Goal: Information Seeking & Learning: Learn about a topic

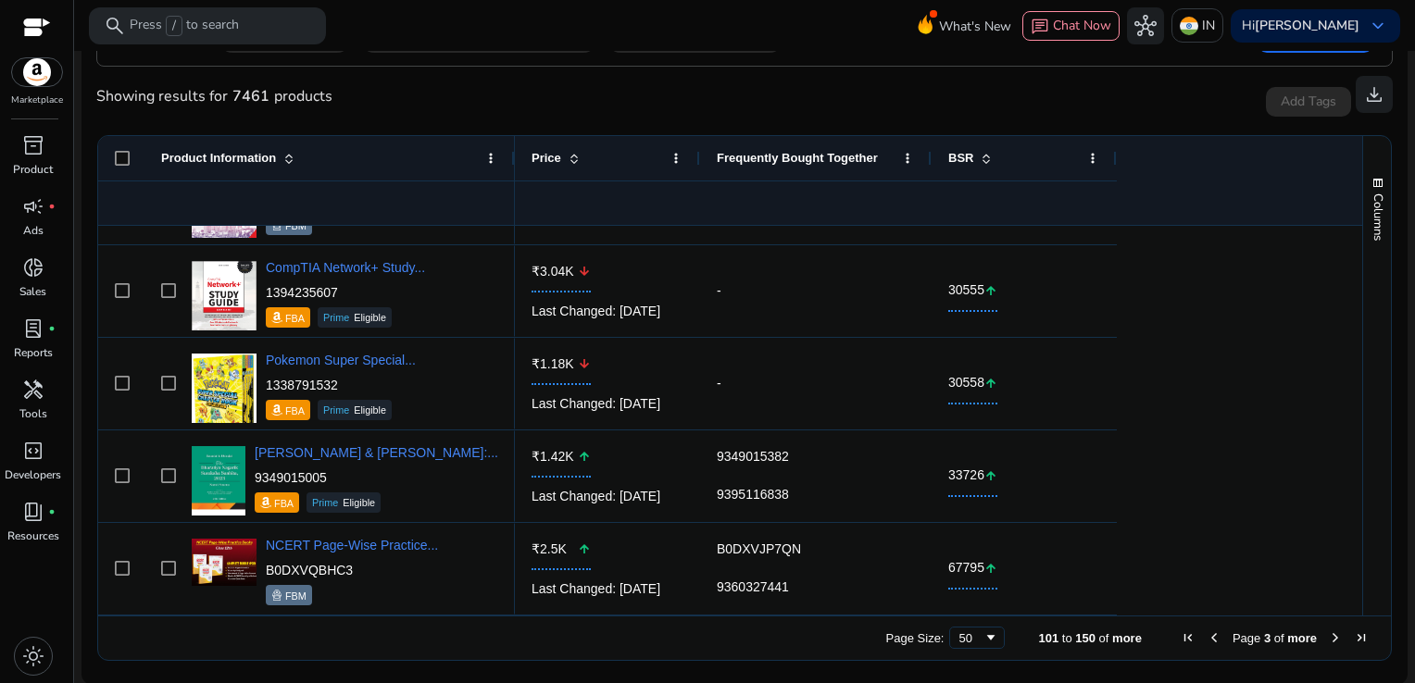
scroll to position [2506, 0]
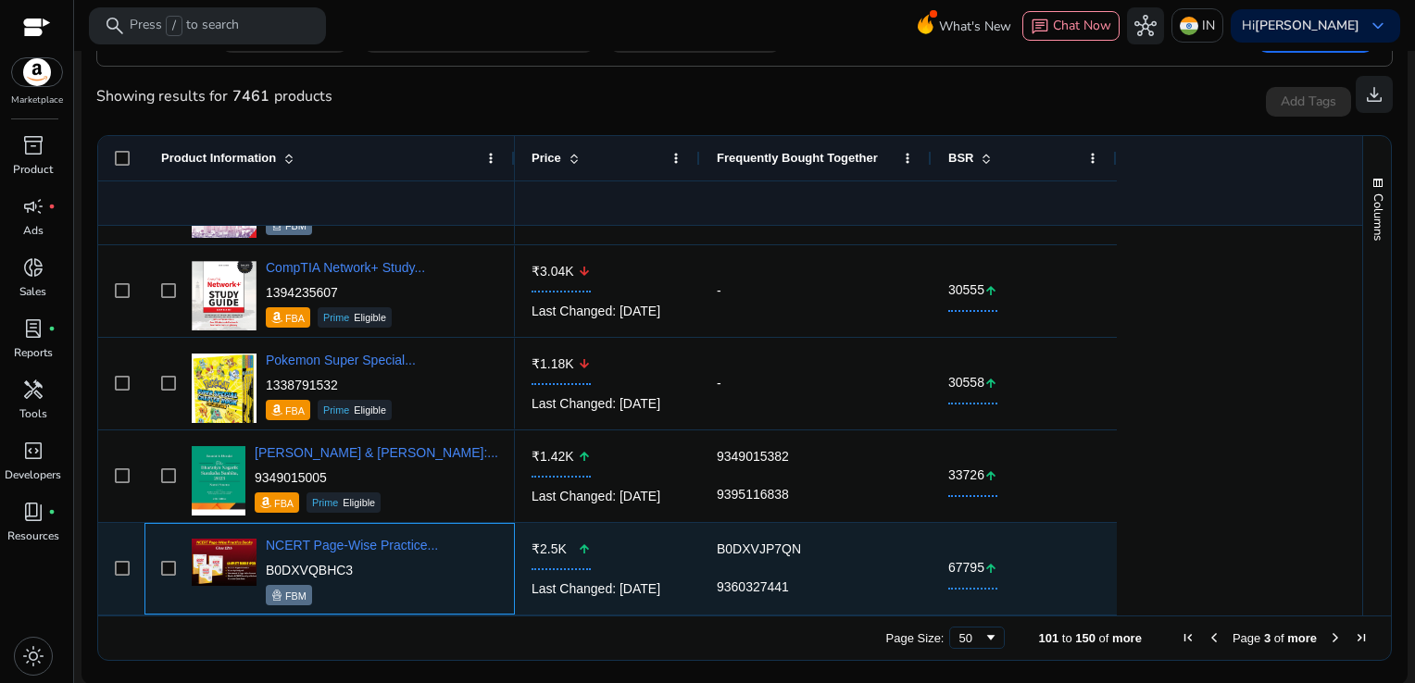
click at [470, 558] on div "NCERT Page-Wise Practice... B0DXVQBHC3 FBM" at bounding box center [342, 569] width 311 height 79
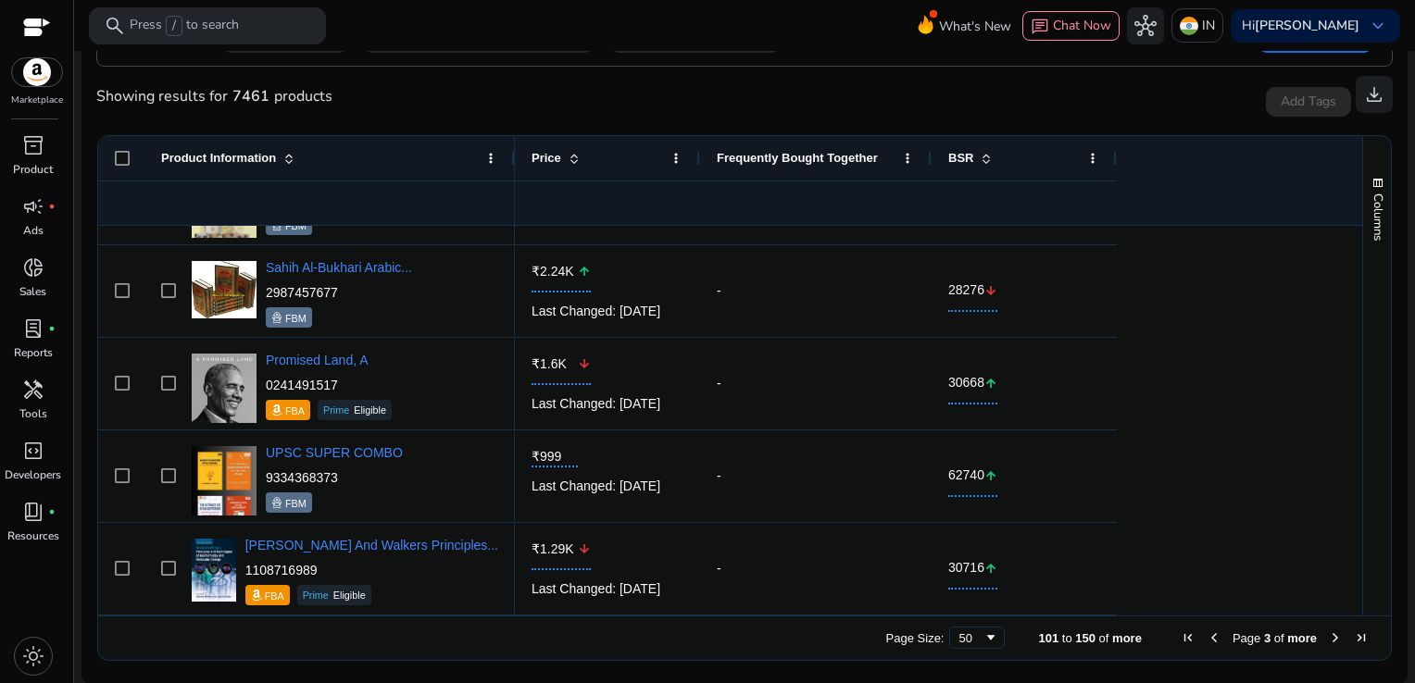
scroll to position [0, 0]
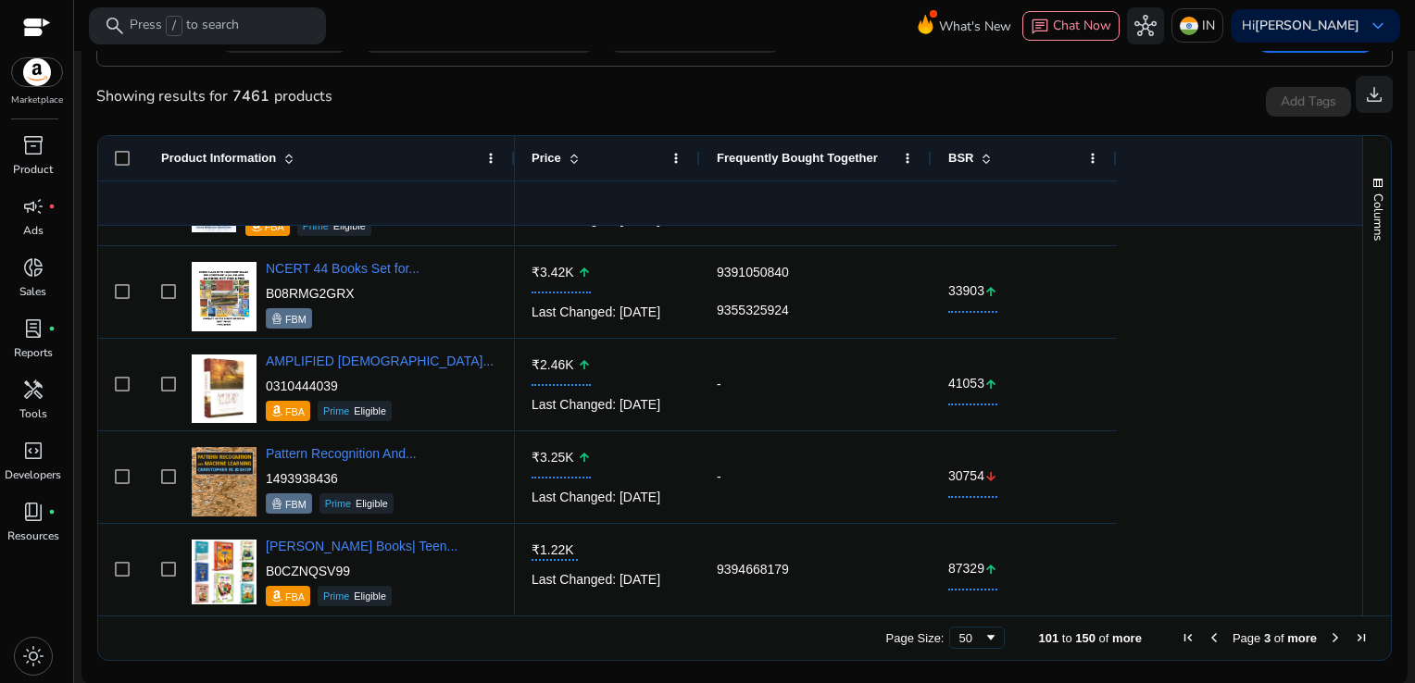
click at [1328, 642] on span "Next Page" at bounding box center [1335, 638] width 15 height 15
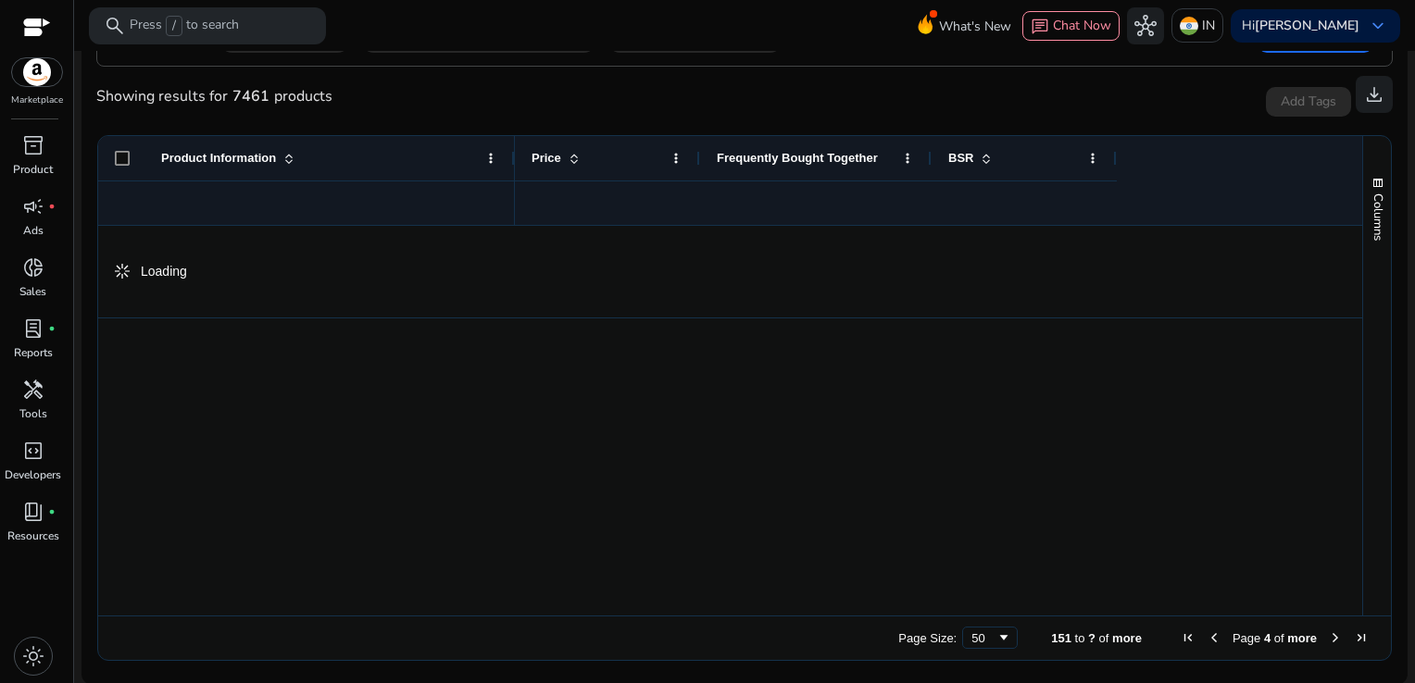
click at [1328, 642] on span "Next Page" at bounding box center [1335, 638] width 15 height 15
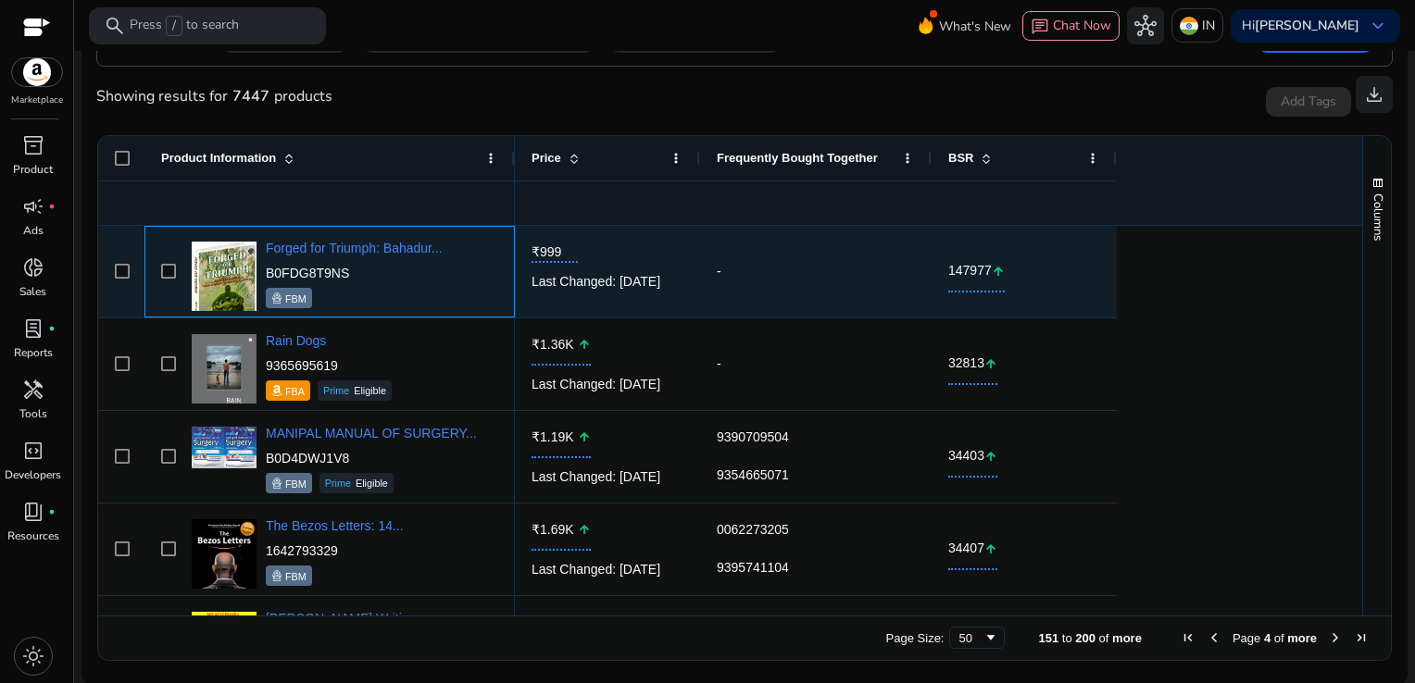
drag, startPoint x: 349, startPoint y: 267, endPoint x: 267, endPoint y: 272, distance: 82.6
click at [267, 272] on p "B0FDG8T9NS" at bounding box center [354, 273] width 177 height 19
copy p "B0FDG8T9NS"
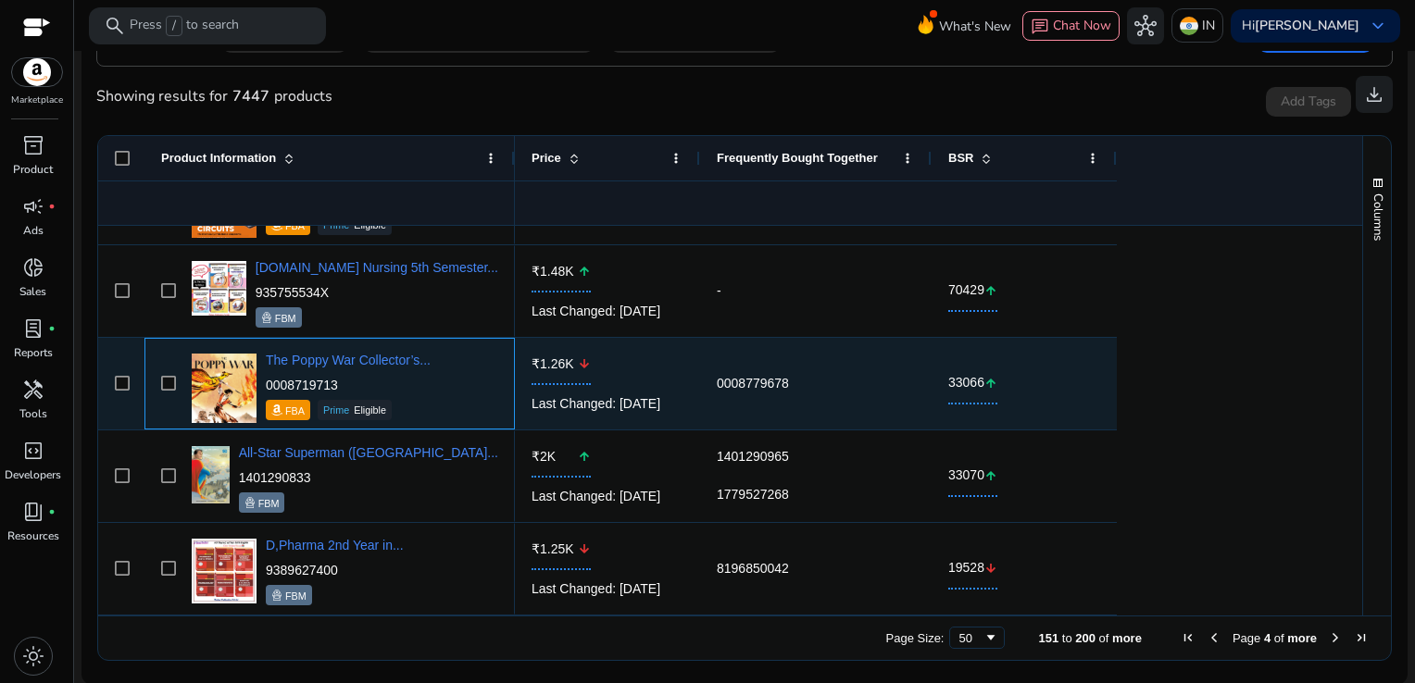
drag, startPoint x: 357, startPoint y: 387, endPoint x: 266, endPoint y: 388, distance: 91.7
click at [266, 388] on p "0008719713" at bounding box center [348, 385] width 165 height 19
copy p "0008719713"
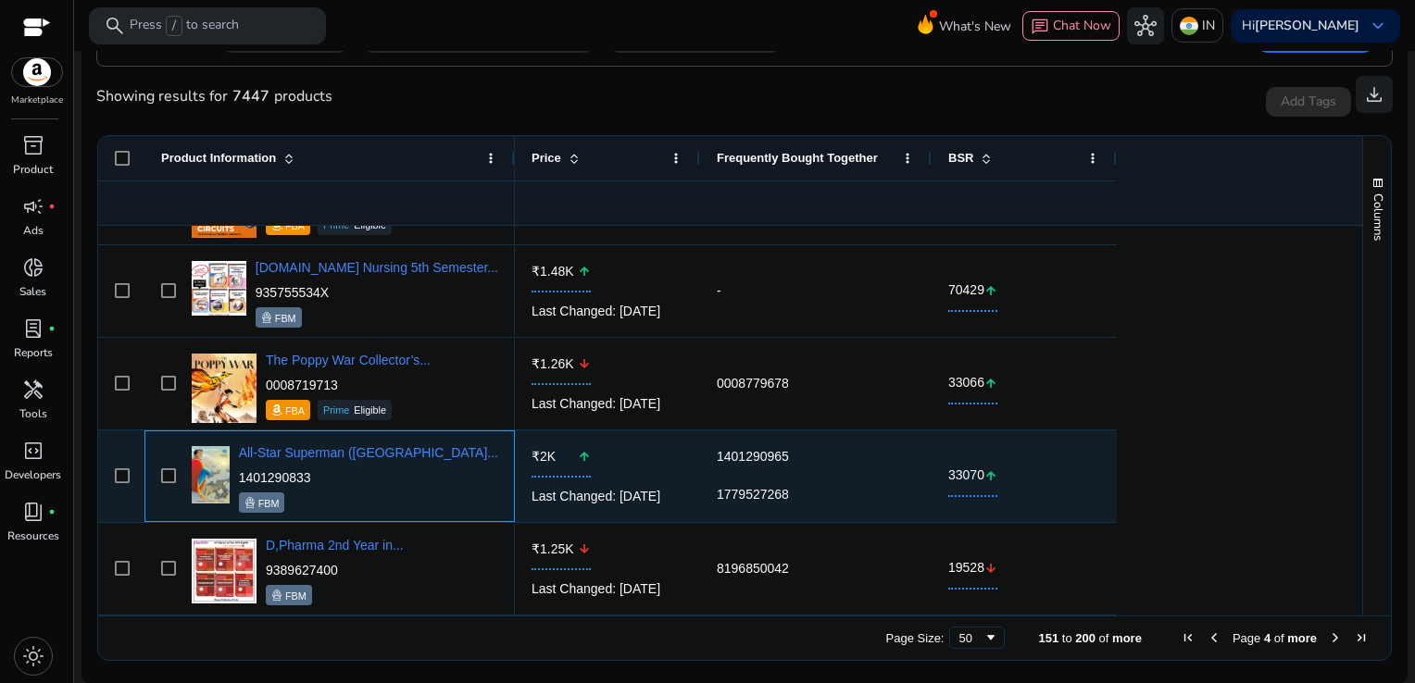
drag, startPoint x: 341, startPoint y: 476, endPoint x: 267, endPoint y: 477, distance: 74.1
click at [267, 477] on p "1401290833" at bounding box center [368, 477] width 259 height 19
copy p "1401290833"
drag, startPoint x: 793, startPoint y: 458, endPoint x: 714, endPoint y: 454, distance: 78.8
click at [714, 454] on div "1401290965 1779527268" at bounding box center [815, 477] width 231 height 92
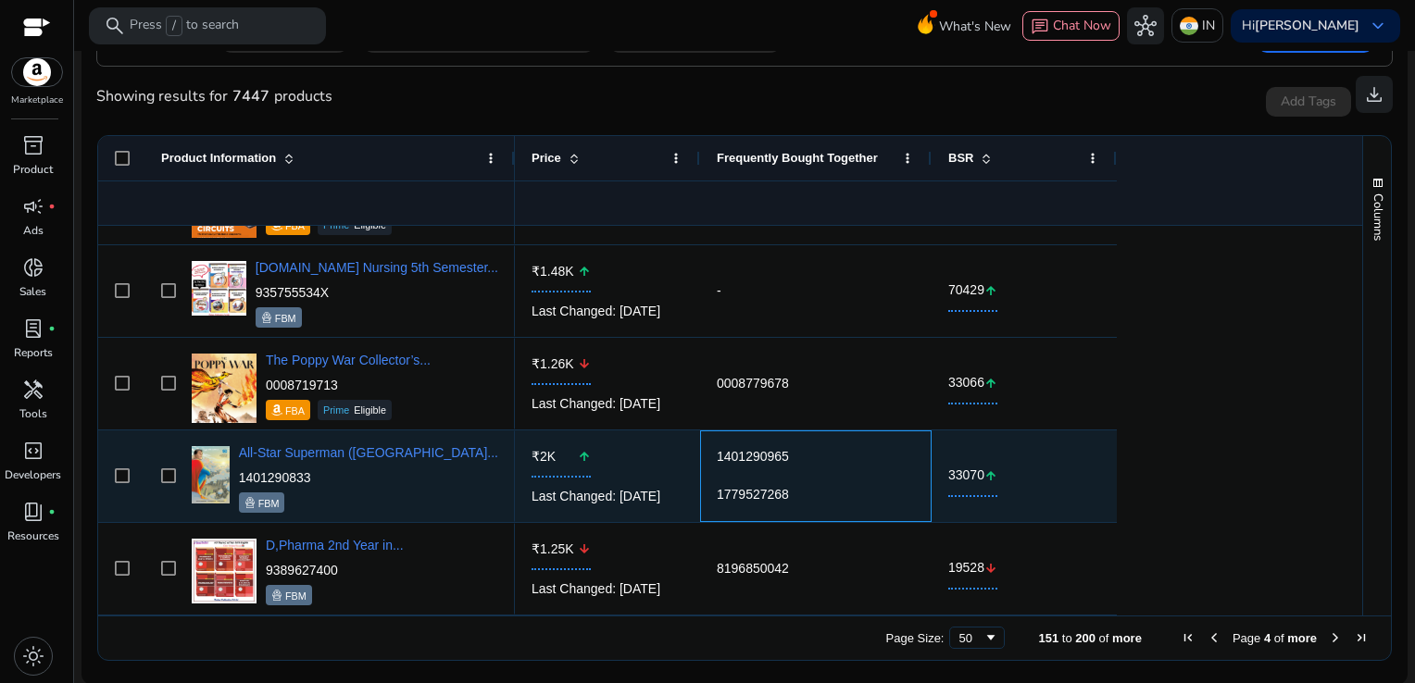
copy div "1401290965"
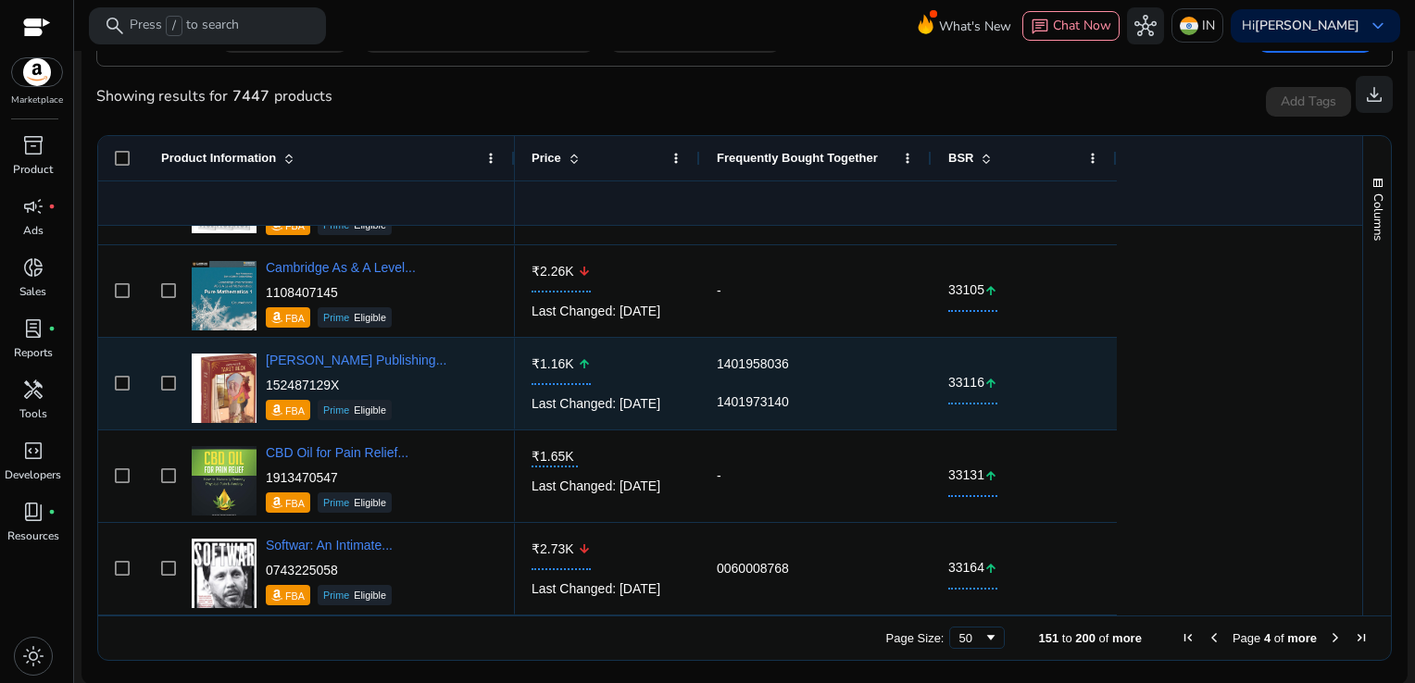
scroll to position [3221, 0]
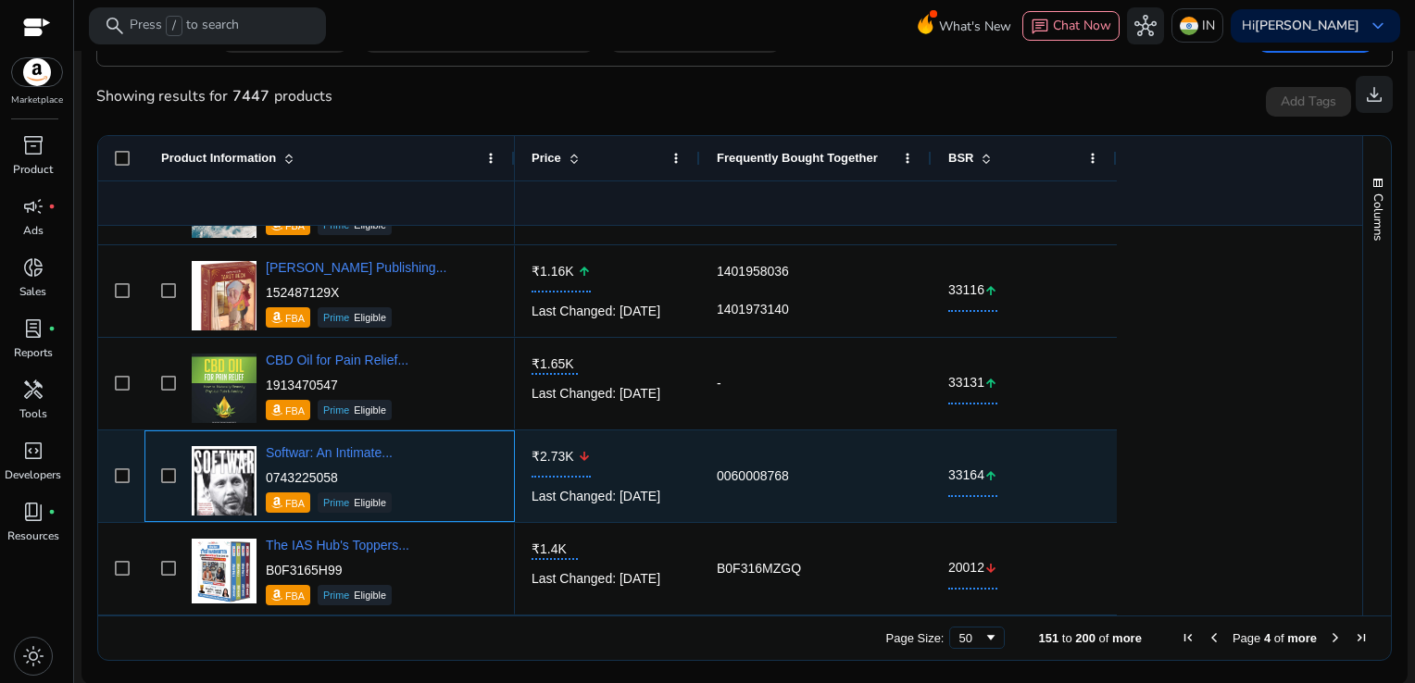
drag, startPoint x: 351, startPoint y: 471, endPoint x: 263, endPoint y: 476, distance: 88.1
click at [263, 476] on div "Softwar: An Intimate... 0743225058 FBA Prime Eligible" at bounding box center [342, 476] width 311 height 79
copy p "0743225058"
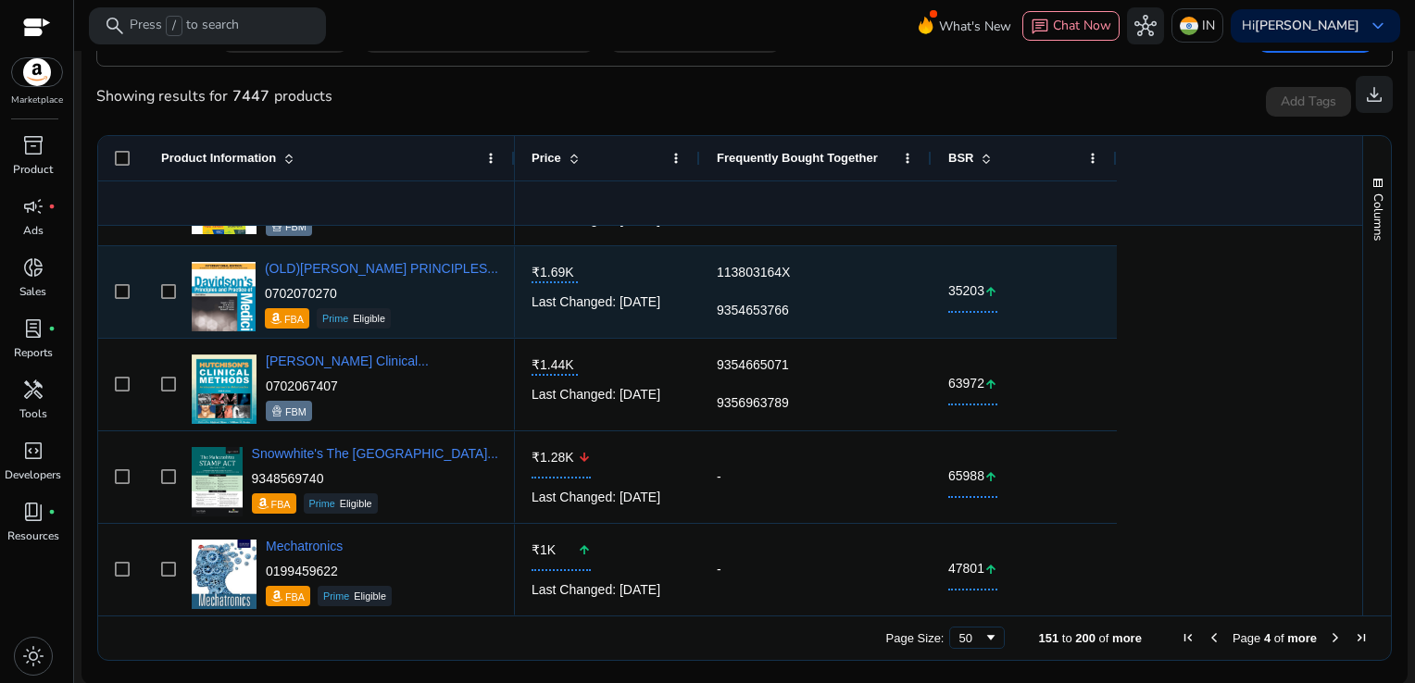
scroll to position [4239, 0]
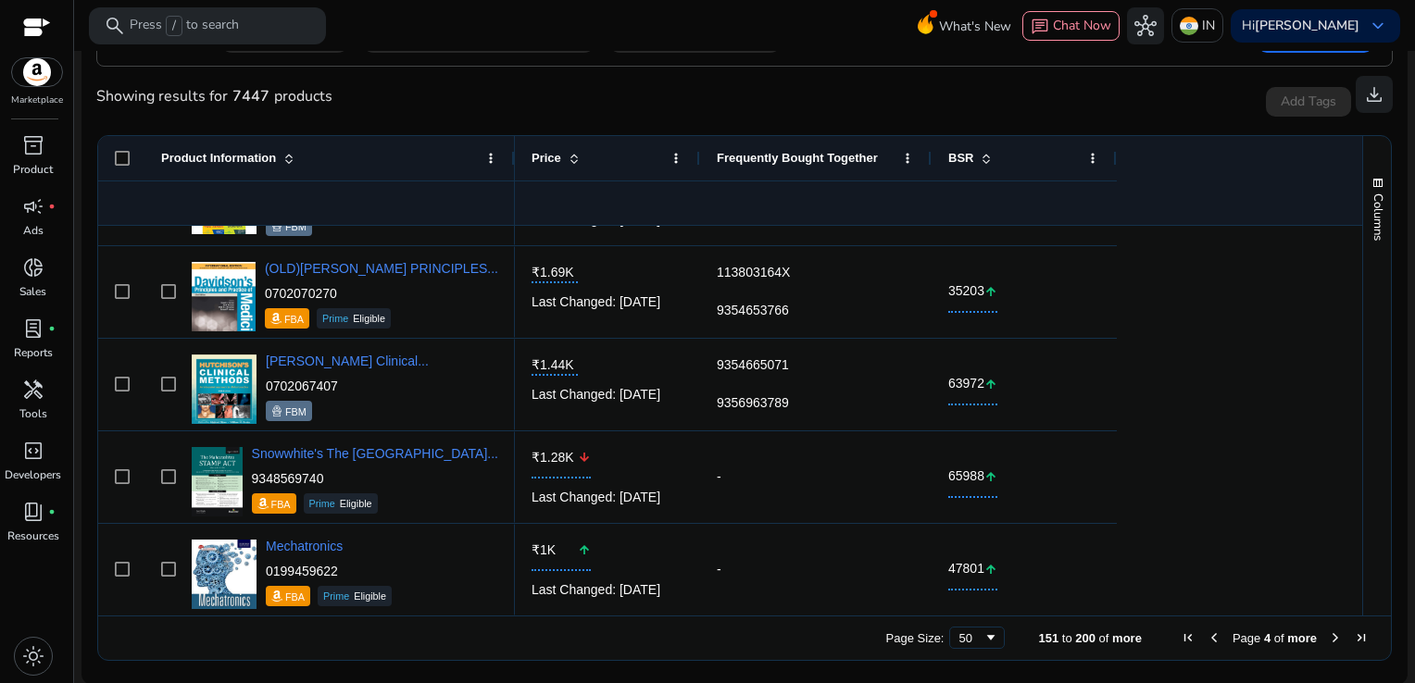
click at [1330, 635] on span "Next Page" at bounding box center [1335, 638] width 15 height 15
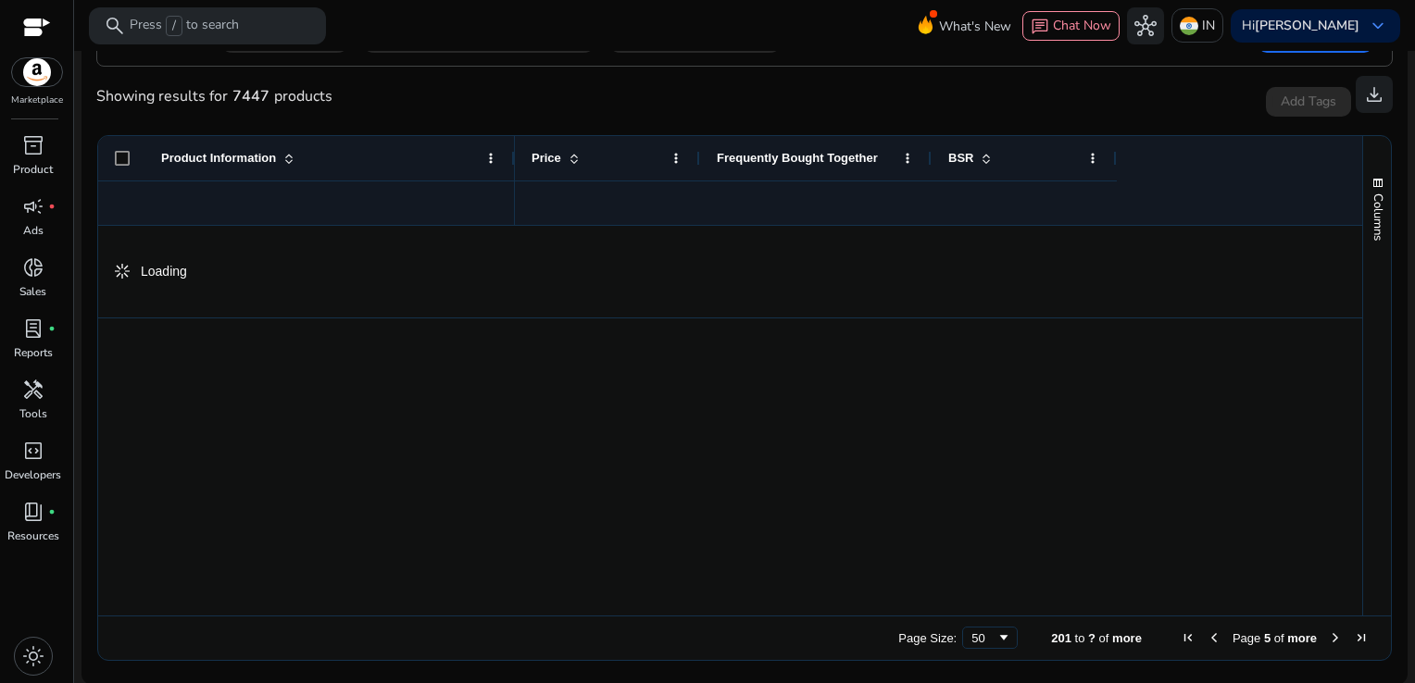
scroll to position [0, 0]
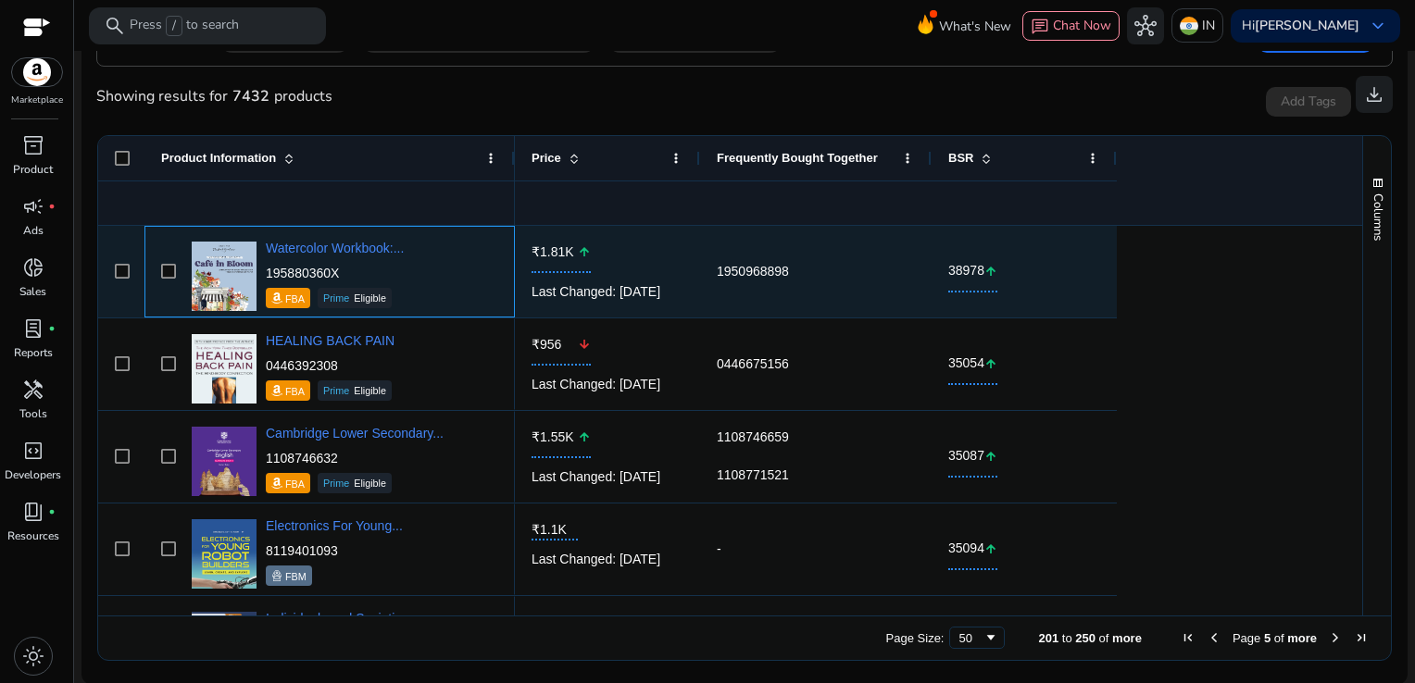
drag, startPoint x: 358, startPoint y: 275, endPoint x: 267, endPoint y: 272, distance: 91.7
click at [267, 272] on p "195880360X" at bounding box center [335, 273] width 138 height 19
copy p "195880360X"
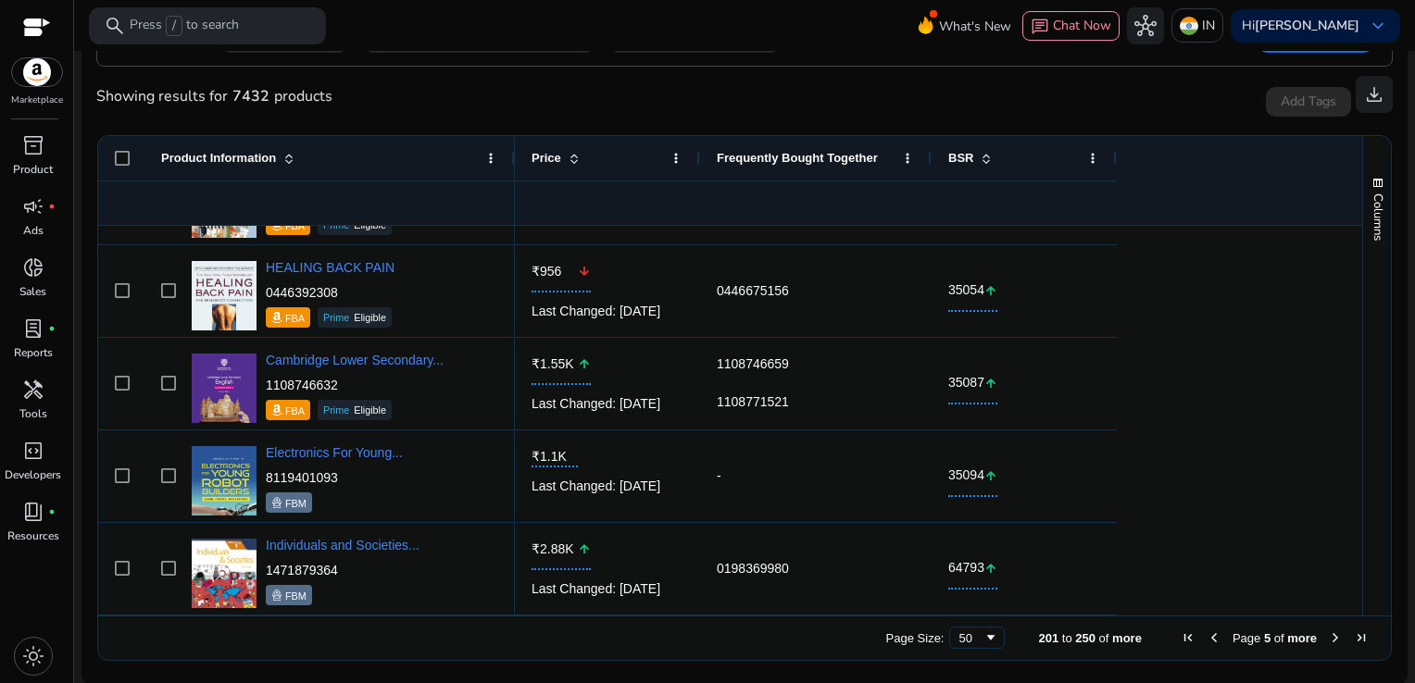
scroll to position [166, 0]
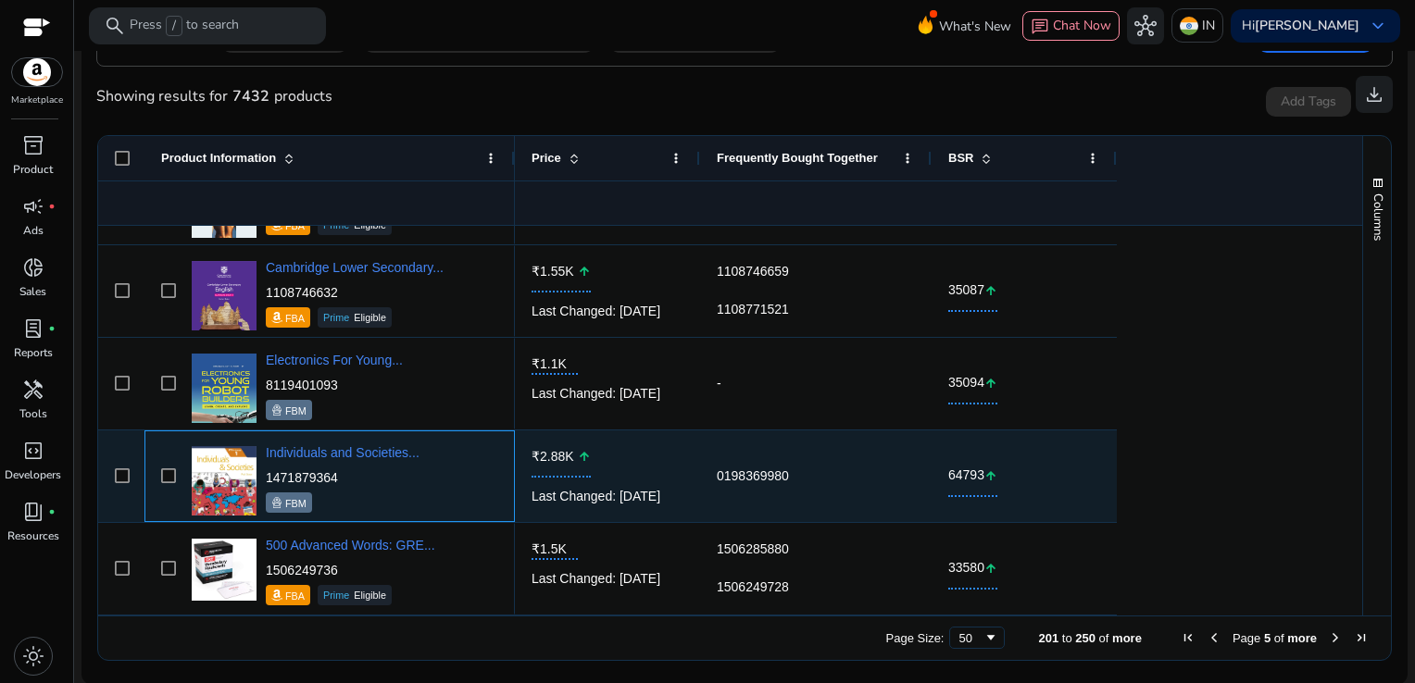
drag, startPoint x: 343, startPoint y: 474, endPoint x: 265, endPoint y: 473, distance: 77.8
click at [266, 473] on p "1471879364" at bounding box center [343, 477] width 154 height 19
copy p "1471879364"
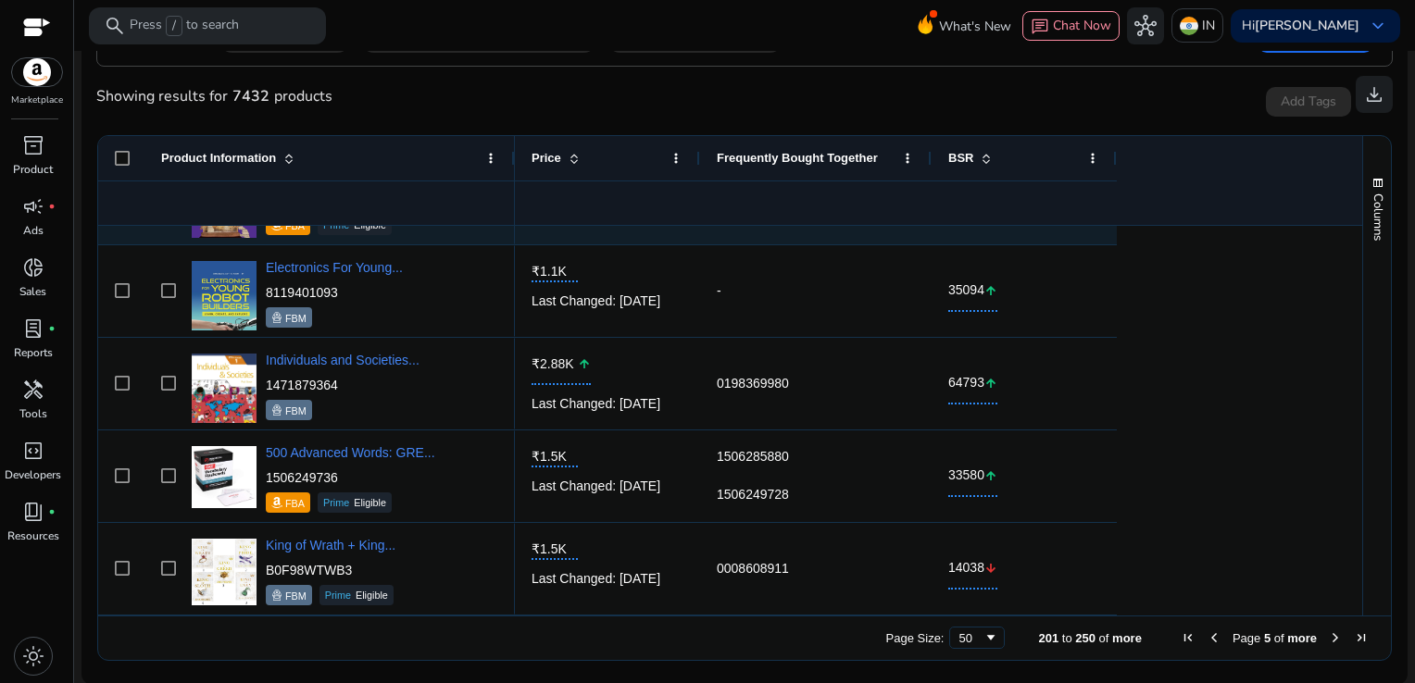
scroll to position [351, 0]
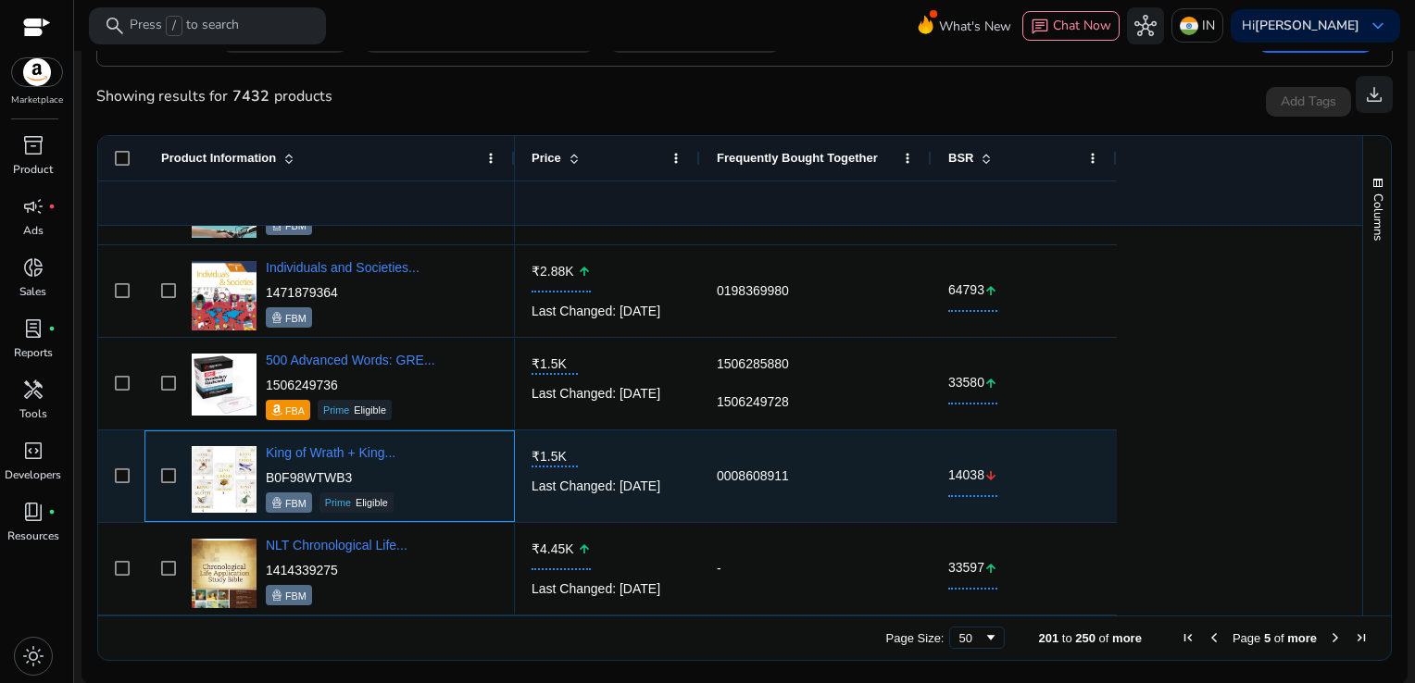
drag, startPoint x: 361, startPoint y: 475, endPoint x: 265, endPoint y: 480, distance: 96.4
click at [266, 480] on p "B0F98WTWB3" at bounding box center [331, 477] width 130 height 19
copy p "B0F98WTWB3"
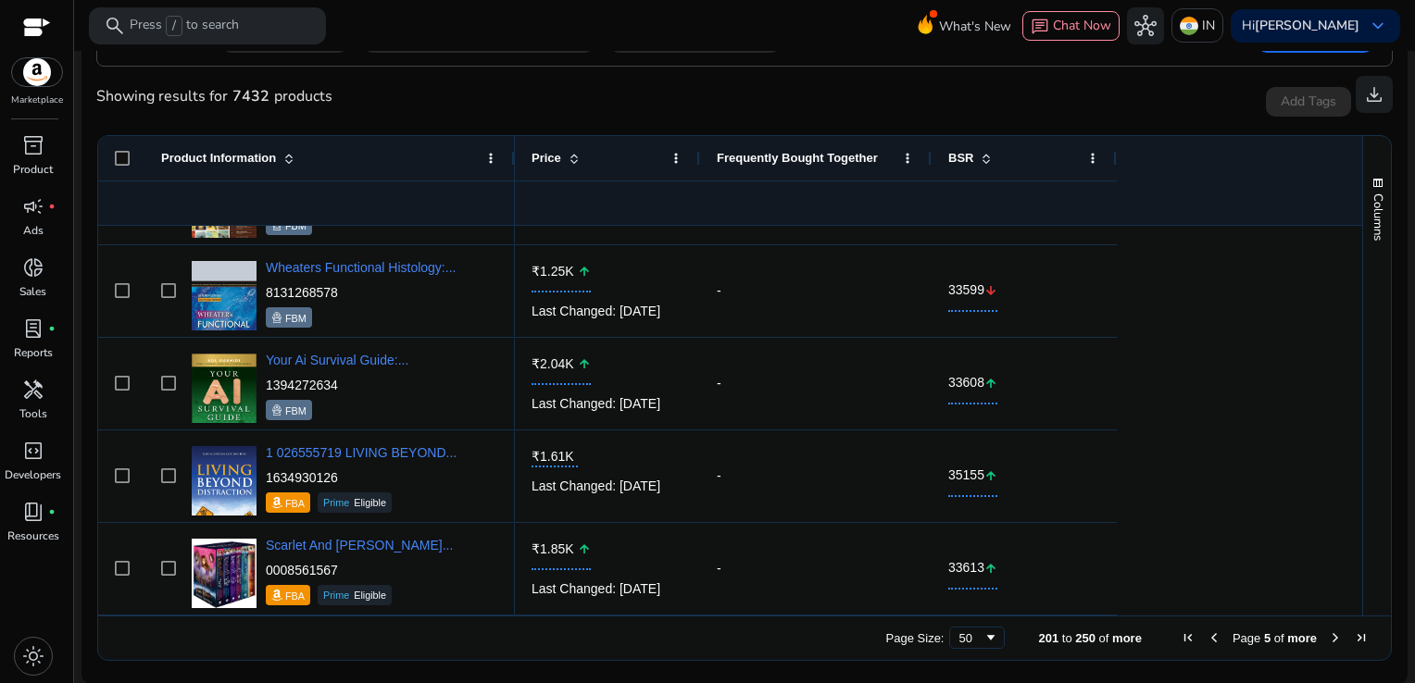
scroll to position [814, 0]
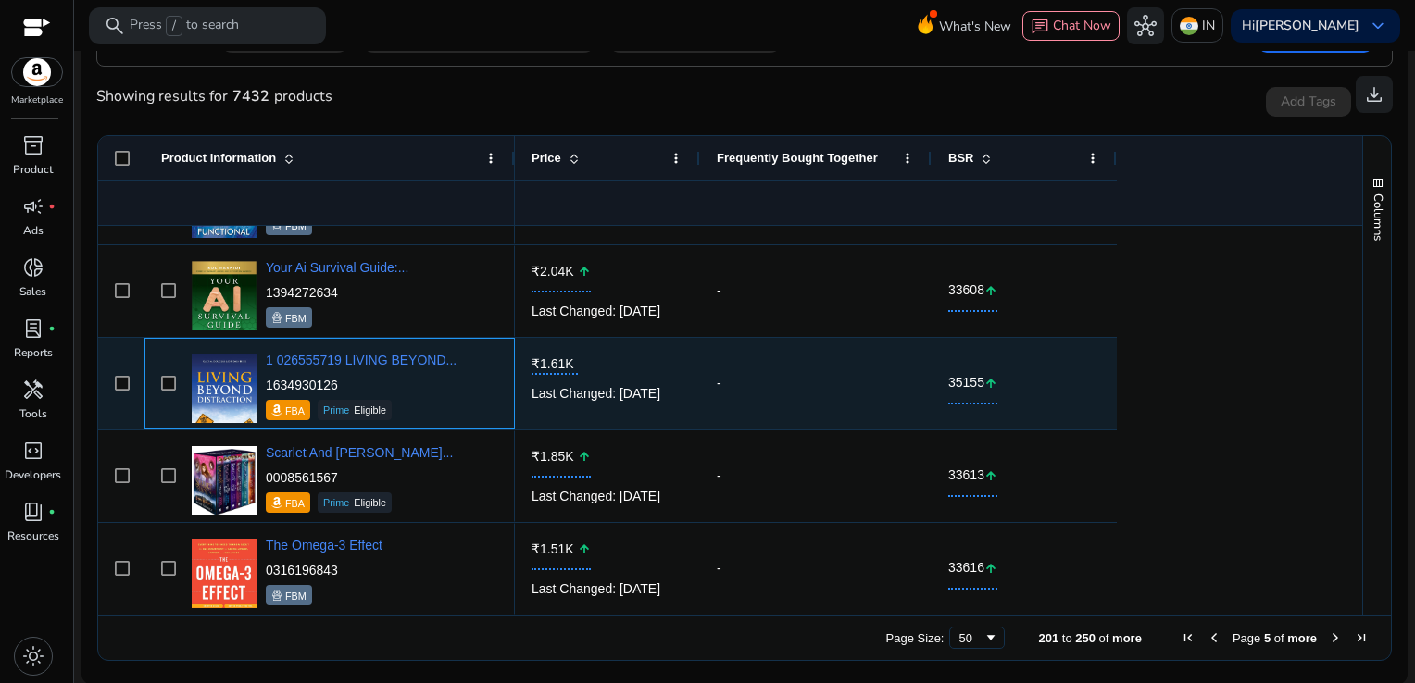
drag, startPoint x: 344, startPoint y: 386, endPoint x: 264, endPoint y: 383, distance: 80.6
click at [264, 383] on div "1 026555719 LIVING BEYOND... 1634930126 FBA Prime Eligible" at bounding box center [342, 383] width 311 height 79
copy p "1634930126"
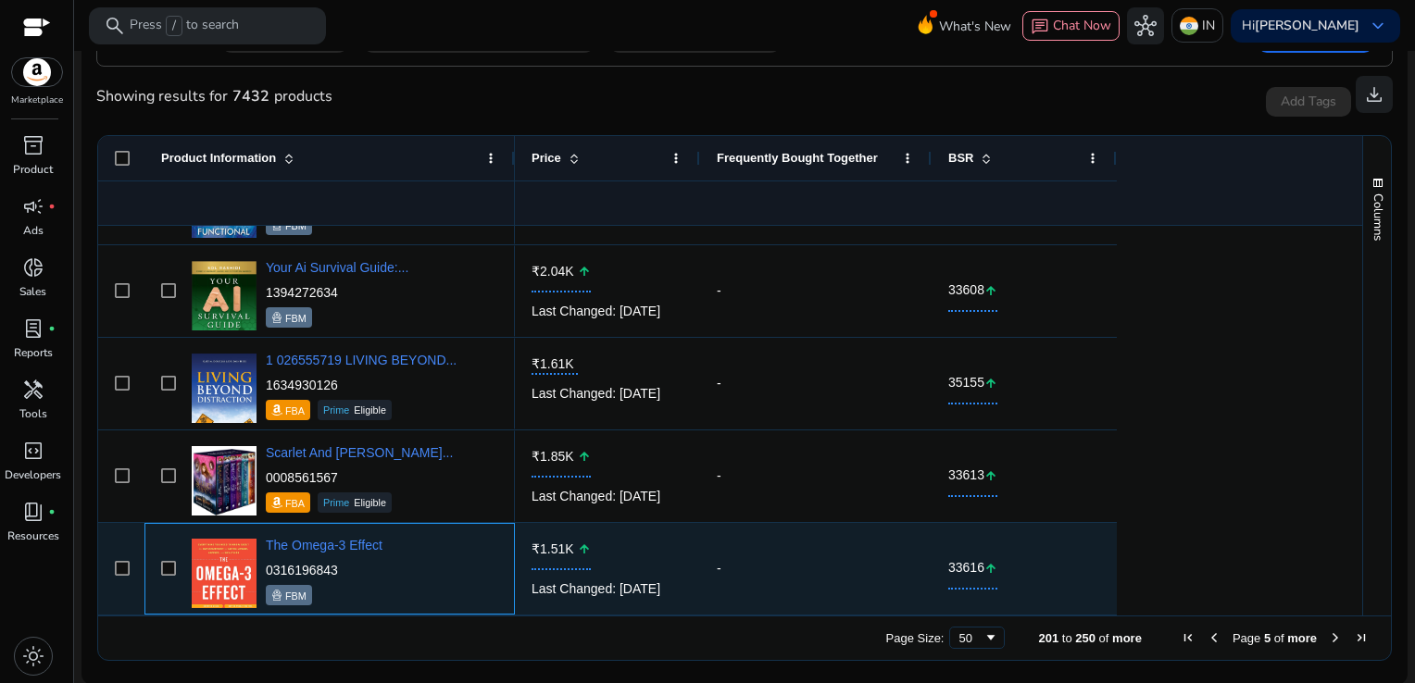
click at [444, 571] on div "The Omega-3 Effect 0316196843 FBM" at bounding box center [342, 569] width 311 height 79
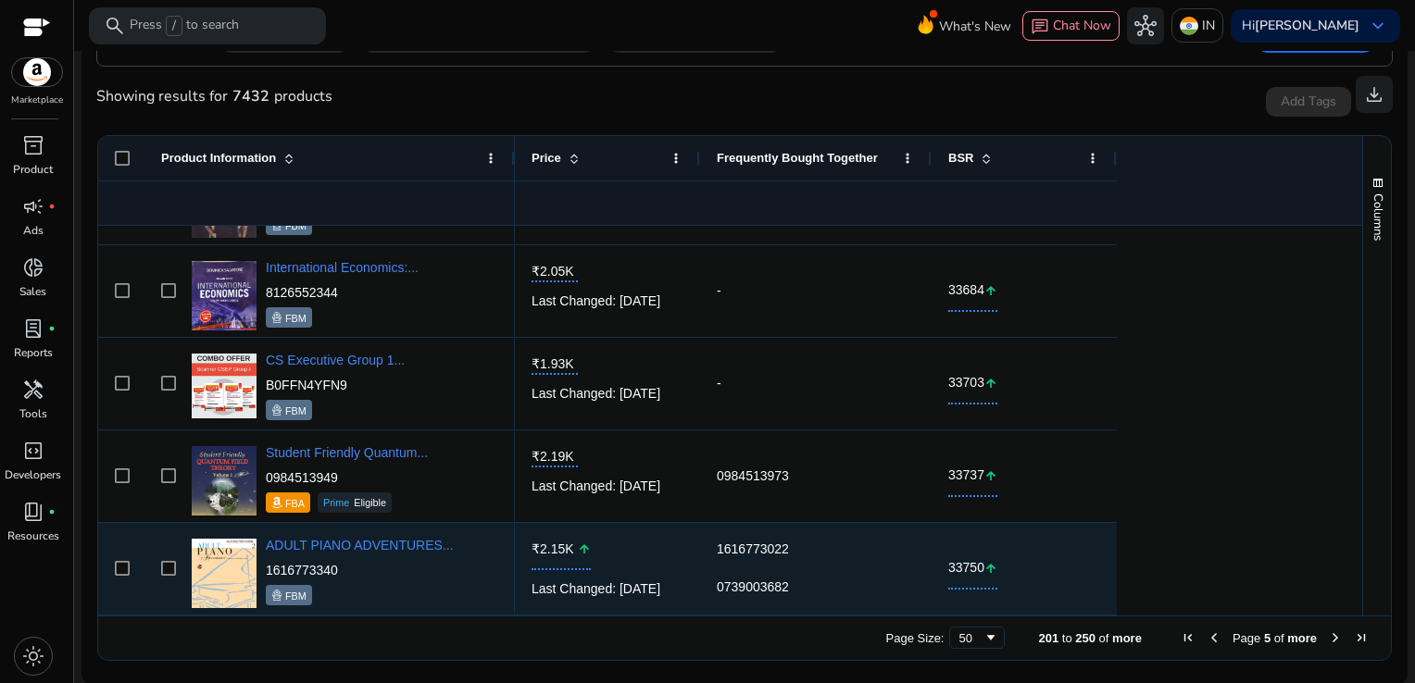
scroll to position [1740, 0]
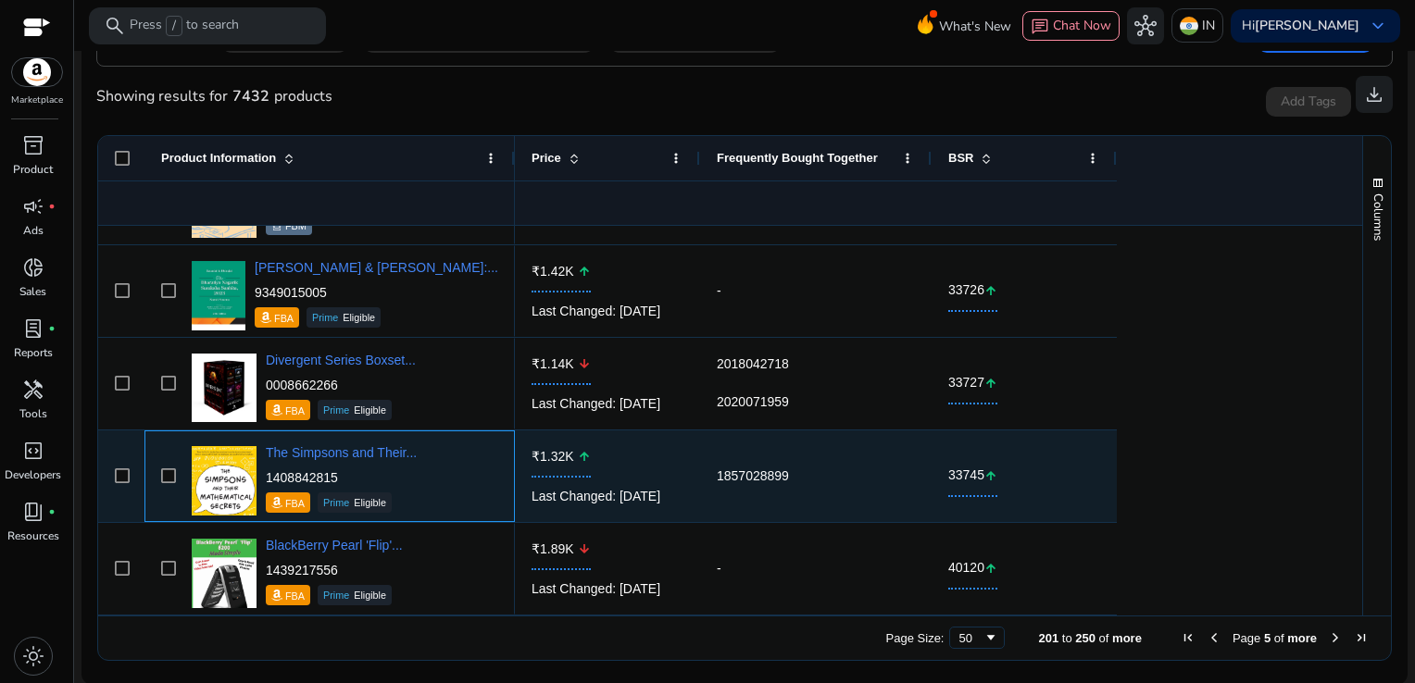
drag, startPoint x: 365, startPoint y: 480, endPoint x: 265, endPoint y: 481, distance: 100.0
click at [266, 481] on p "1408842815" at bounding box center [341, 477] width 151 height 19
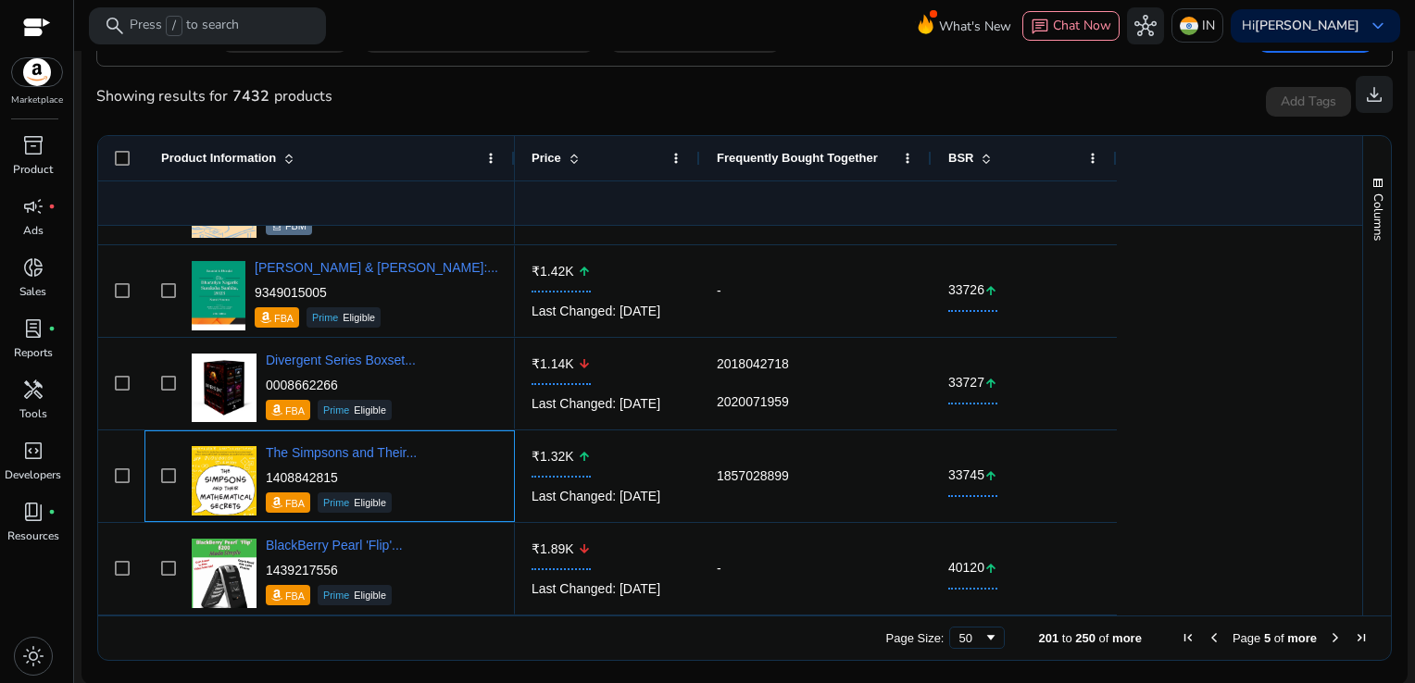
copy p "1408842815"
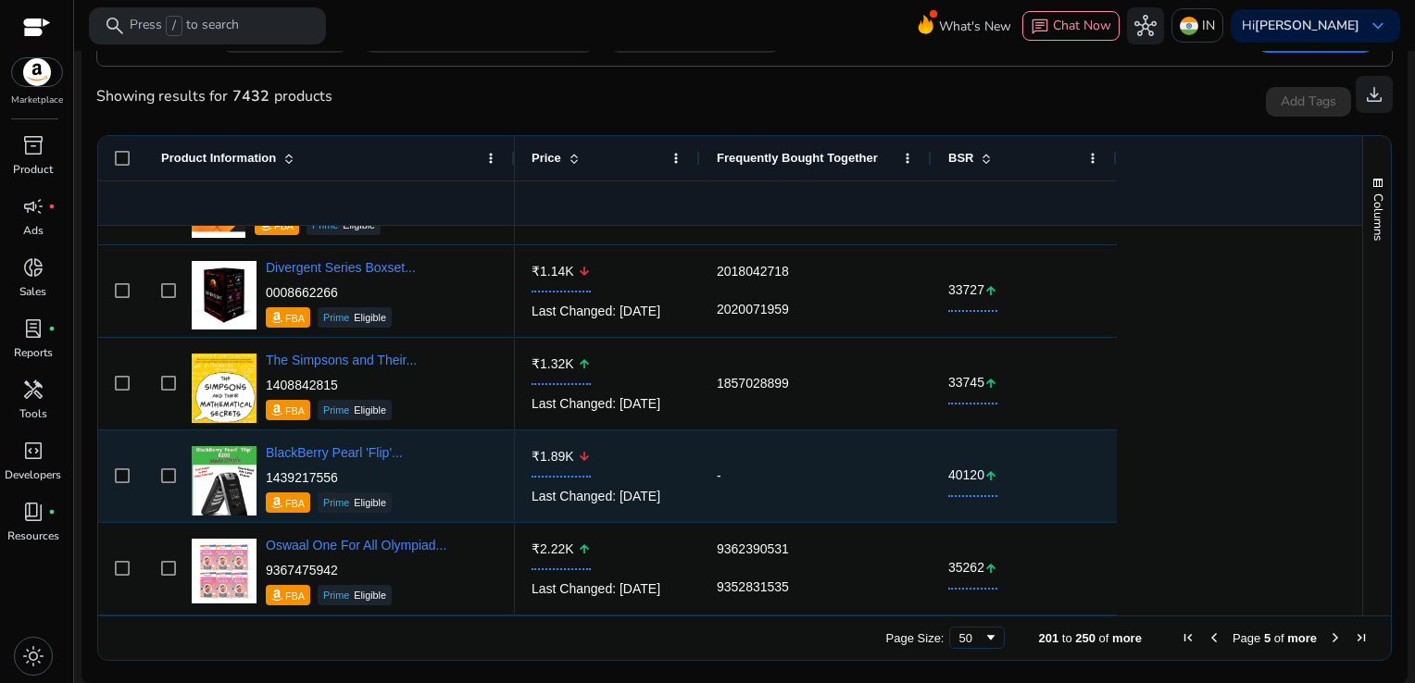
scroll to position [2203, 0]
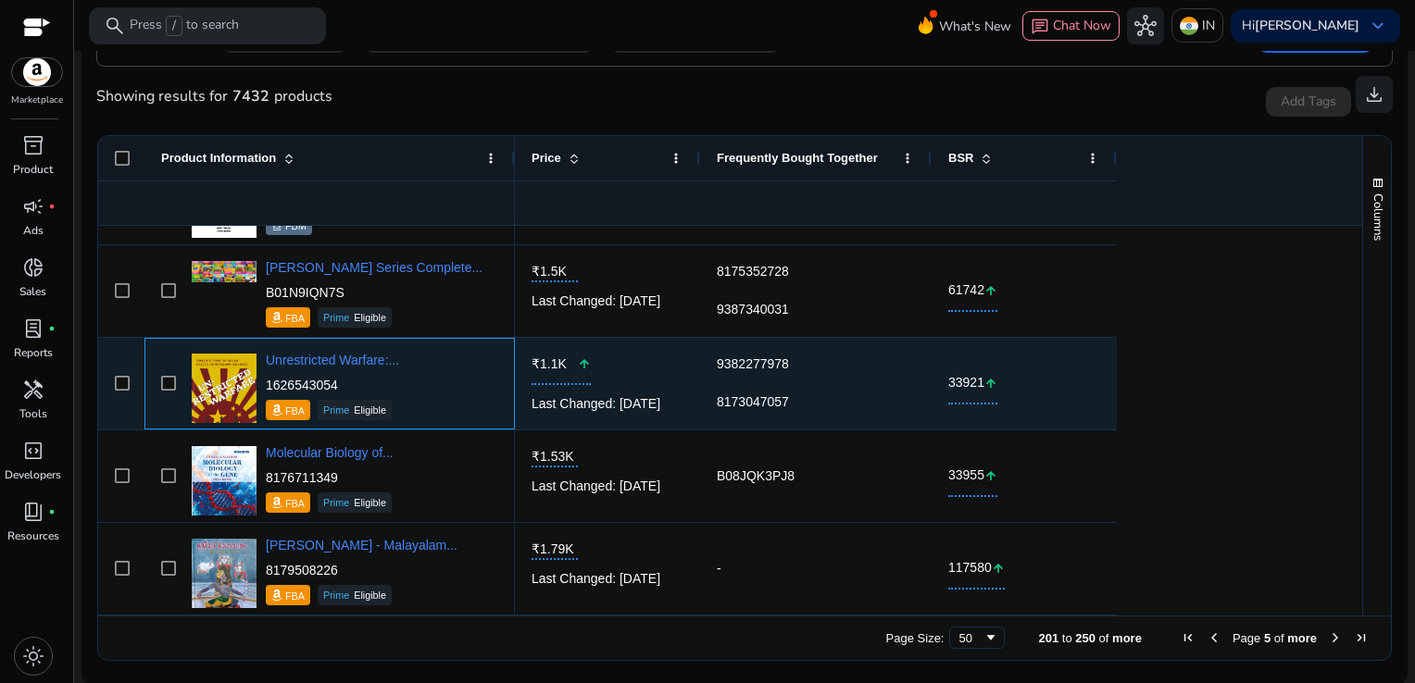
drag, startPoint x: 346, startPoint y: 383, endPoint x: 264, endPoint y: 384, distance: 82.4
click at [264, 384] on div "Unrestricted Warfare:... 1626543054 FBA Prime Eligible" at bounding box center [342, 383] width 311 height 79
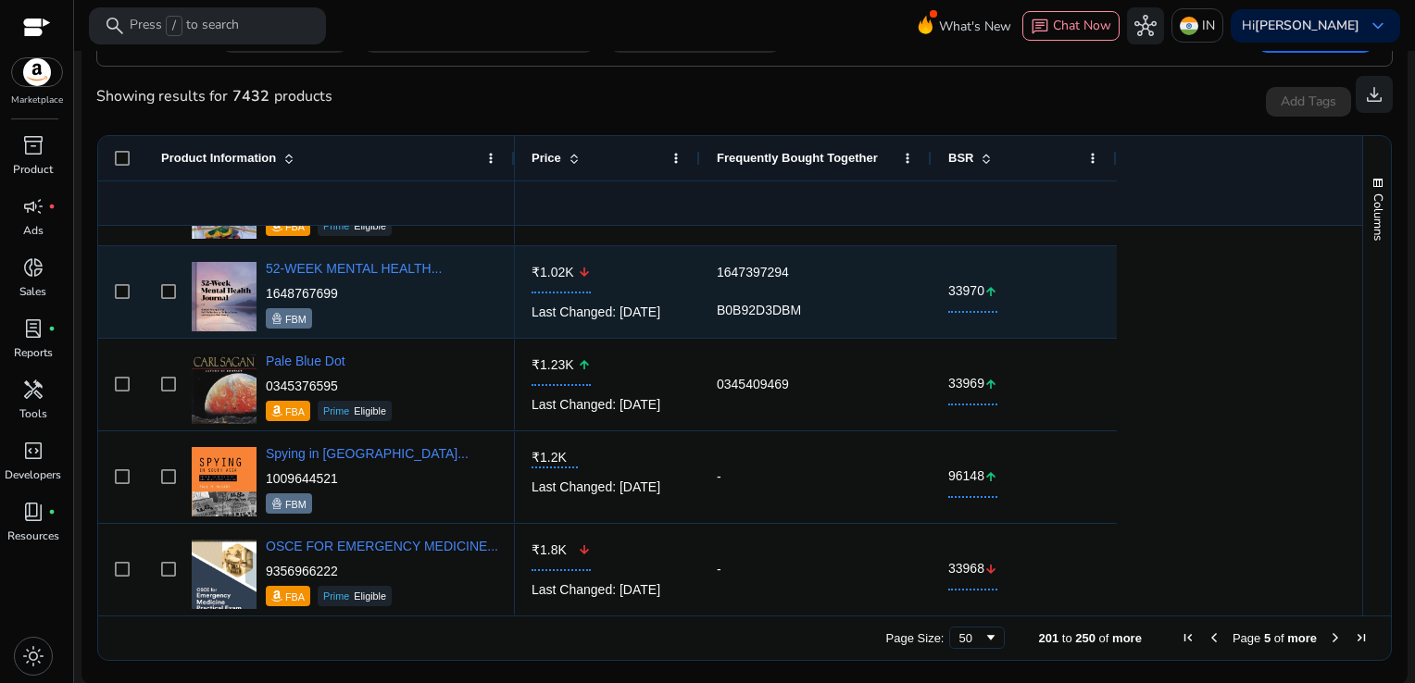
scroll to position [4239, 0]
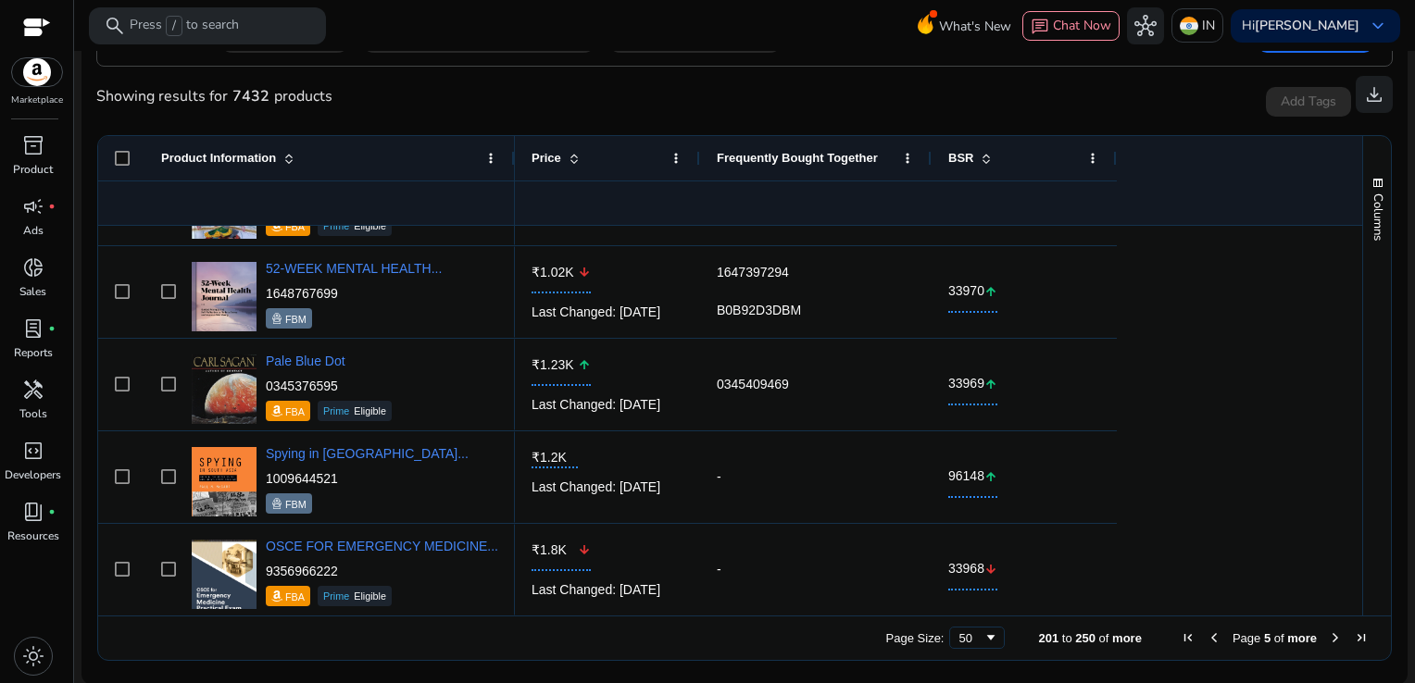
click at [1328, 631] on span "Next Page" at bounding box center [1335, 638] width 15 height 15
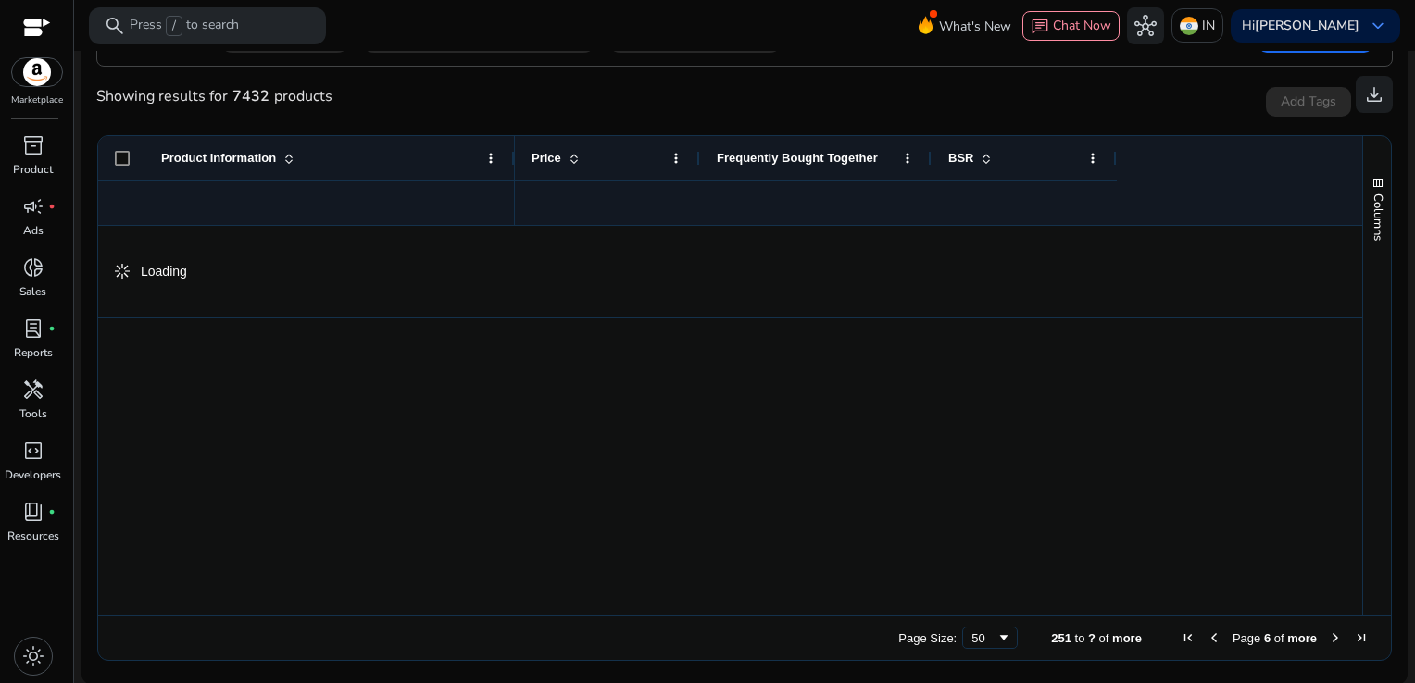
scroll to position [0, 0]
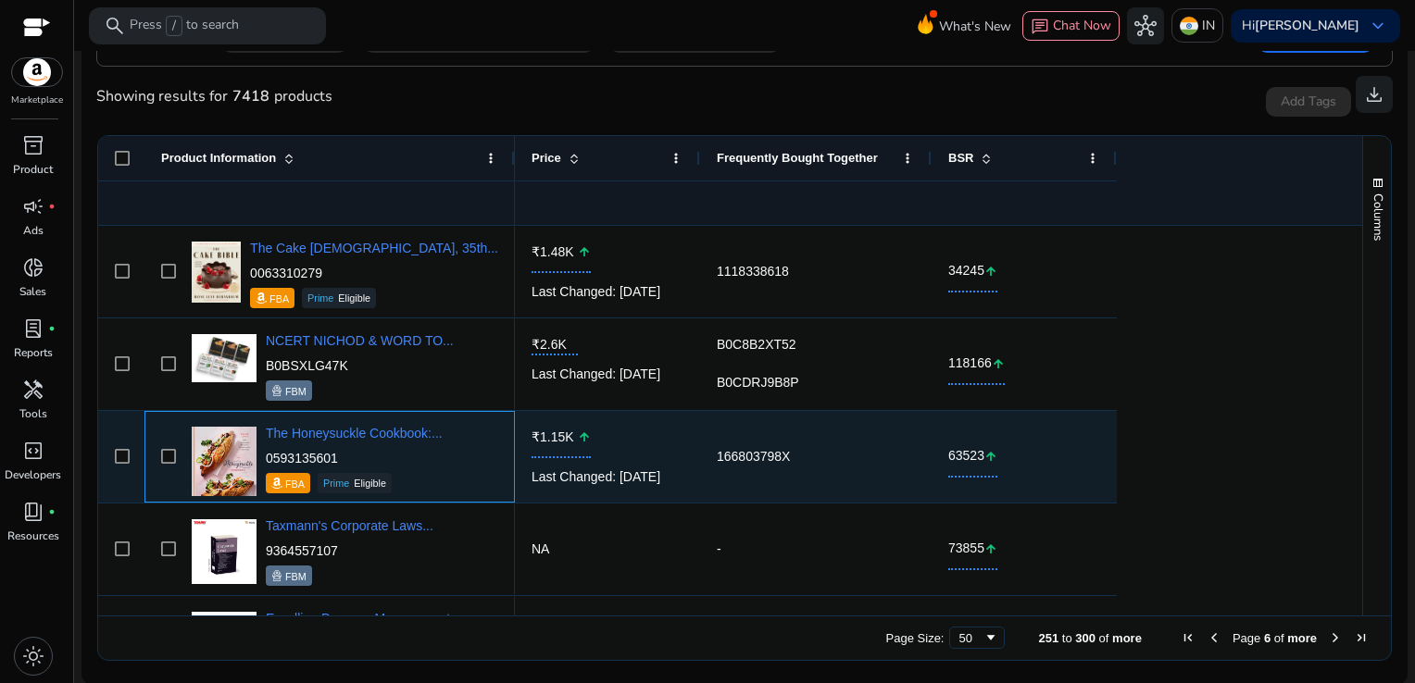
drag, startPoint x: 334, startPoint y: 456, endPoint x: 267, endPoint y: 457, distance: 67.6
click at [267, 457] on p "0593135601" at bounding box center [354, 458] width 177 height 19
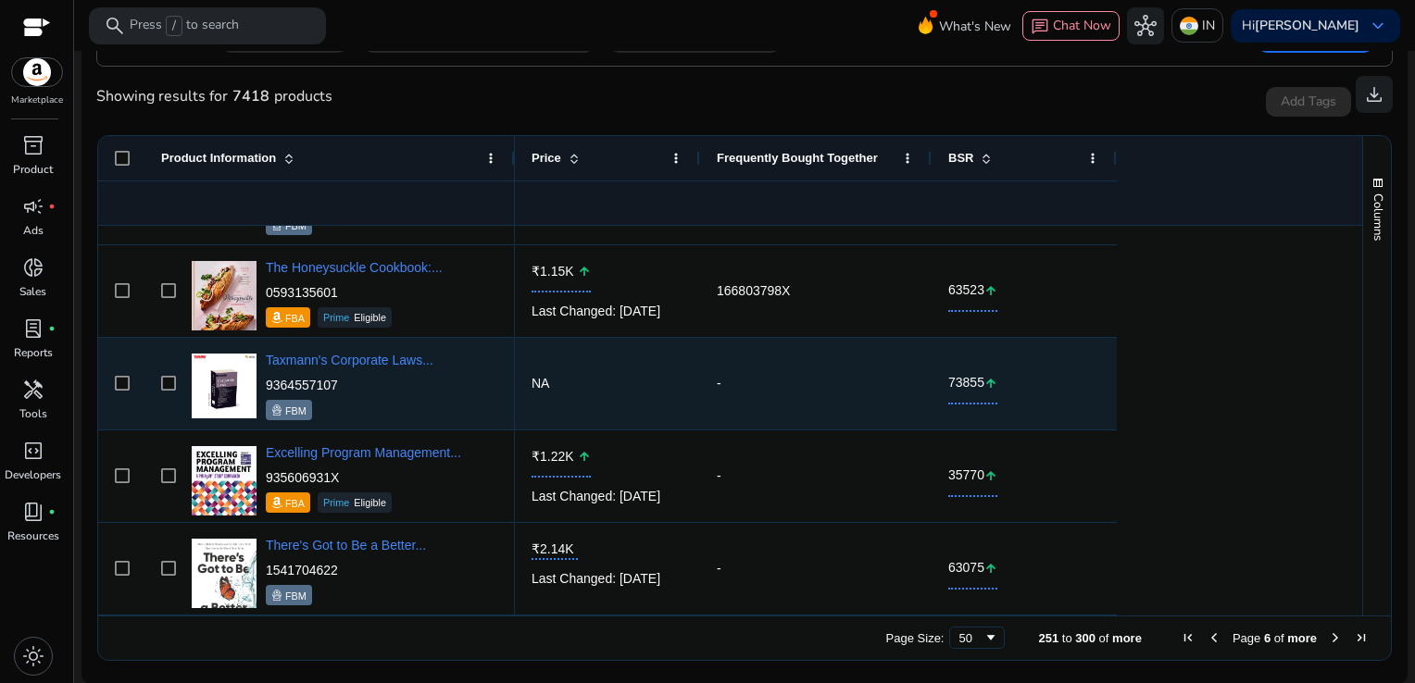
scroll to position [258, 0]
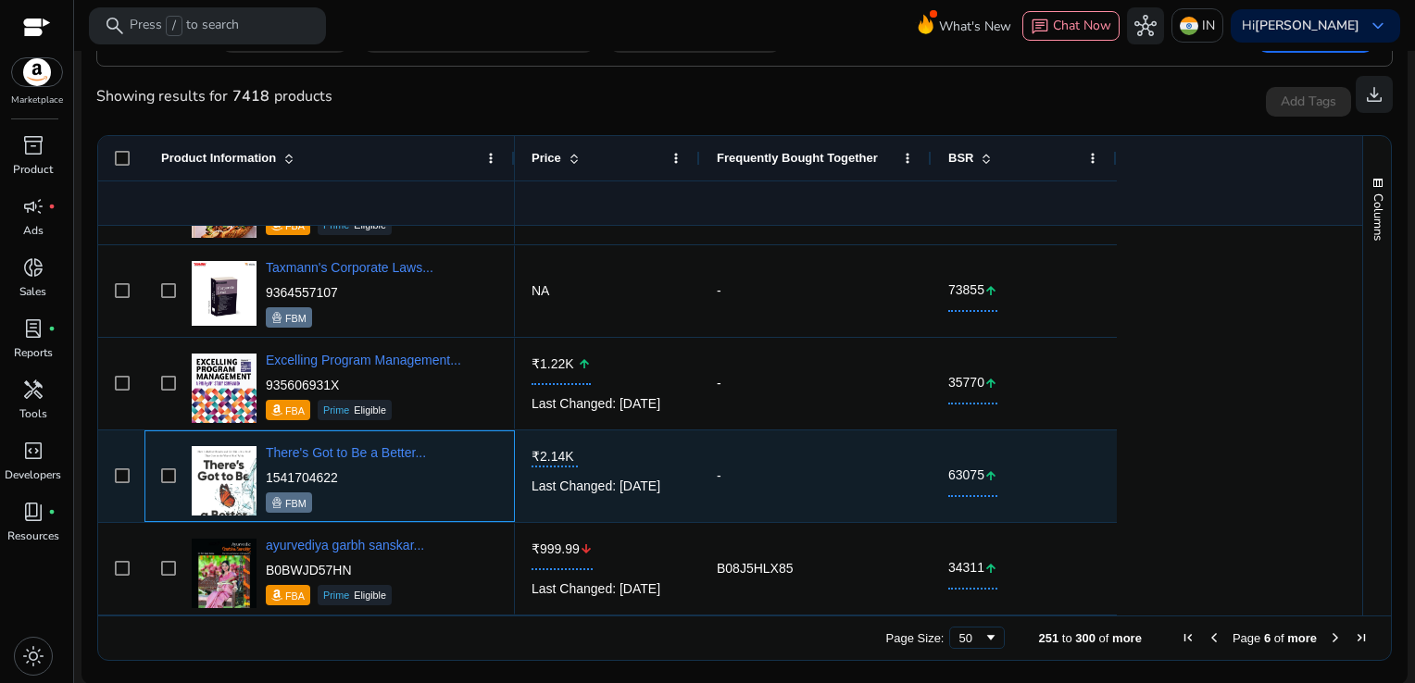
drag, startPoint x: 366, startPoint y: 471, endPoint x: 267, endPoint y: 474, distance: 99.1
click at [267, 474] on p "1541704622" at bounding box center [346, 477] width 160 height 19
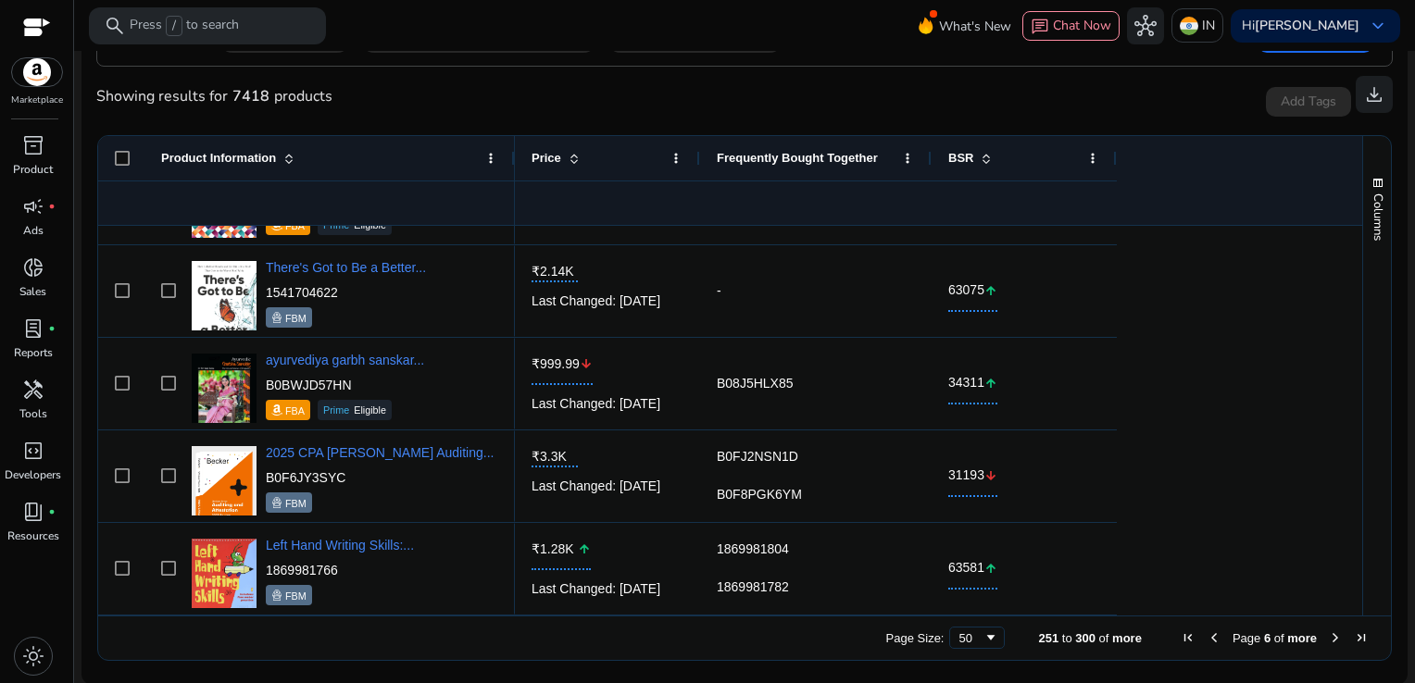
scroll to position [536, 0]
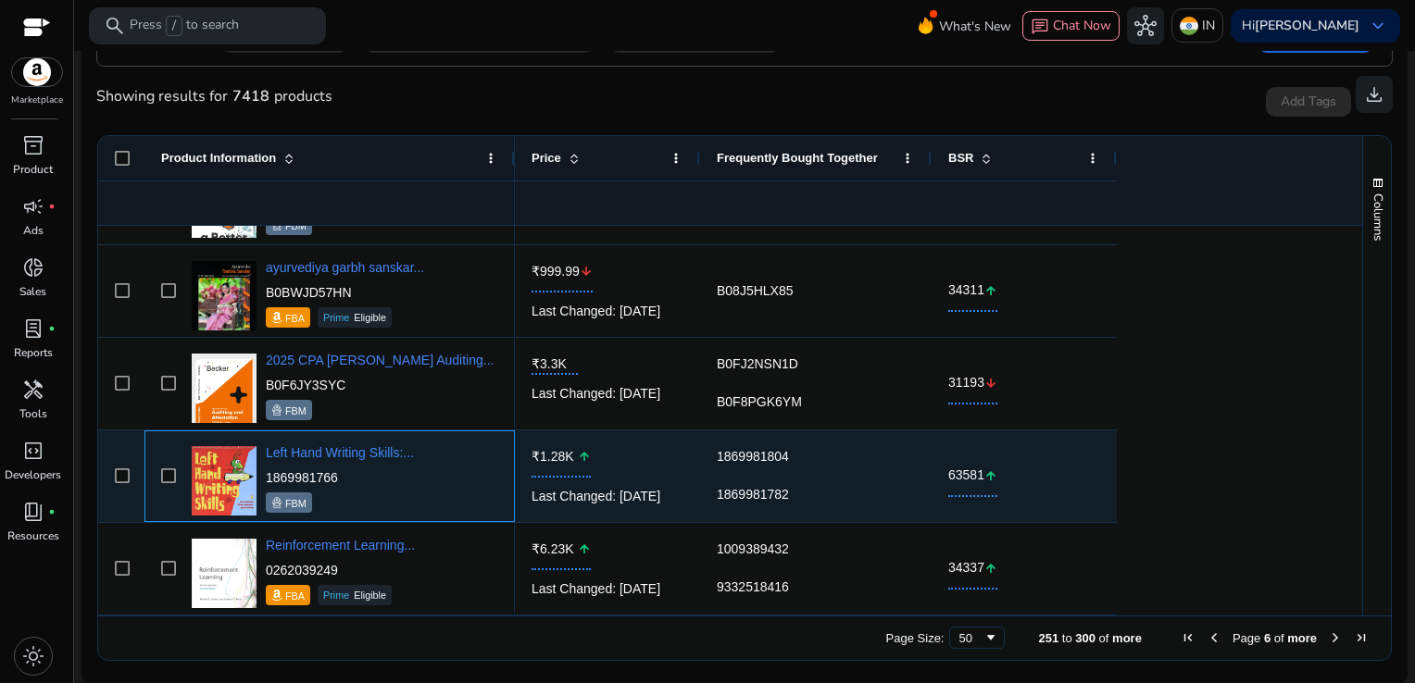
drag, startPoint x: 358, startPoint y: 471, endPoint x: 268, endPoint y: 479, distance: 91.0
click at [268, 479] on p "1869981766" at bounding box center [340, 477] width 148 height 19
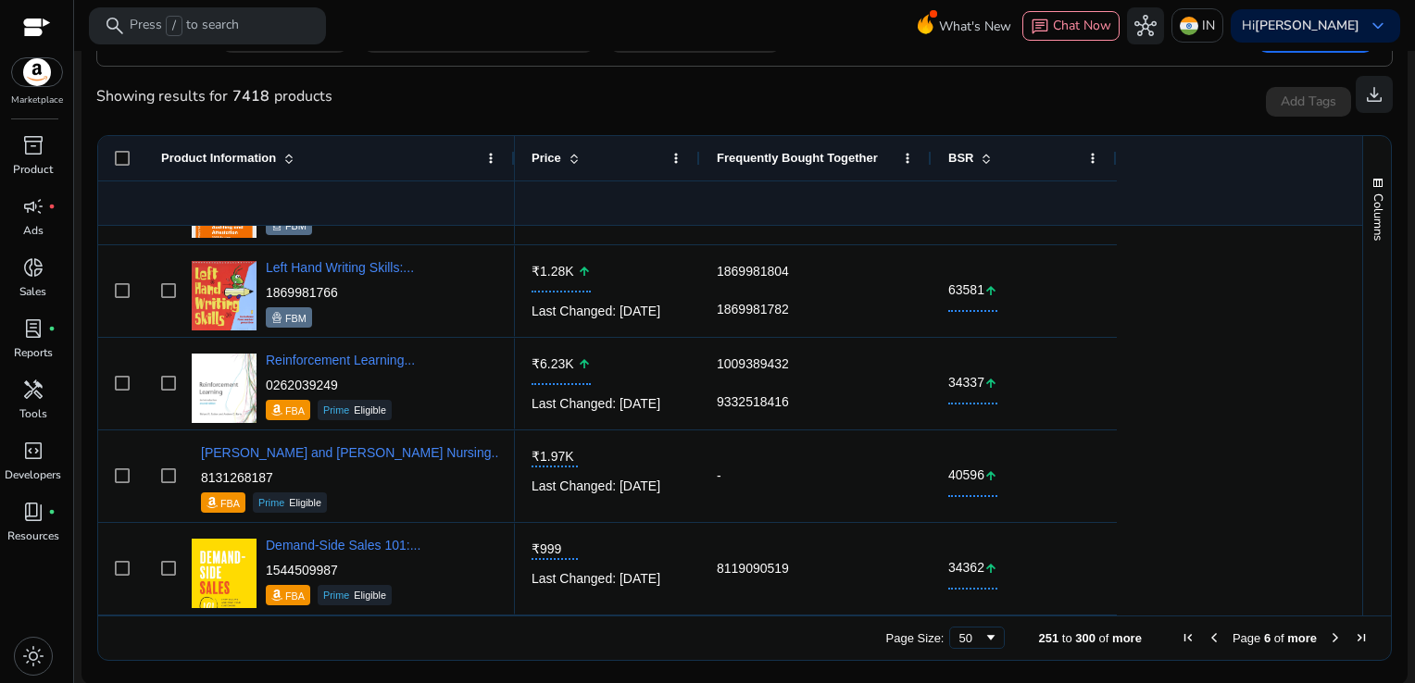
scroll to position [814, 0]
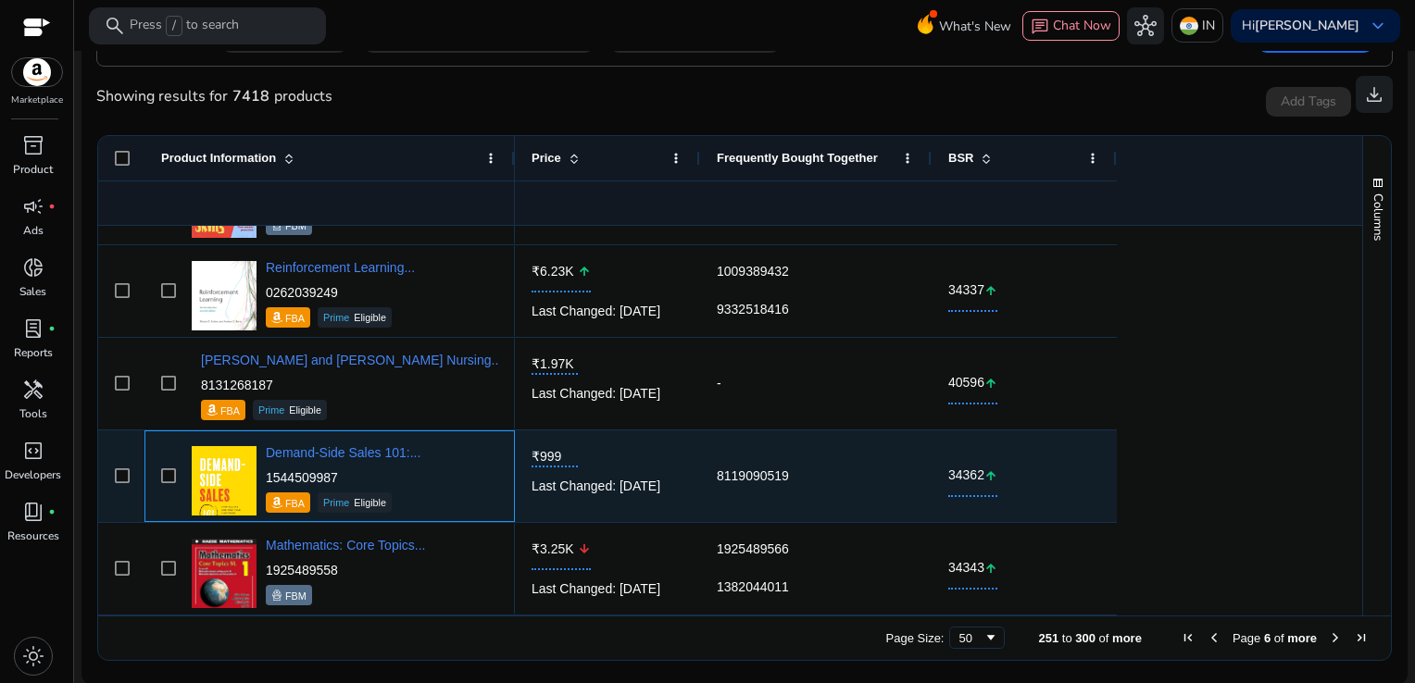
drag, startPoint x: 347, startPoint y: 476, endPoint x: 266, endPoint y: 476, distance: 81.5
click at [266, 476] on p "1544509987" at bounding box center [343, 477] width 155 height 19
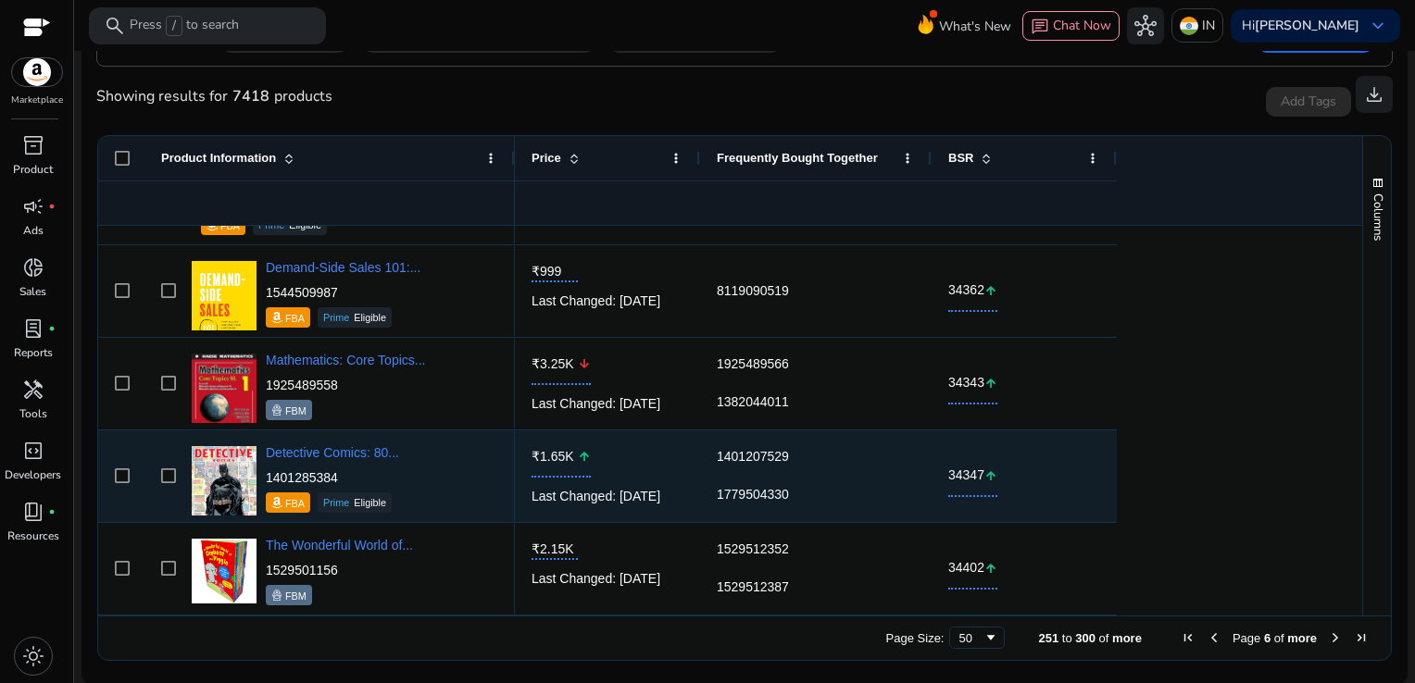
scroll to position [1092, 0]
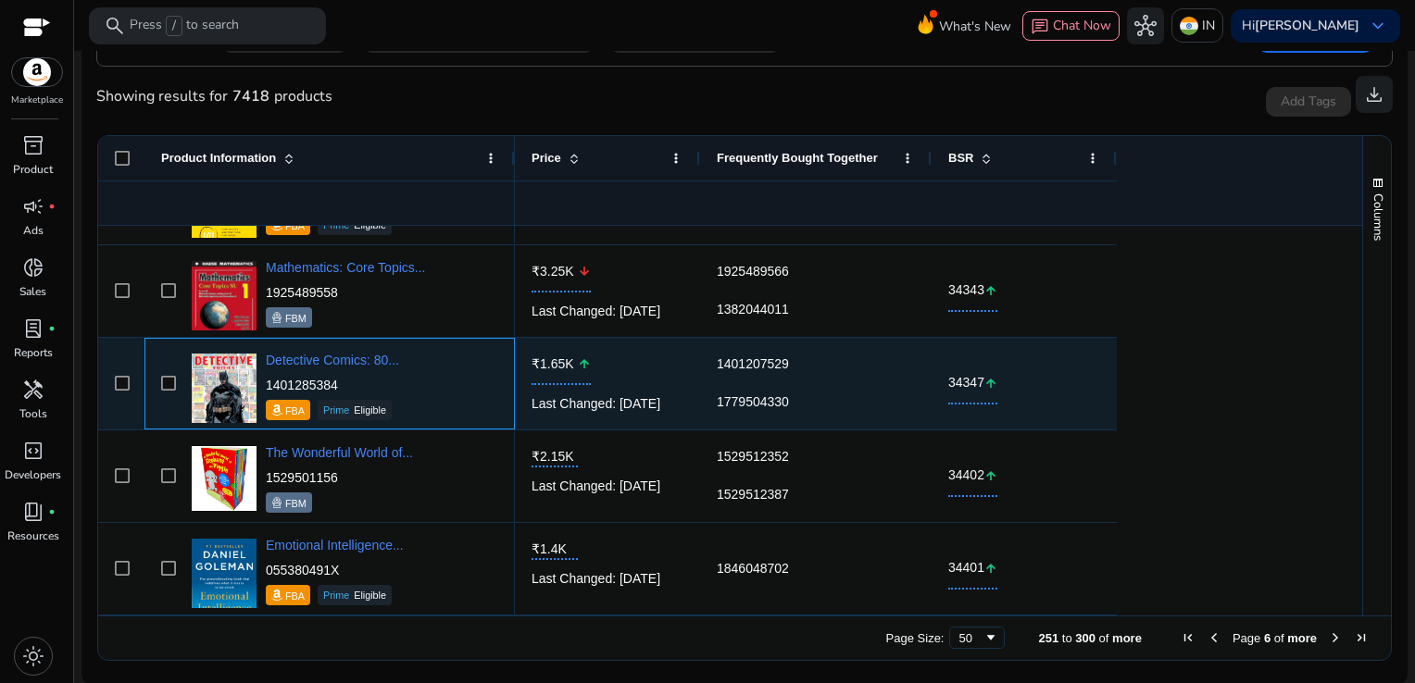
drag, startPoint x: 346, startPoint y: 383, endPoint x: 268, endPoint y: 387, distance: 78.8
click at [268, 387] on p "1401285384" at bounding box center [332, 385] width 133 height 19
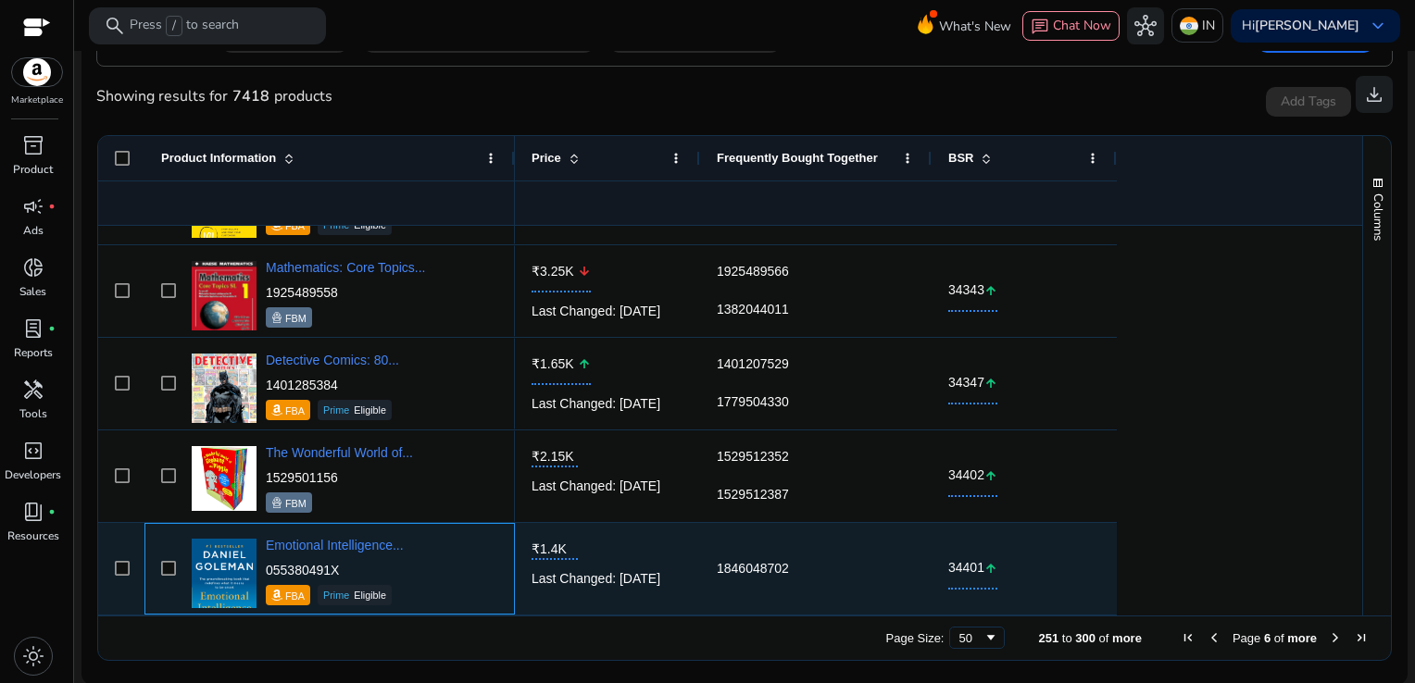
click at [416, 540] on div "Emotional Intelligence... 055380491X FBA Prime Eligible" at bounding box center [342, 569] width 311 height 79
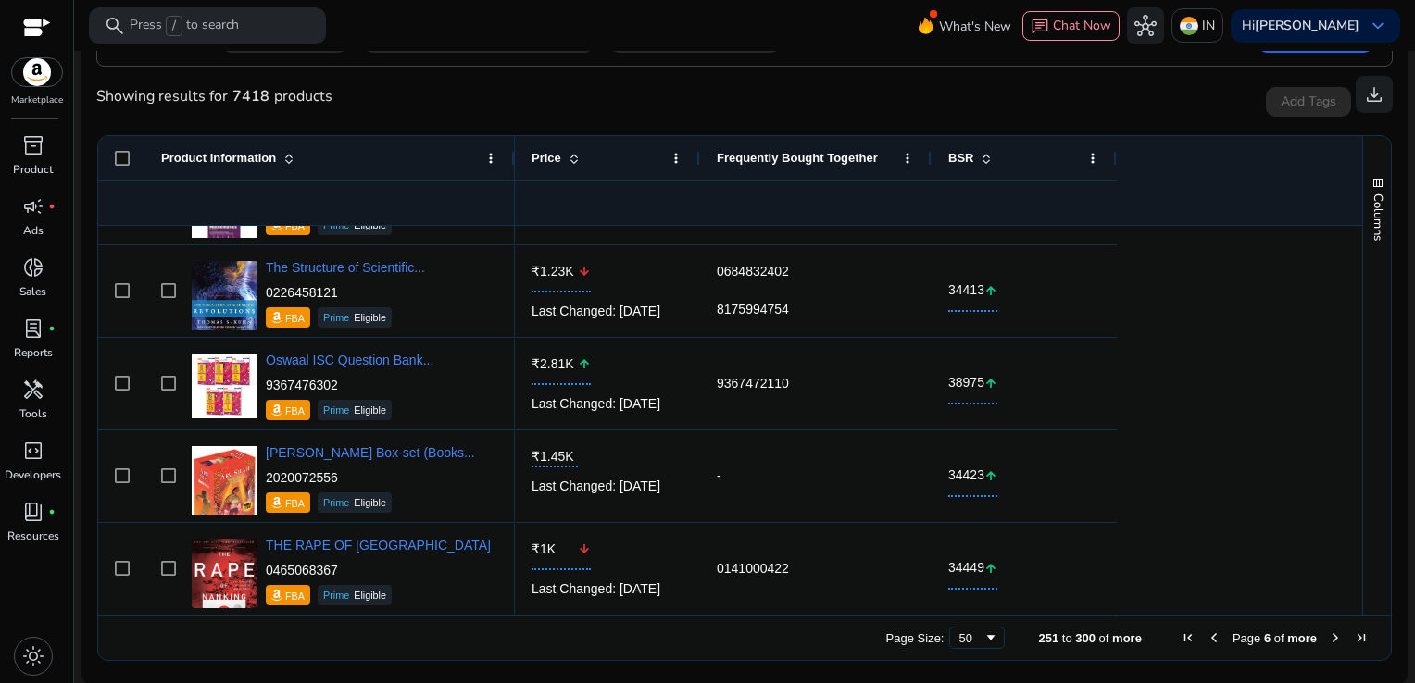
scroll to position [2018, 0]
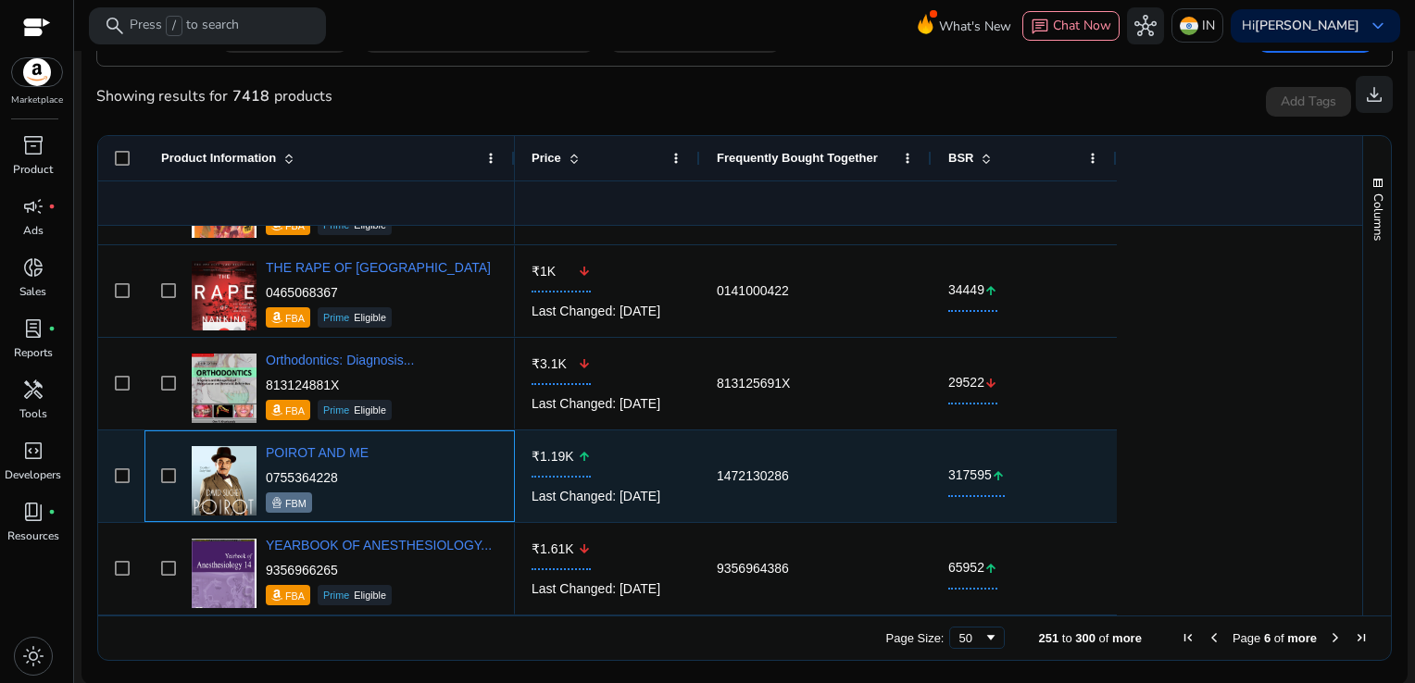
drag, startPoint x: 341, startPoint y: 482, endPoint x: 267, endPoint y: 483, distance: 74.1
click at [267, 483] on p "0755364228" at bounding box center [317, 477] width 103 height 19
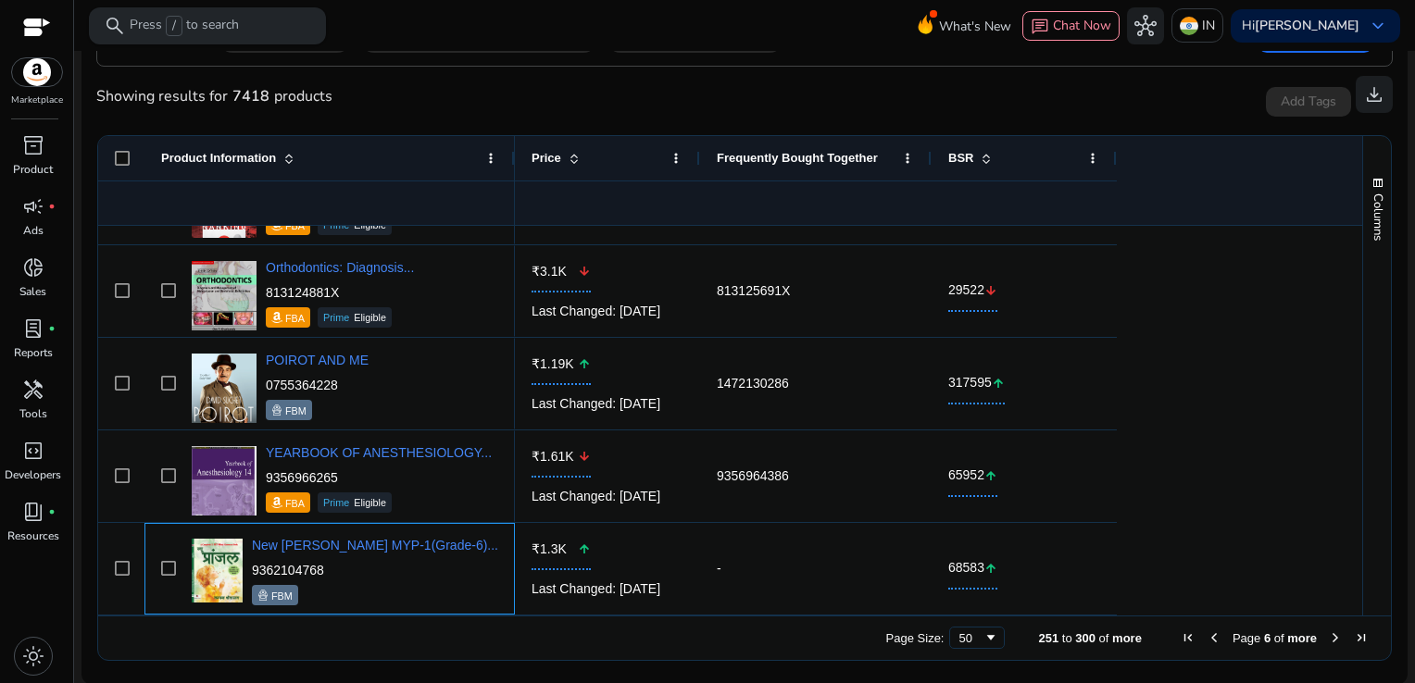
scroll to position [2388, 0]
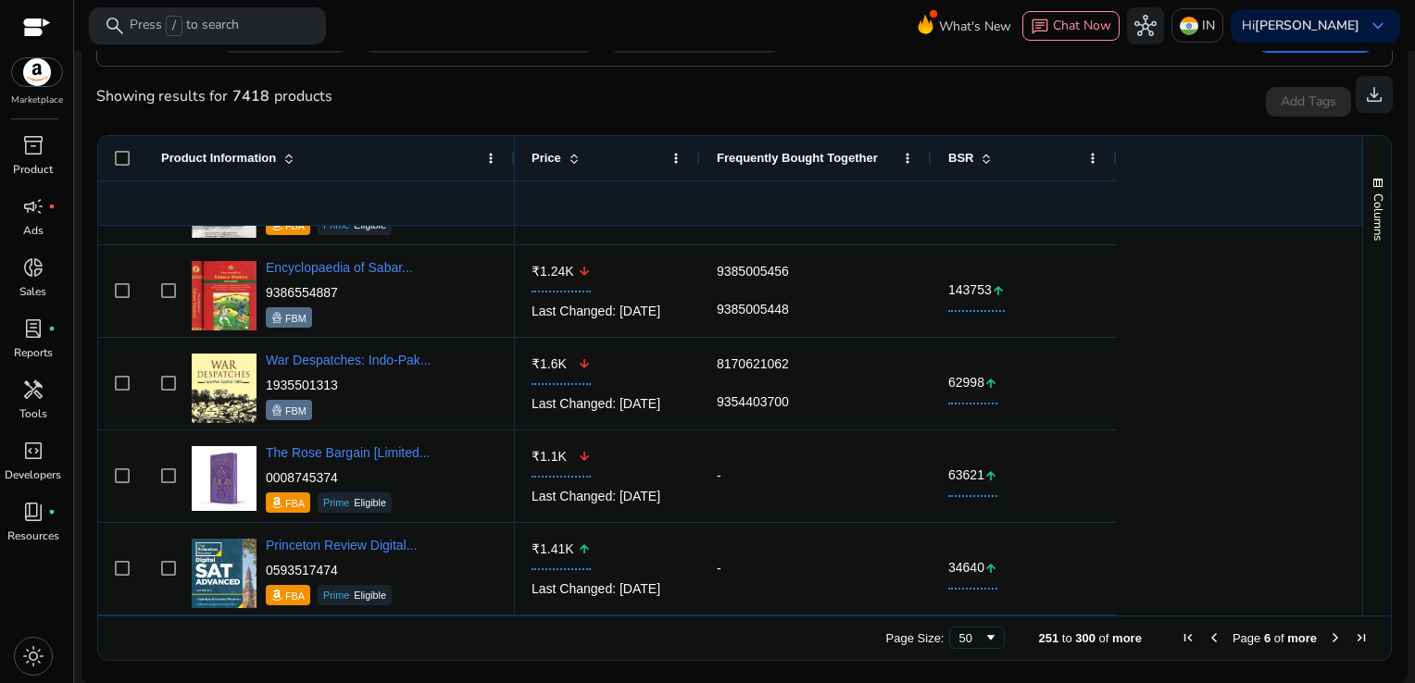
scroll to position [2506, 0]
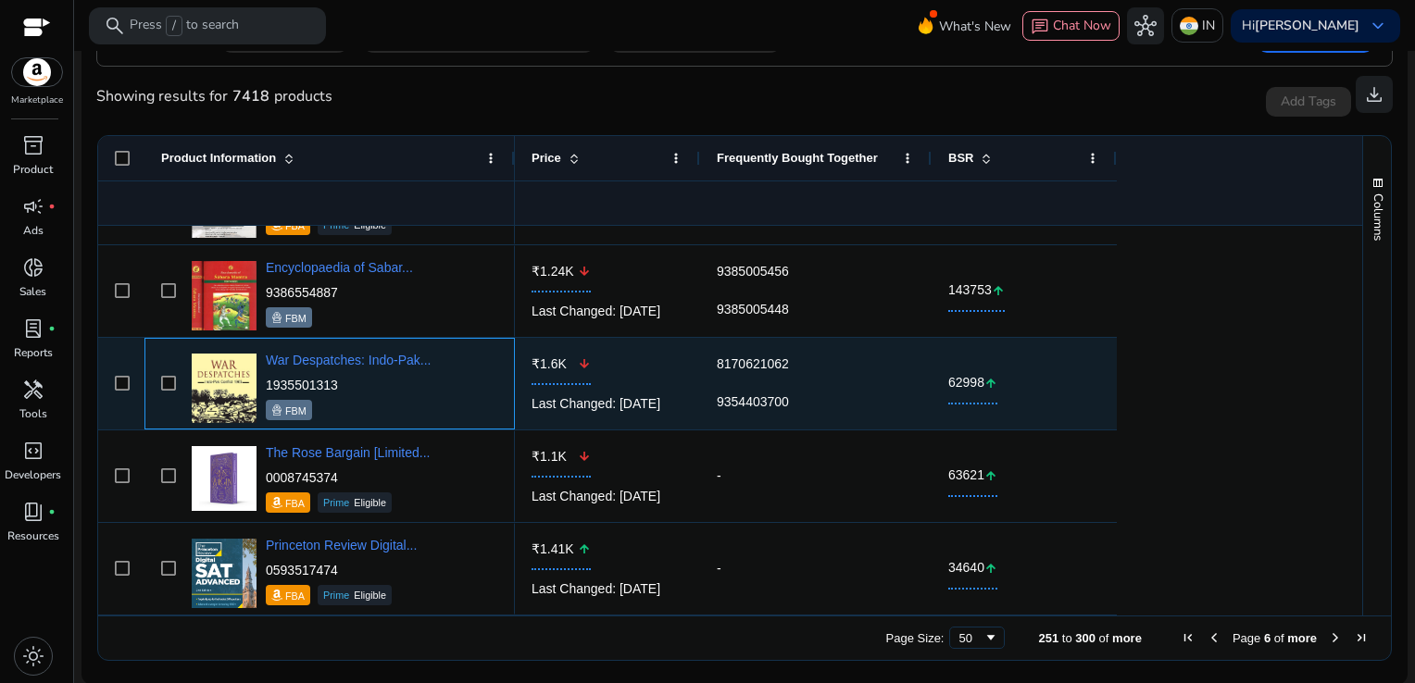
drag, startPoint x: 363, startPoint y: 383, endPoint x: 268, endPoint y: 378, distance: 95.5
click at [268, 378] on p "1935501313" at bounding box center [348, 385] width 165 height 19
copy p "1935501313"
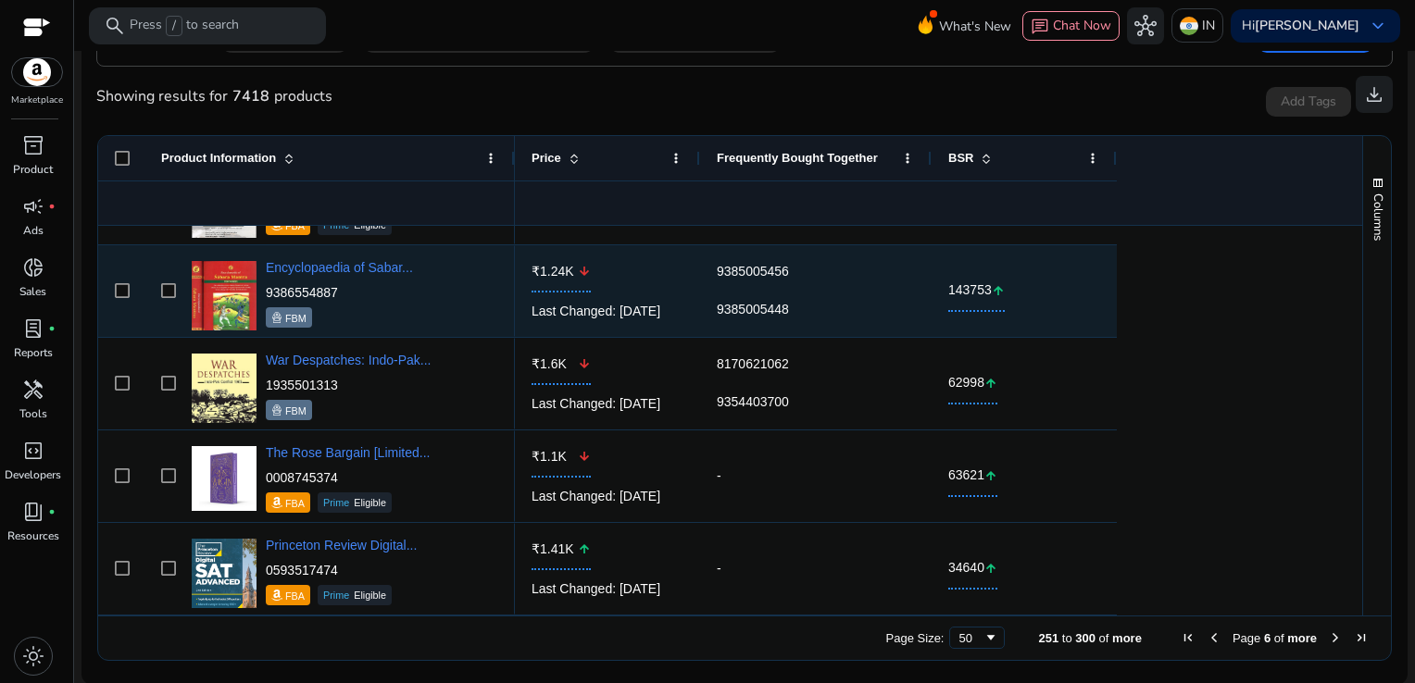
scroll to position [3221, 0]
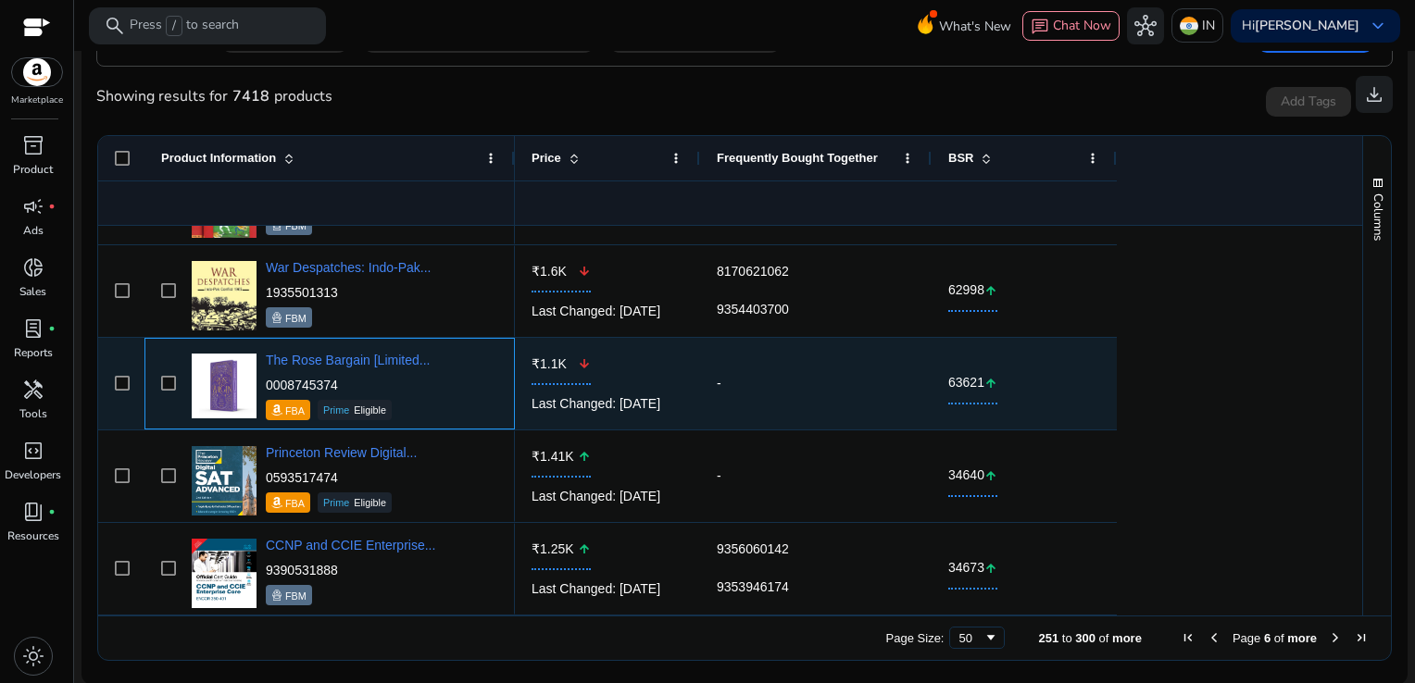
drag, startPoint x: 348, startPoint y: 376, endPoint x: 264, endPoint y: 385, distance: 84.8
click at [264, 385] on div "The Rose Bargain [Limited... 0008745374 FBA Prime Eligible" at bounding box center [342, 383] width 311 height 79
copy p "0008745374"
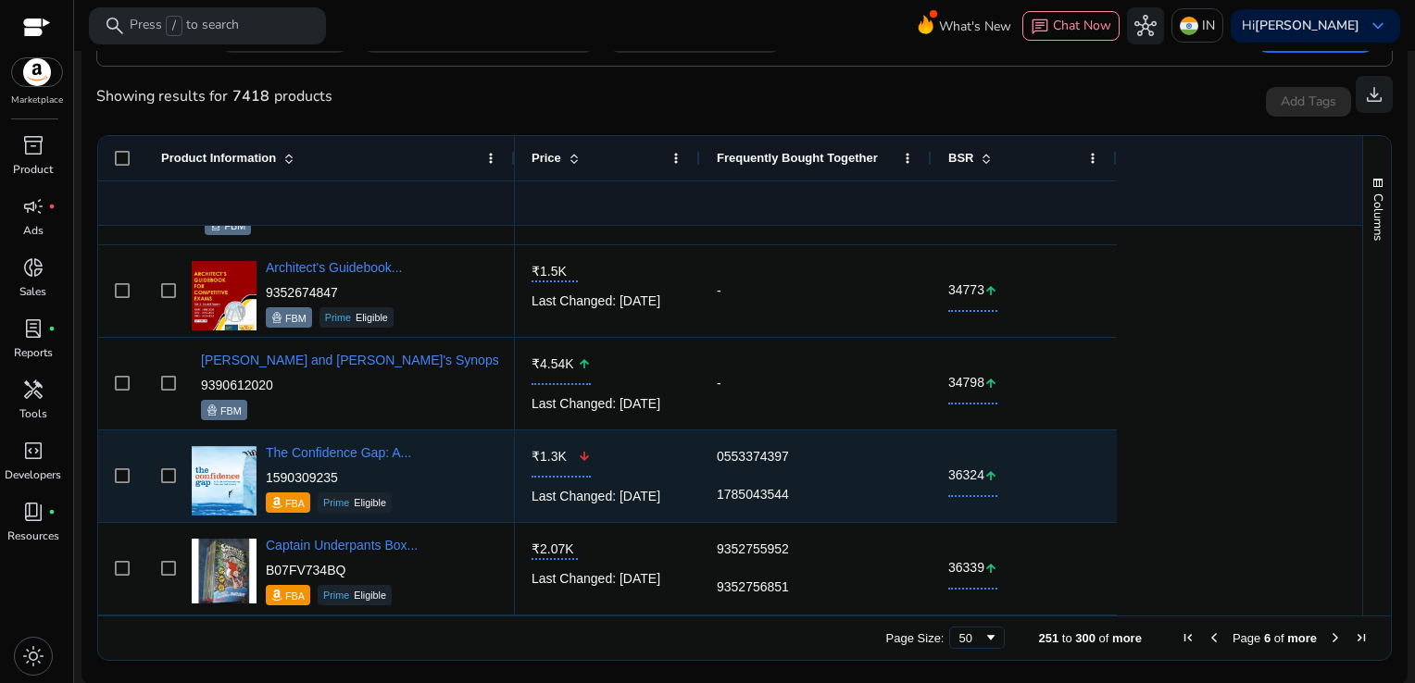
scroll to position [4239, 0]
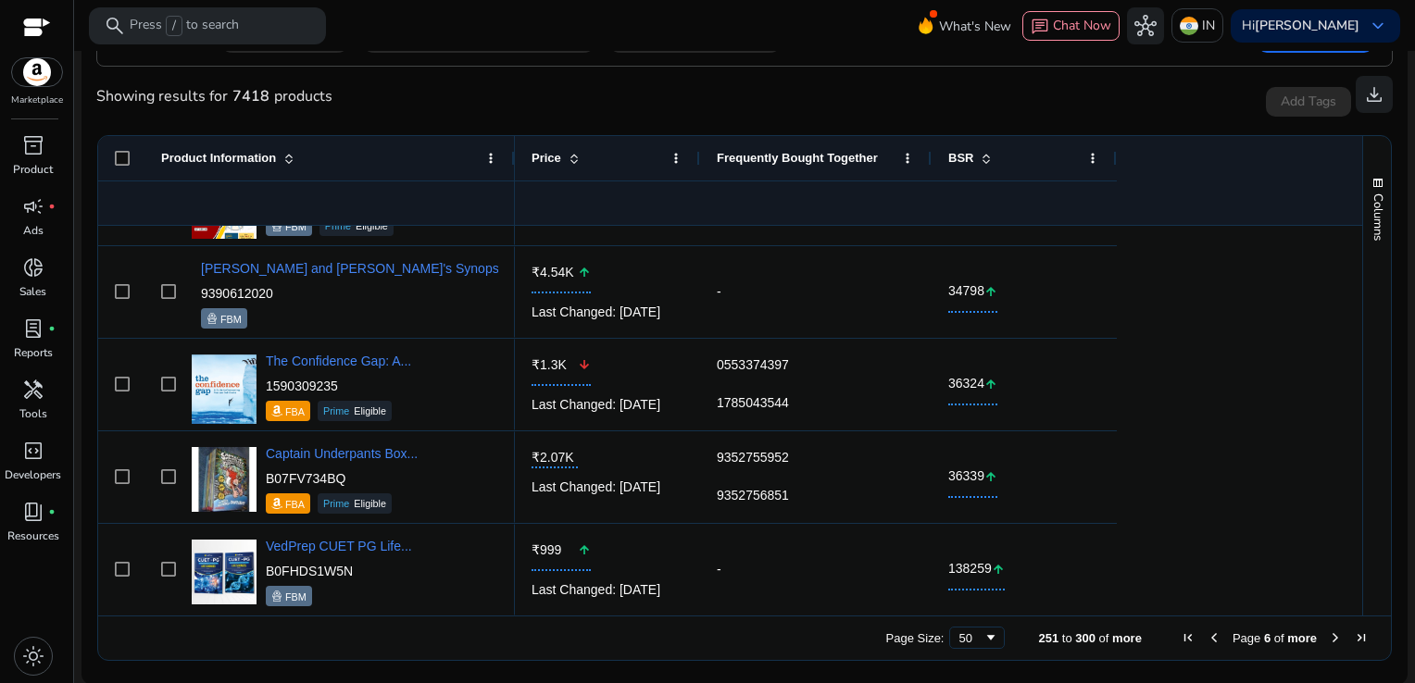
click at [1331, 632] on span "Next Page" at bounding box center [1335, 638] width 15 height 15
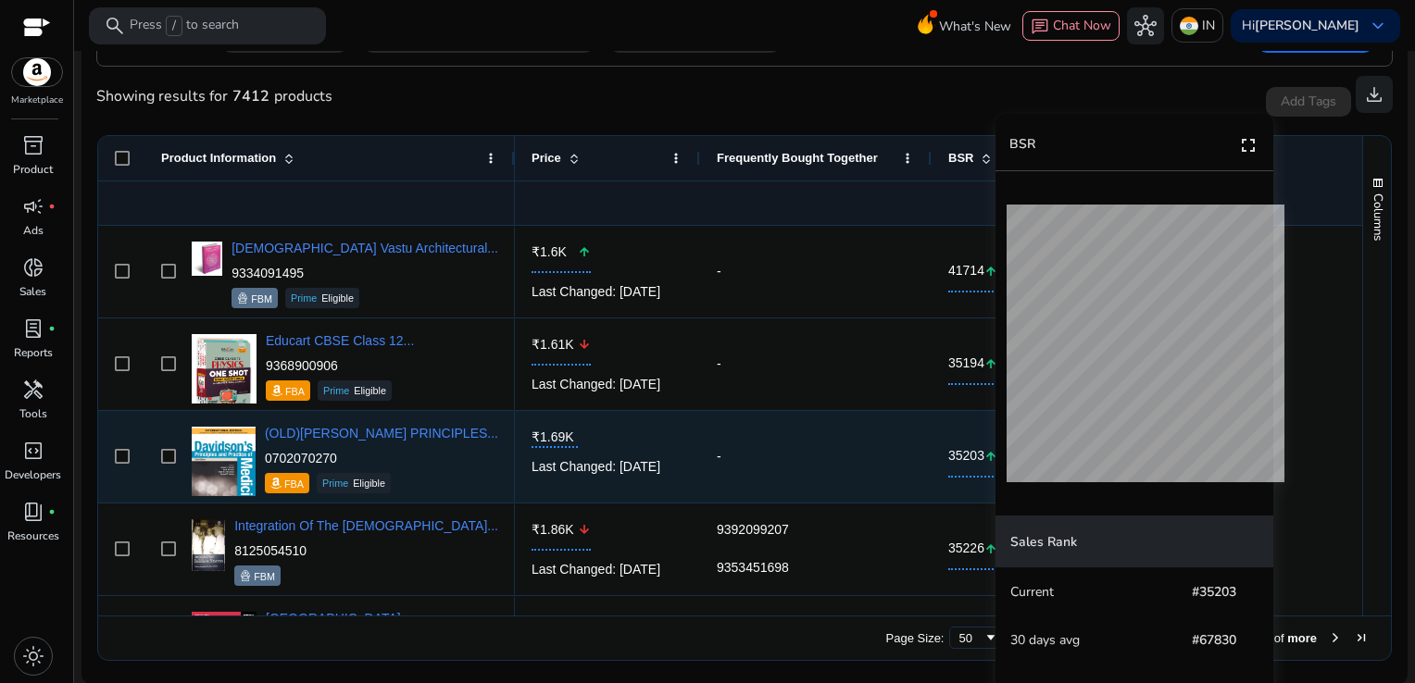
click at [863, 450] on div "-" at bounding box center [816, 457] width 198 height 38
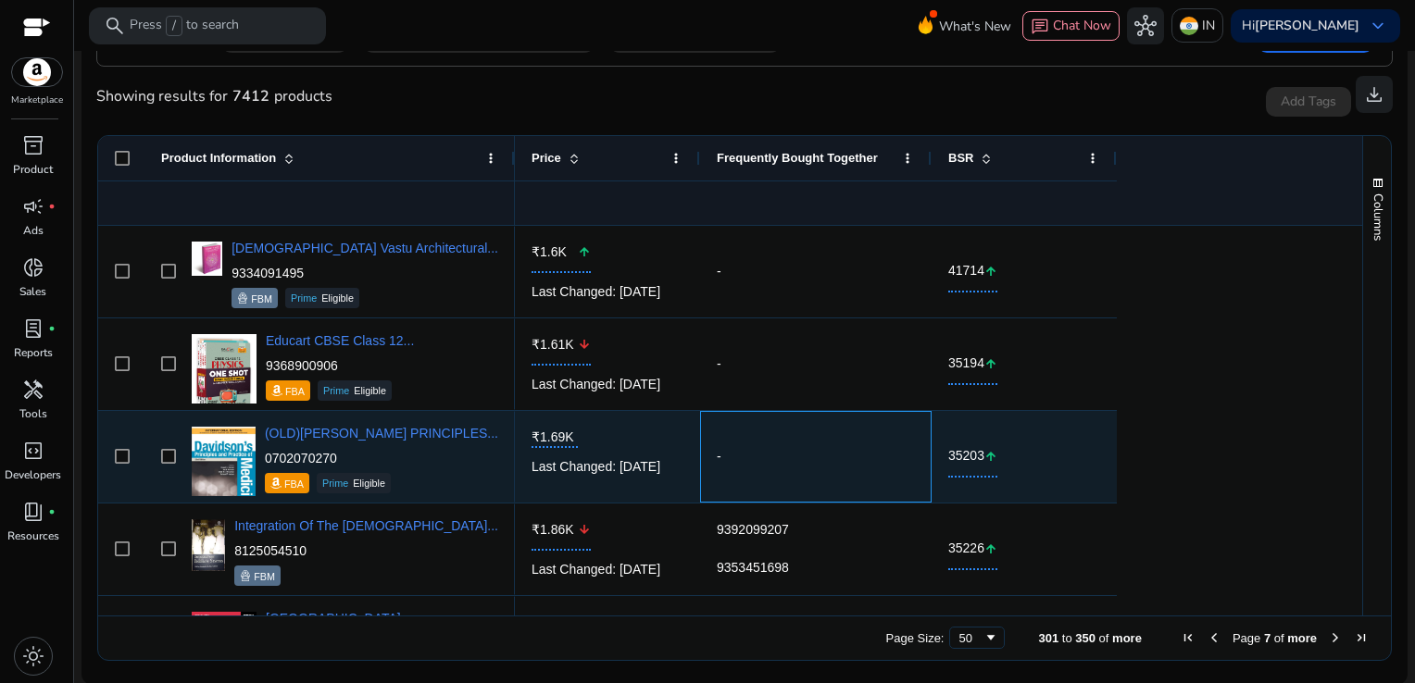
click at [863, 450] on div "-" at bounding box center [816, 457] width 198 height 38
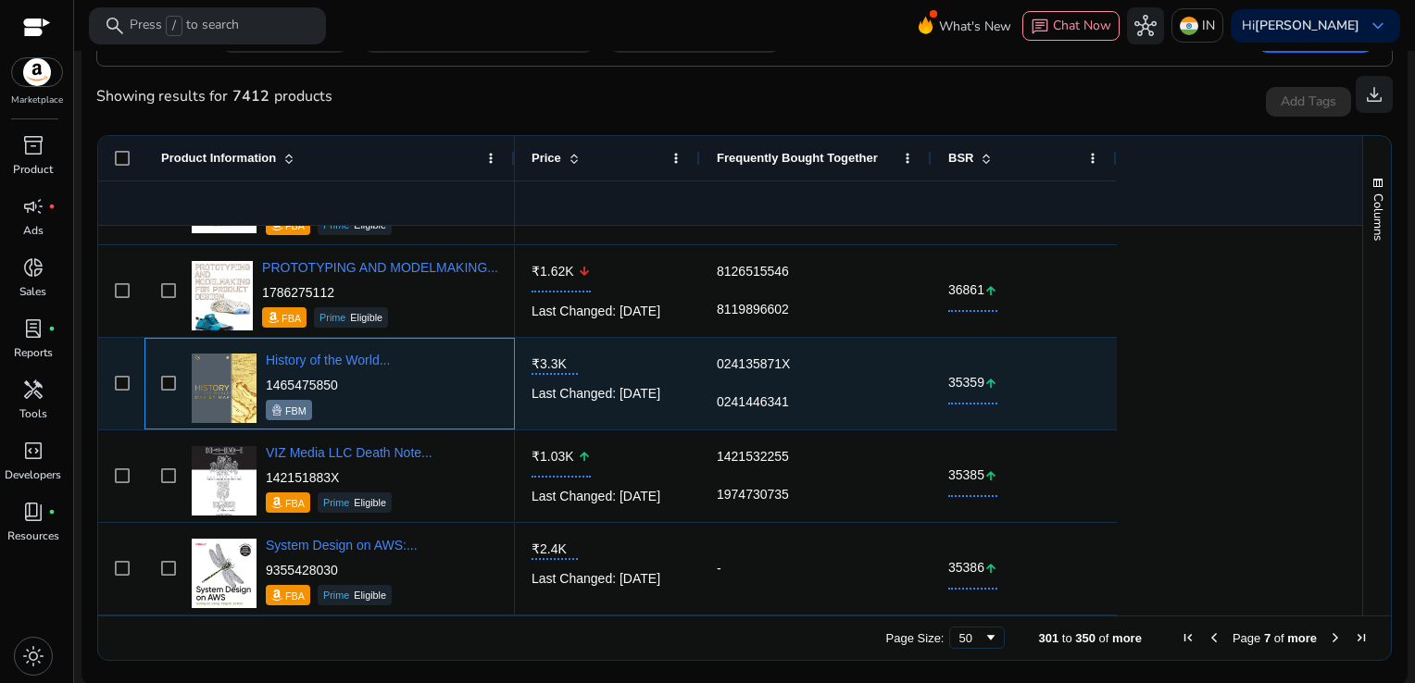
drag, startPoint x: 338, startPoint y: 380, endPoint x: 265, endPoint y: 377, distance: 73.2
click at [266, 377] on p "1465475850" at bounding box center [328, 385] width 124 height 19
copy p "1465475850"
click at [266, 377] on p "1465475850" at bounding box center [328, 385] width 124 height 19
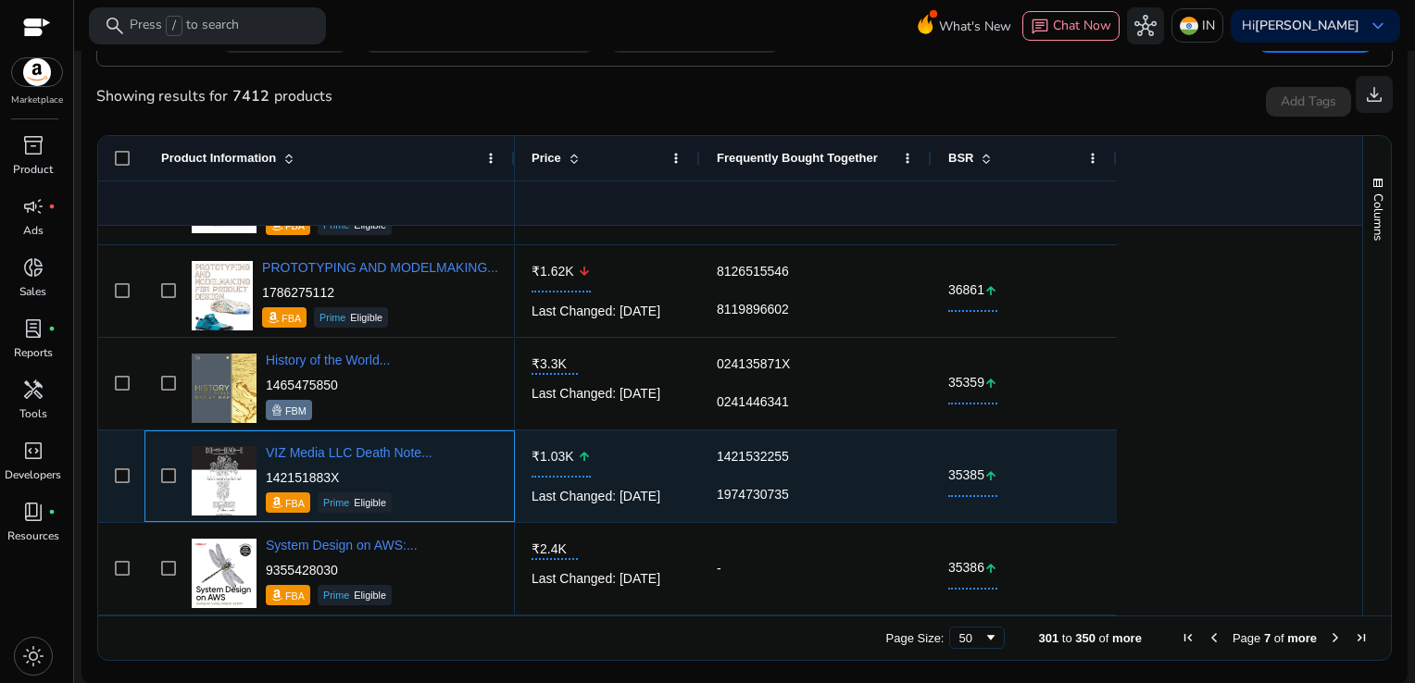
drag, startPoint x: 361, startPoint y: 476, endPoint x: 266, endPoint y: 480, distance: 95.4
click at [266, 480] on p "142151883X" at bounding box center [349, 477] width 167 height 19
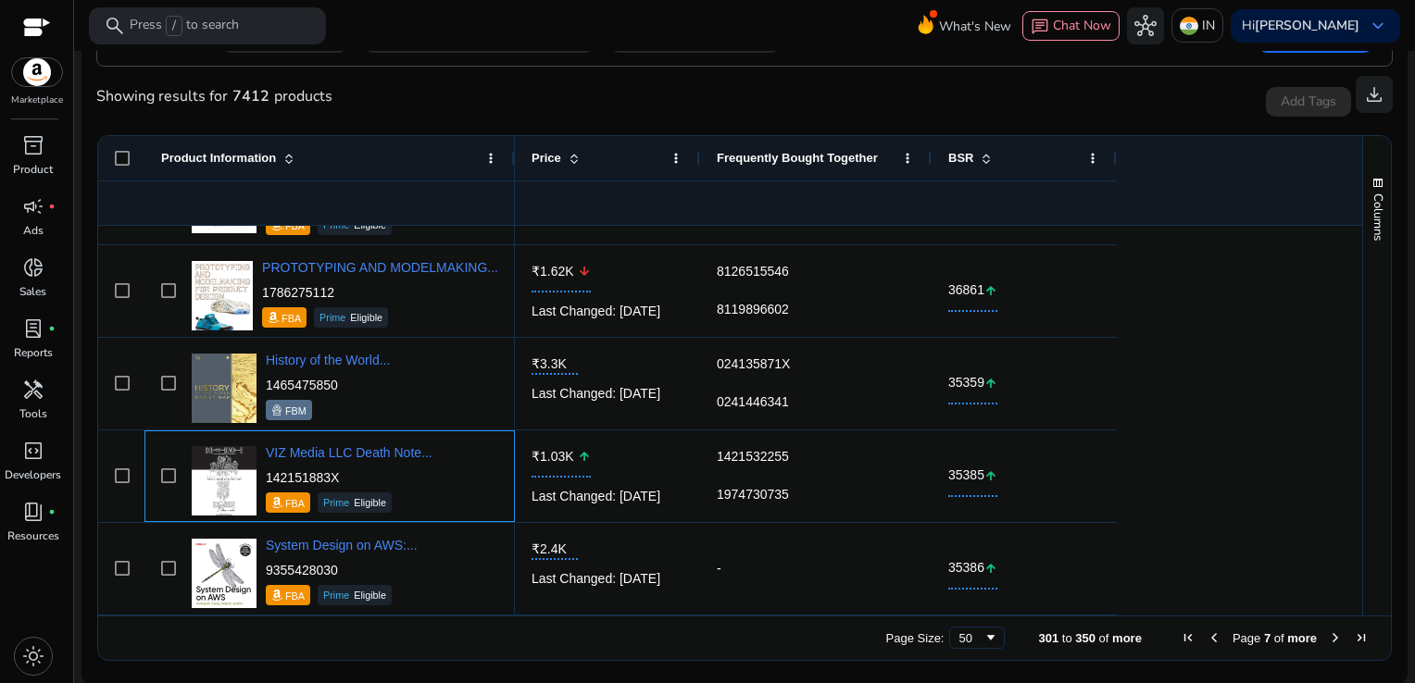
copy p "142151883X"
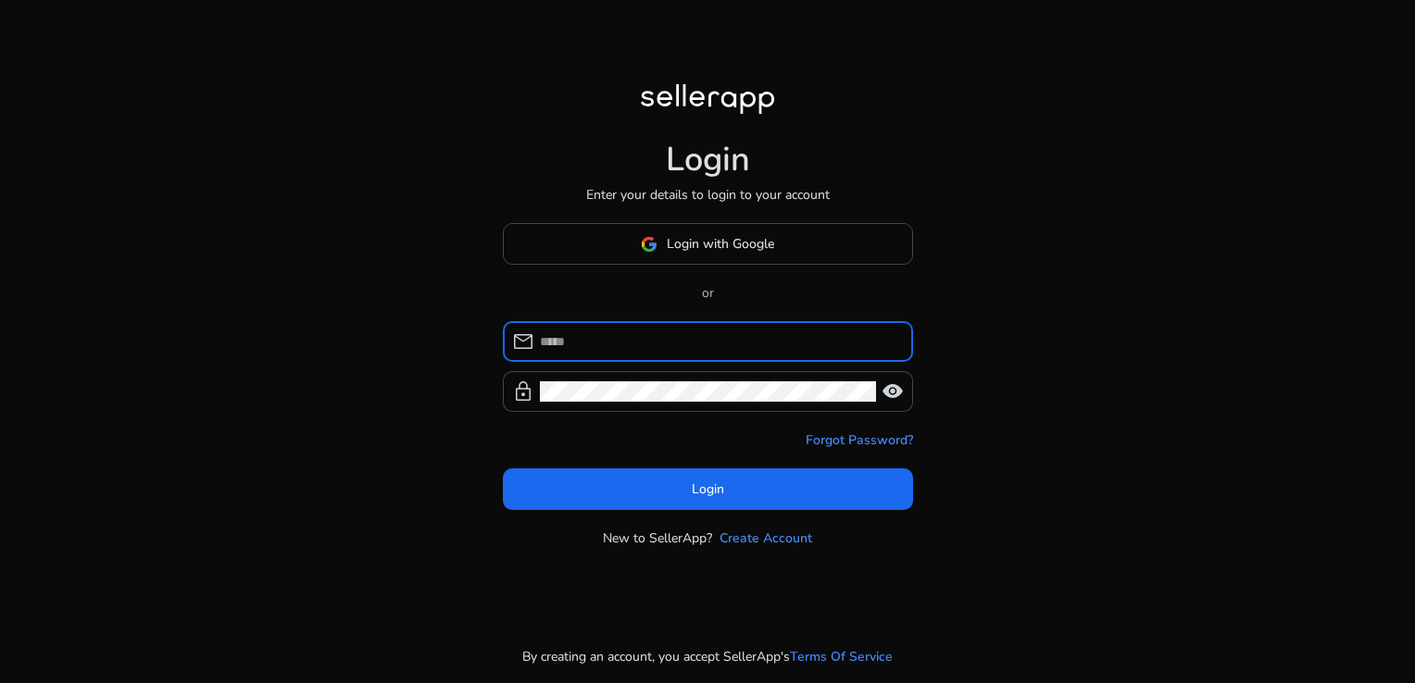
type input "**********"
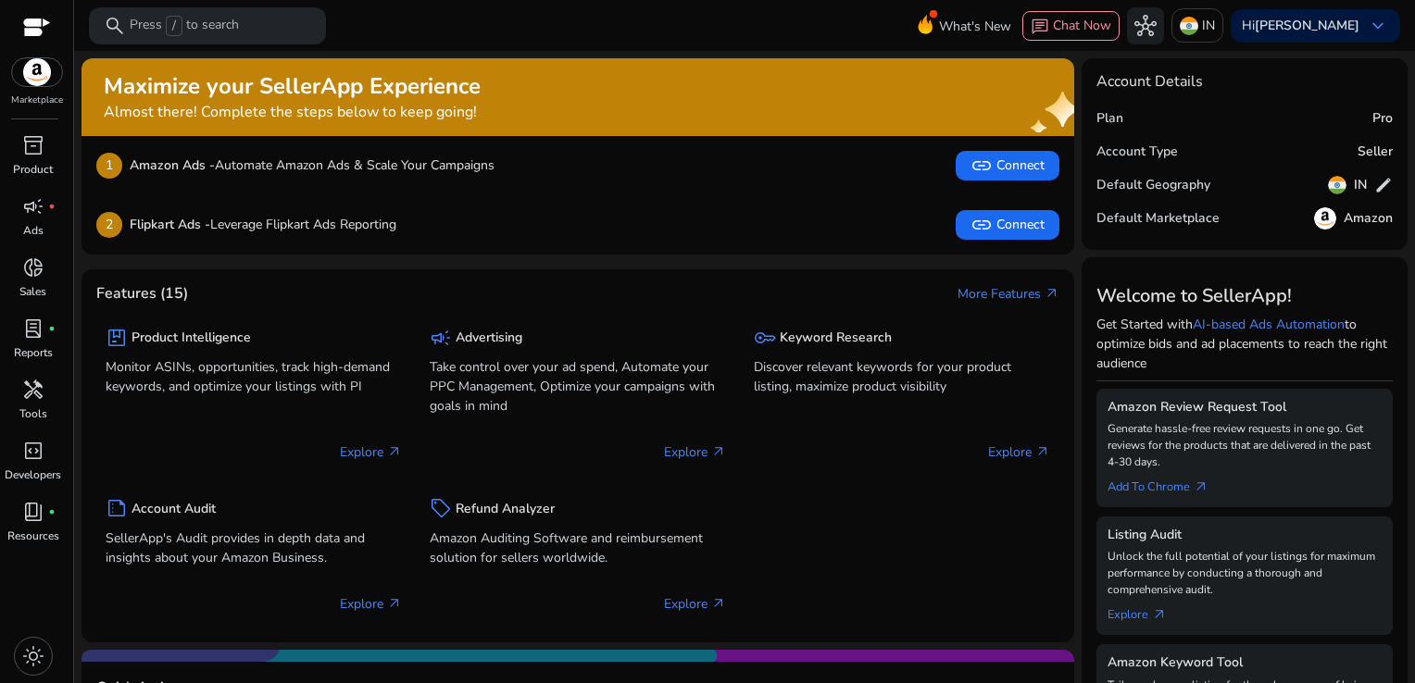
click at [202, 25] on p "Press / to search" at bounding box center [184, 26] width 109 height 20
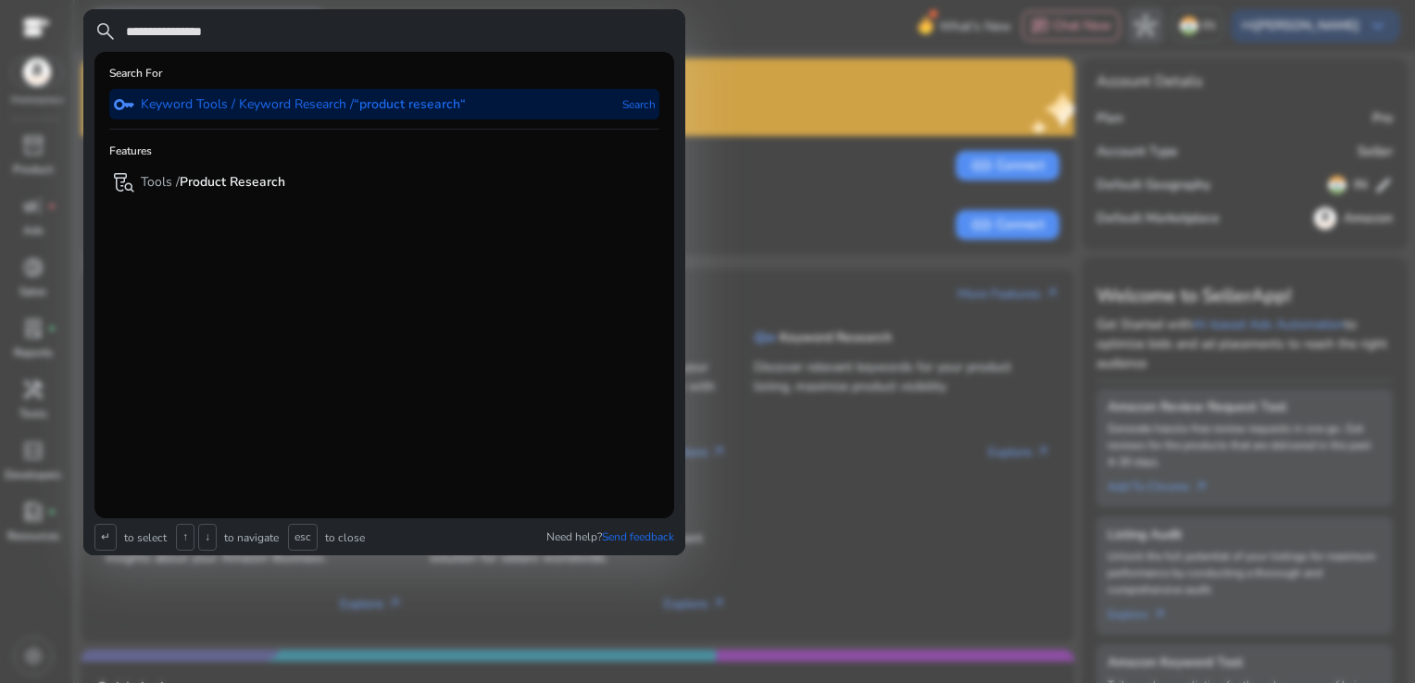
type input "**********"
click at [394, 95] on b "“product research“" at bounding box center [410, 104] width 112 height 18
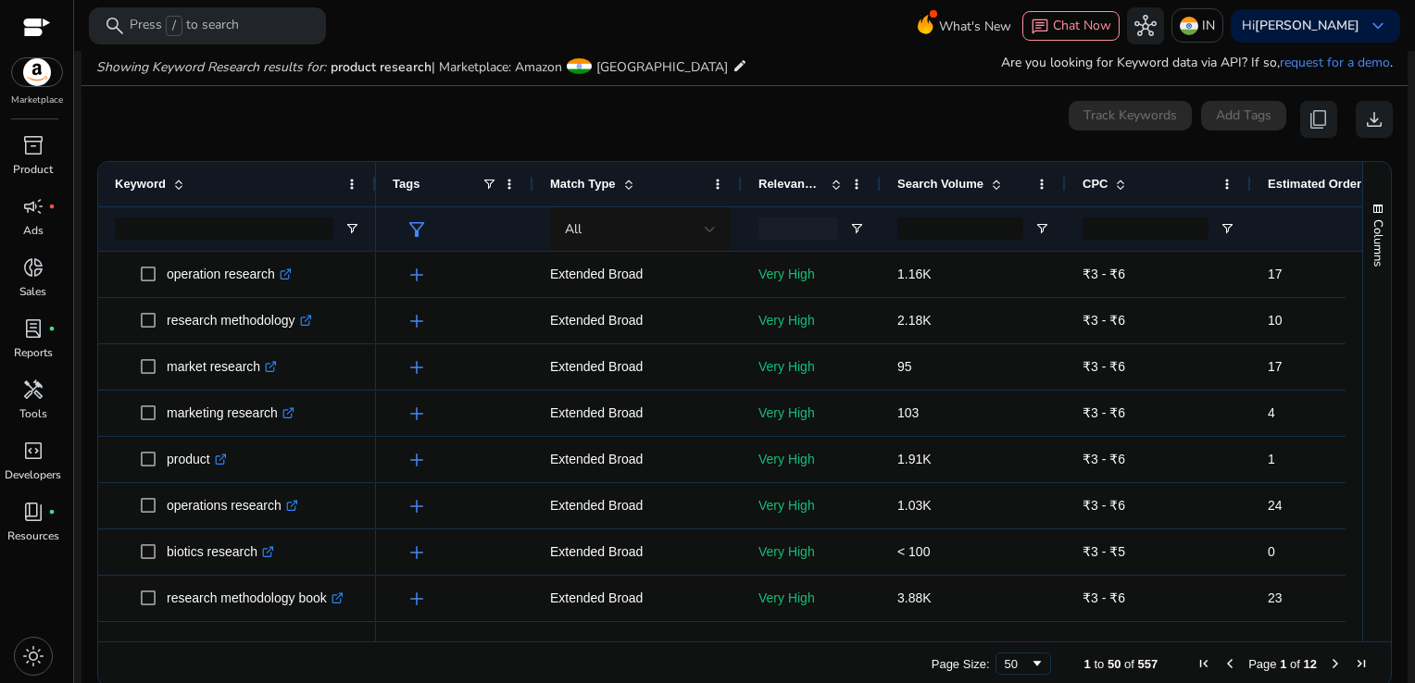
scroll to position [157, 0]
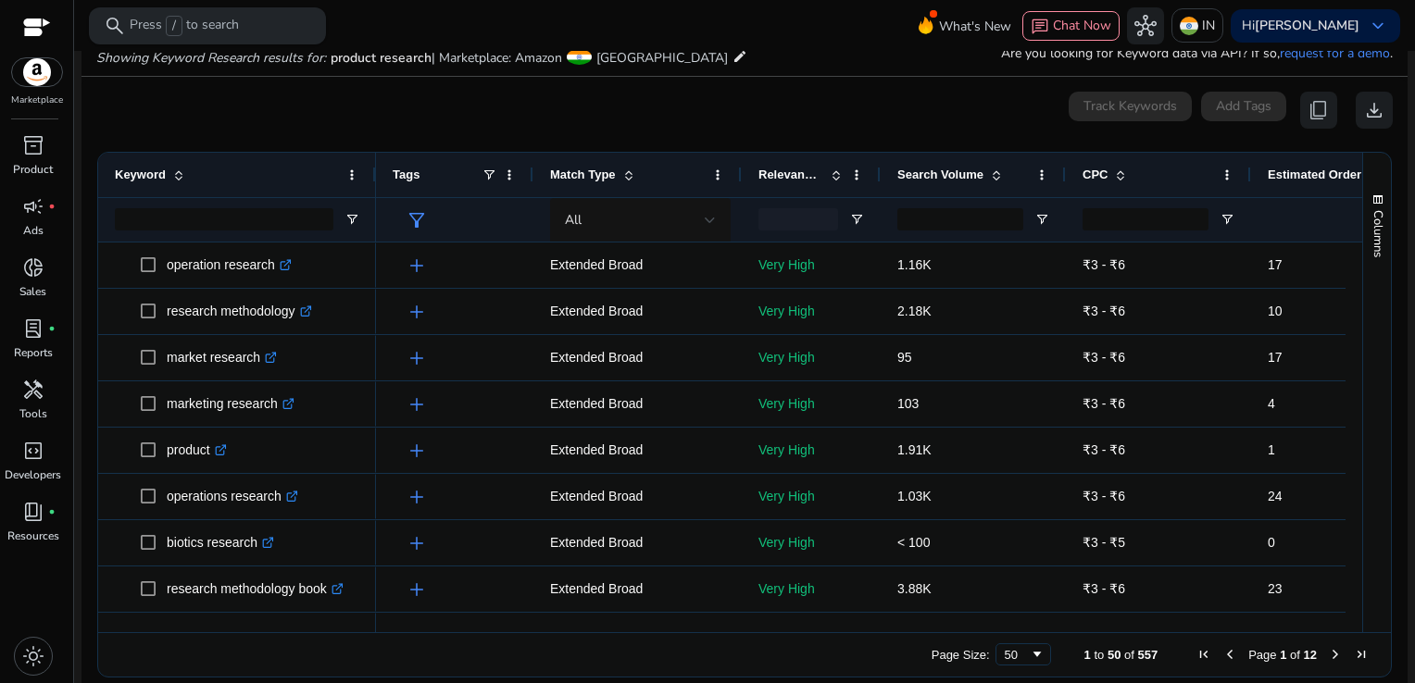
click at [289, 20] on div "search Press / to search" at bounding box center [207, 25] width 237 height 37
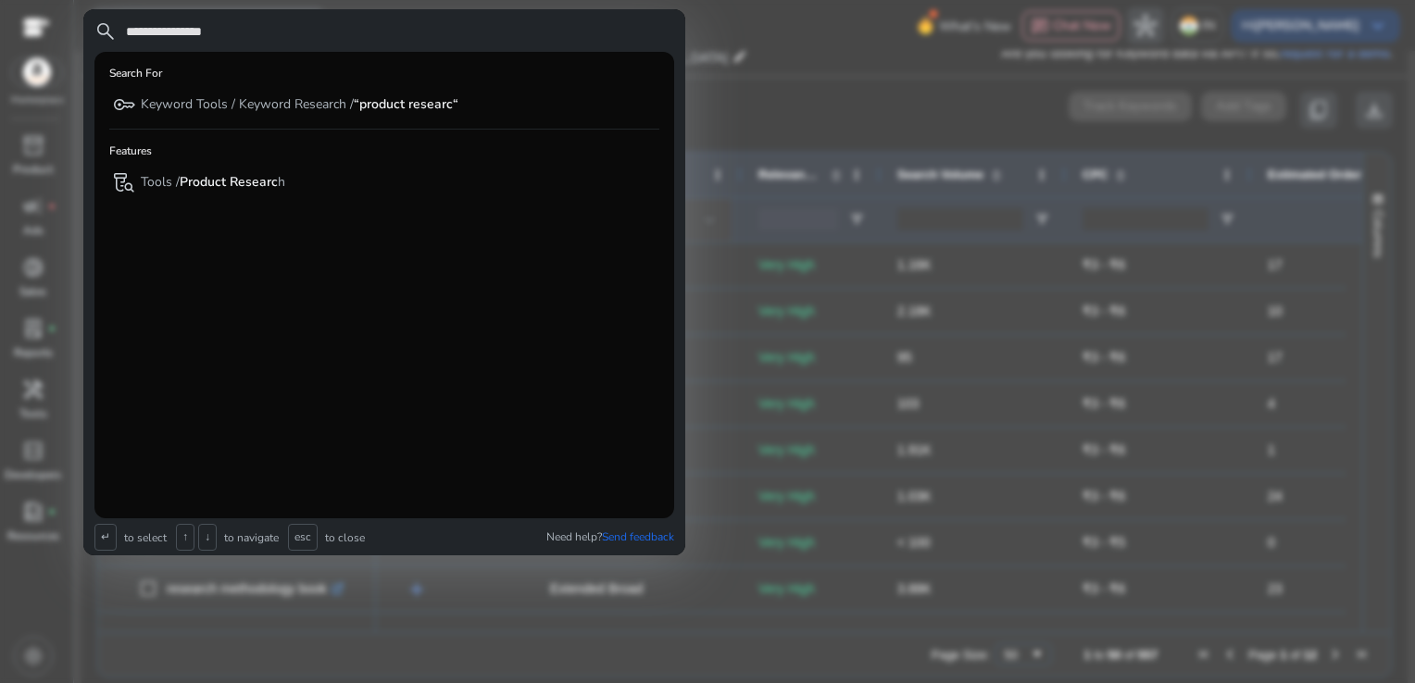
type input "**********"
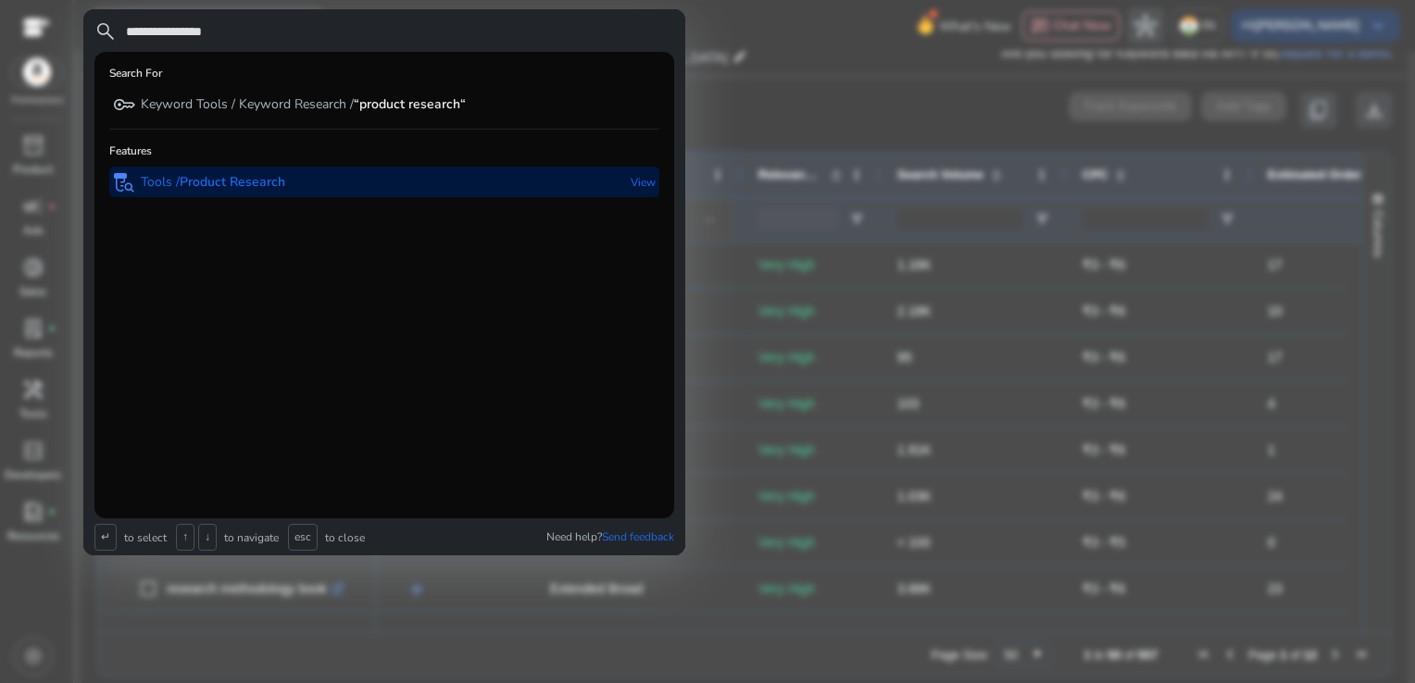
click at [241, 195] on div "lab_research Tools / Product Research" at bounding box center [199, 182] width 172 height 31
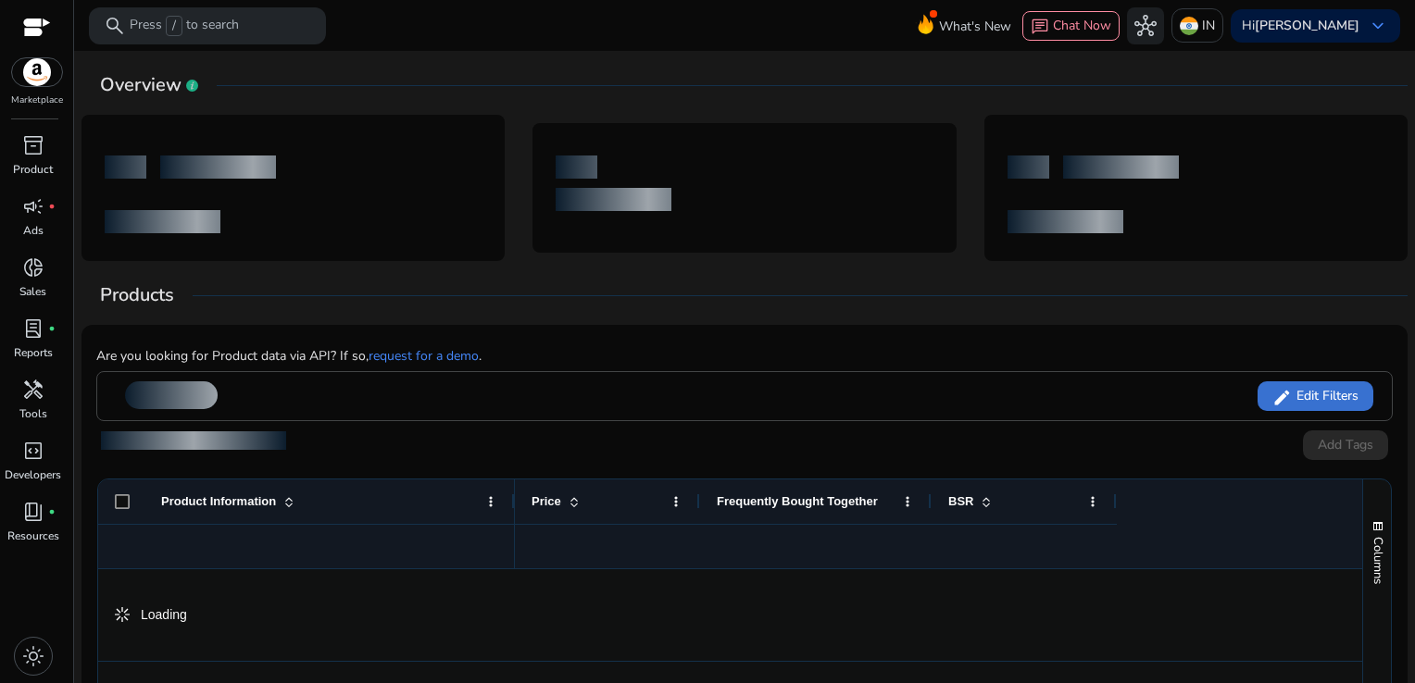
click at [1296, 395] on span "Edit Filters" at bounding box center [1325, 396] width 67 height 19
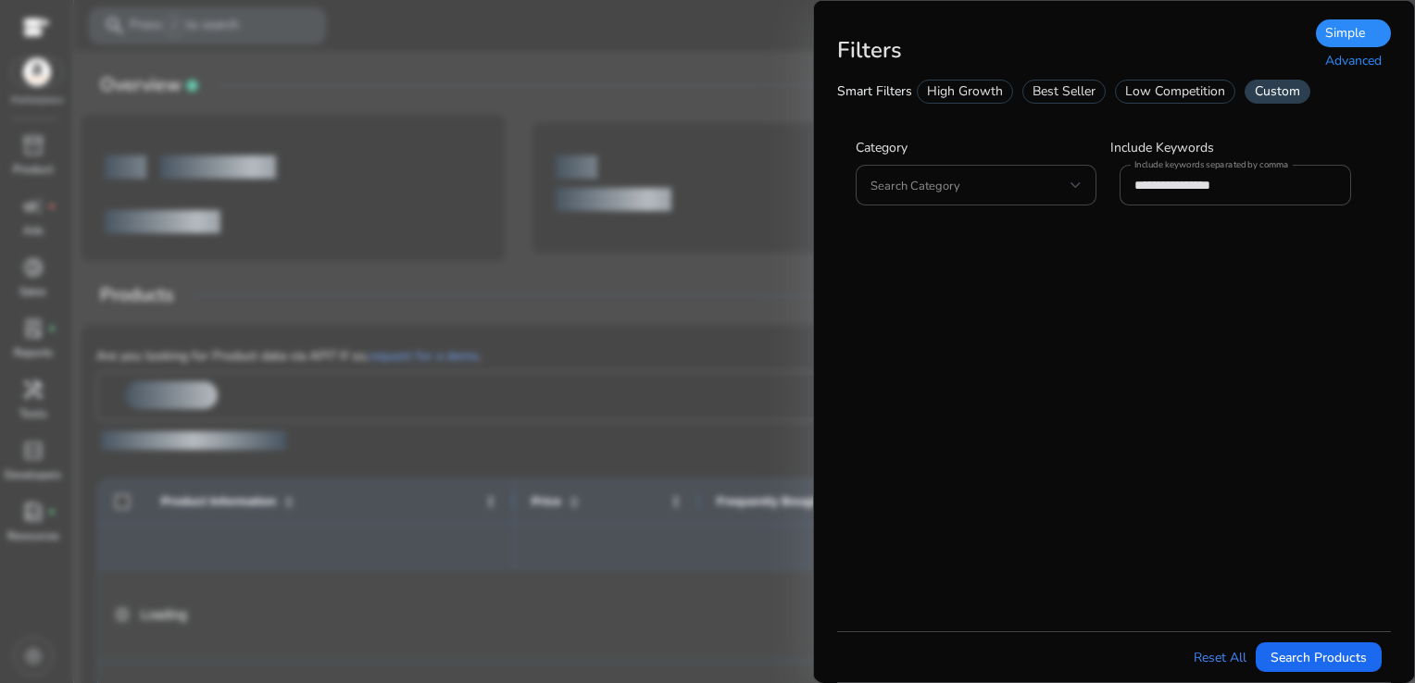
click at [1284, 89] on div "Custom" at bounding box center [1277, 92] width 66 height 24
click at [1346, 60] on div "Advanced" at bounding box center [1353, 61] width 75 height 28
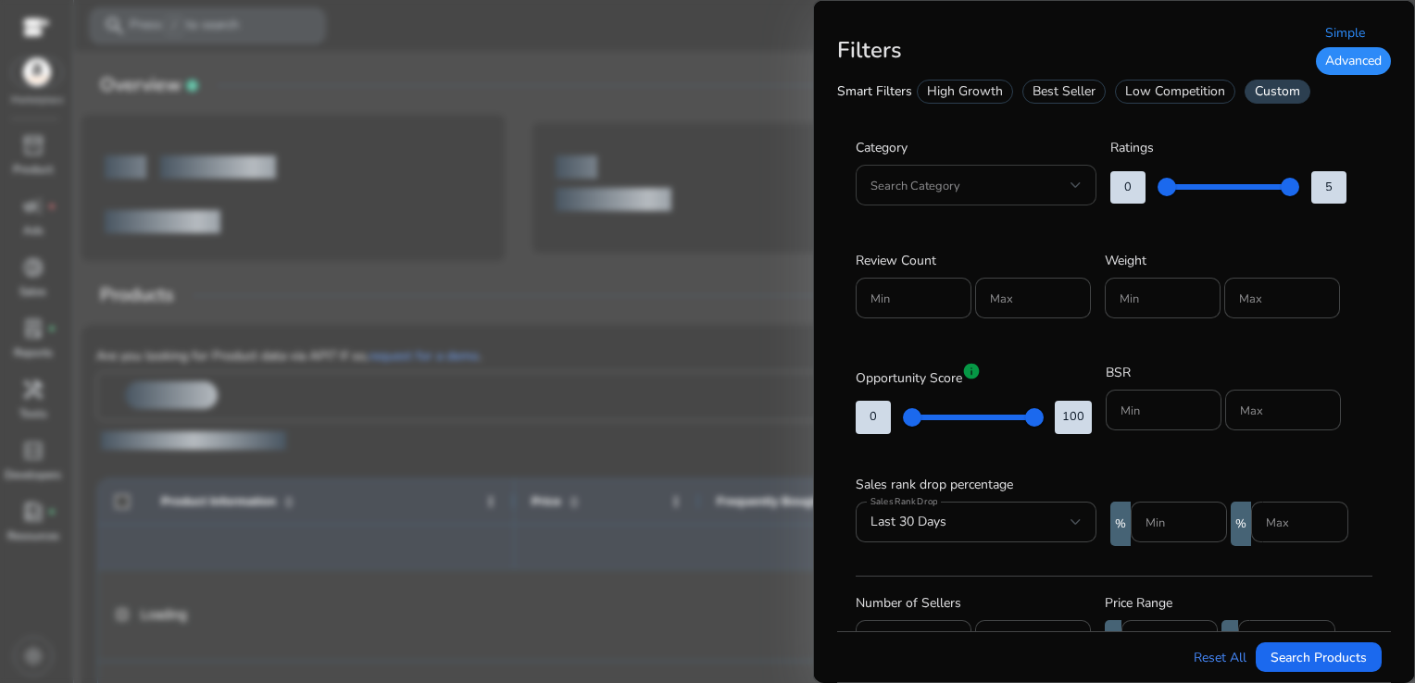
click at [1089, 191] on div "Search Category" at bounding box center [976, 185] width 241 height 41
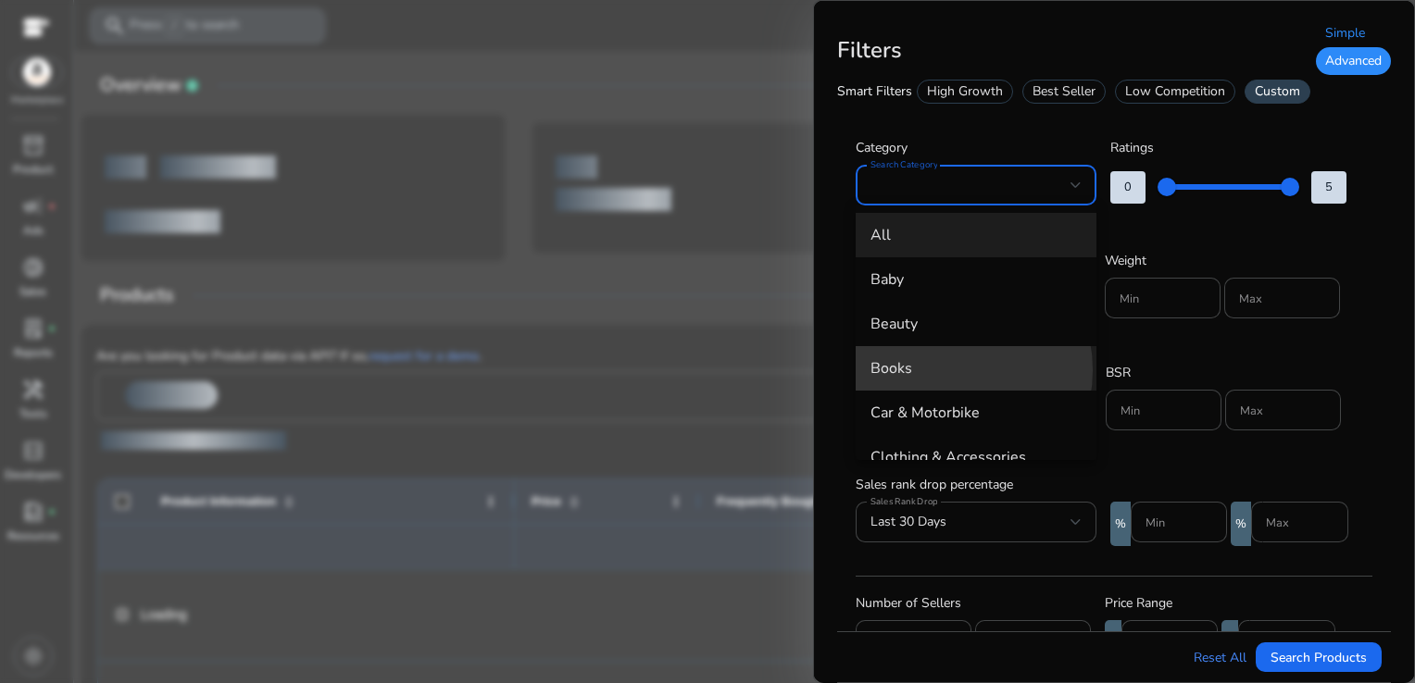
click at [943, 370] on span "Books" at bounding box center [975, 368] width 211 height 20
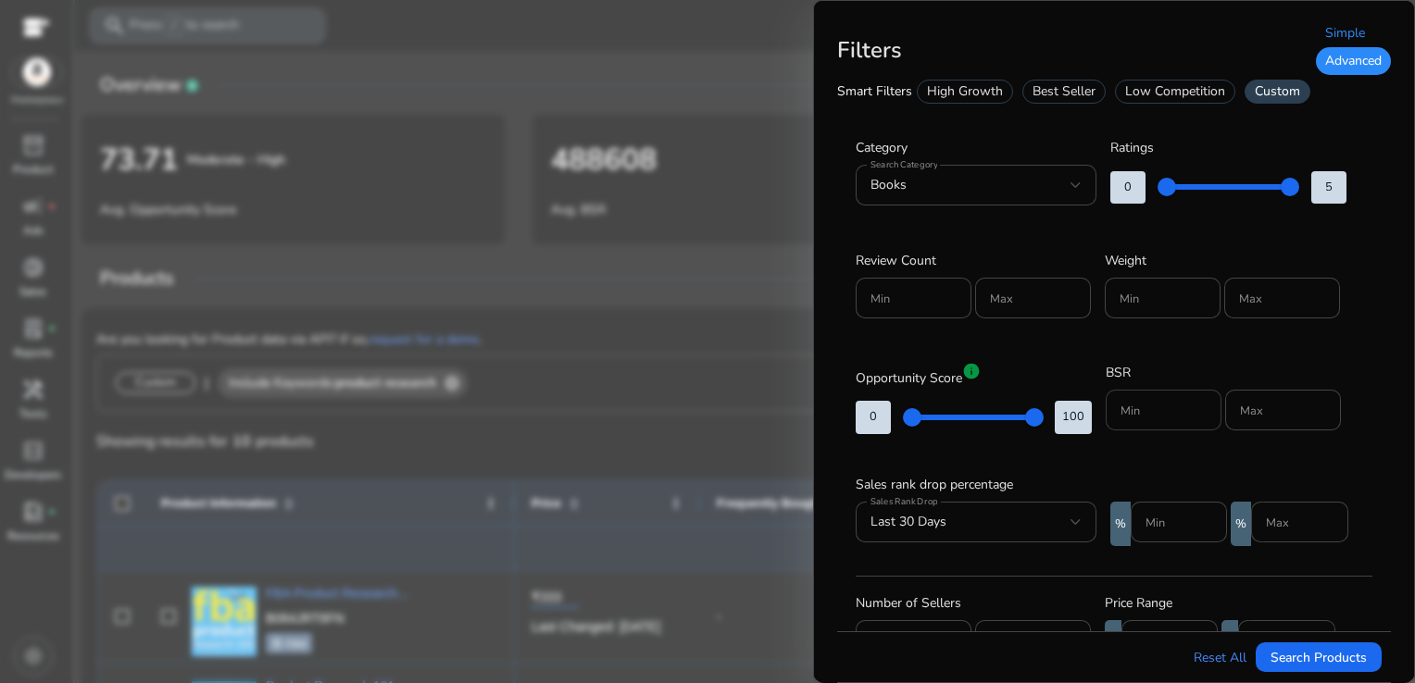
click at [1118, 402] on div "Min" at bounding box center [1164, 410] width 116 height 41
click at [1130, 417] on input "Min" at bounding box center [1163, 410] width 86 height 20
type input "*****"
click at [1242, 397] on div at bounding box center [1283, 410] width 86 height 41
click at [1242, 409] on input "Max" at bounding box center [1283, 410] width 86 height 20
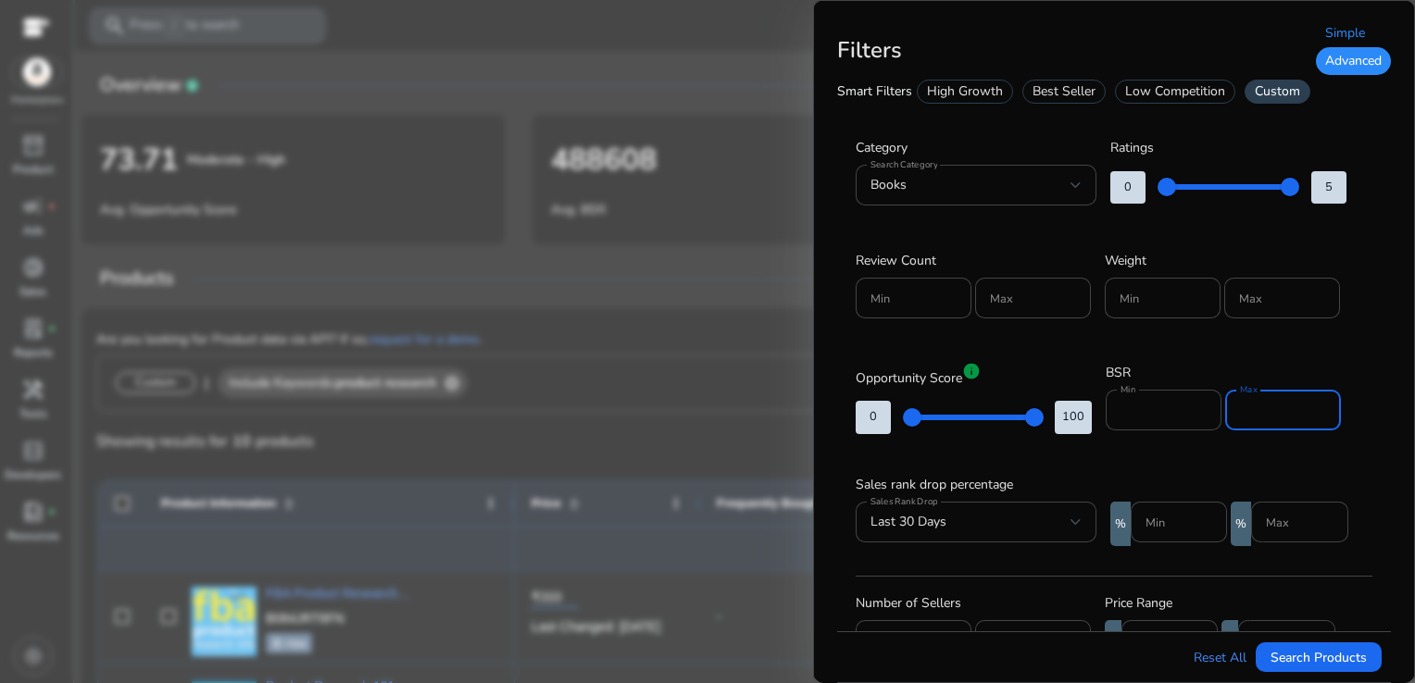
type input "*****"
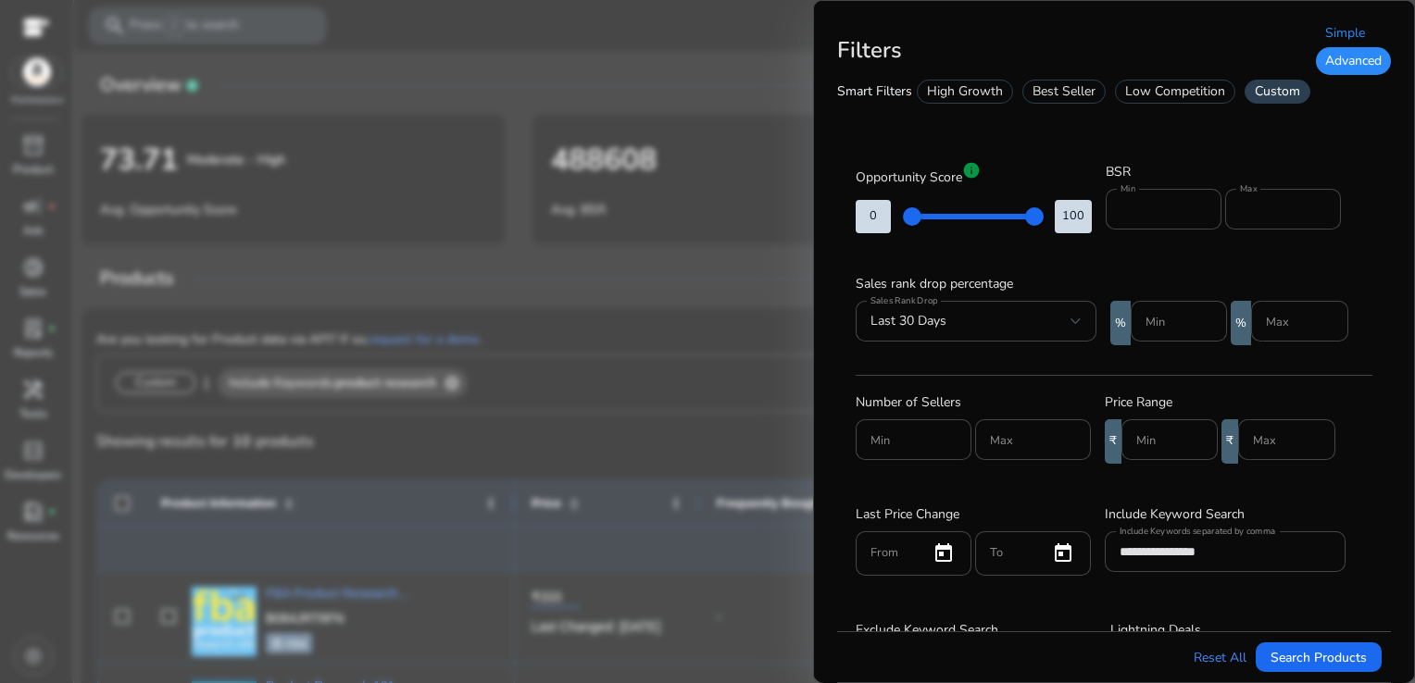
scroll to position [209, 0]
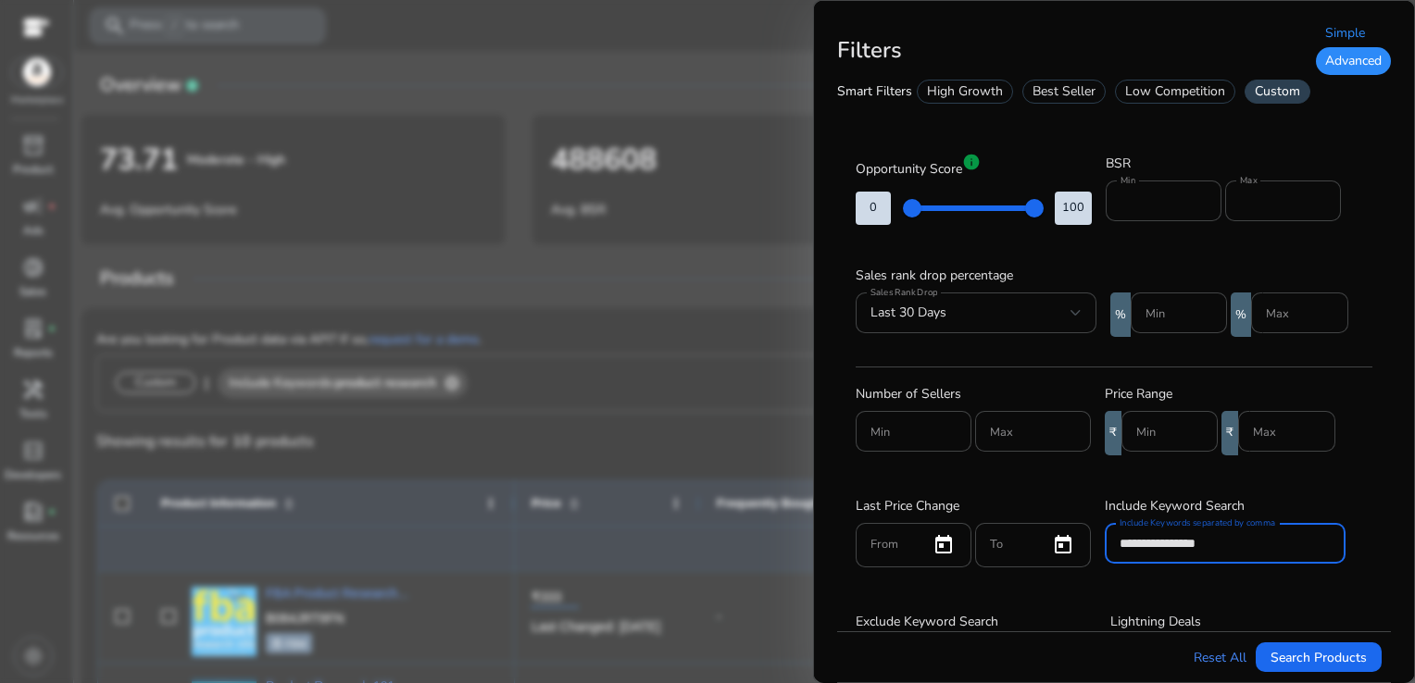
click at [1231, 539] on input "**********" at bounding box center [1224, 543] width 211 height 20
type input "*"
click at [1151, 425] on input "Min" at bounding box center [1169, 431] width 67 height 20
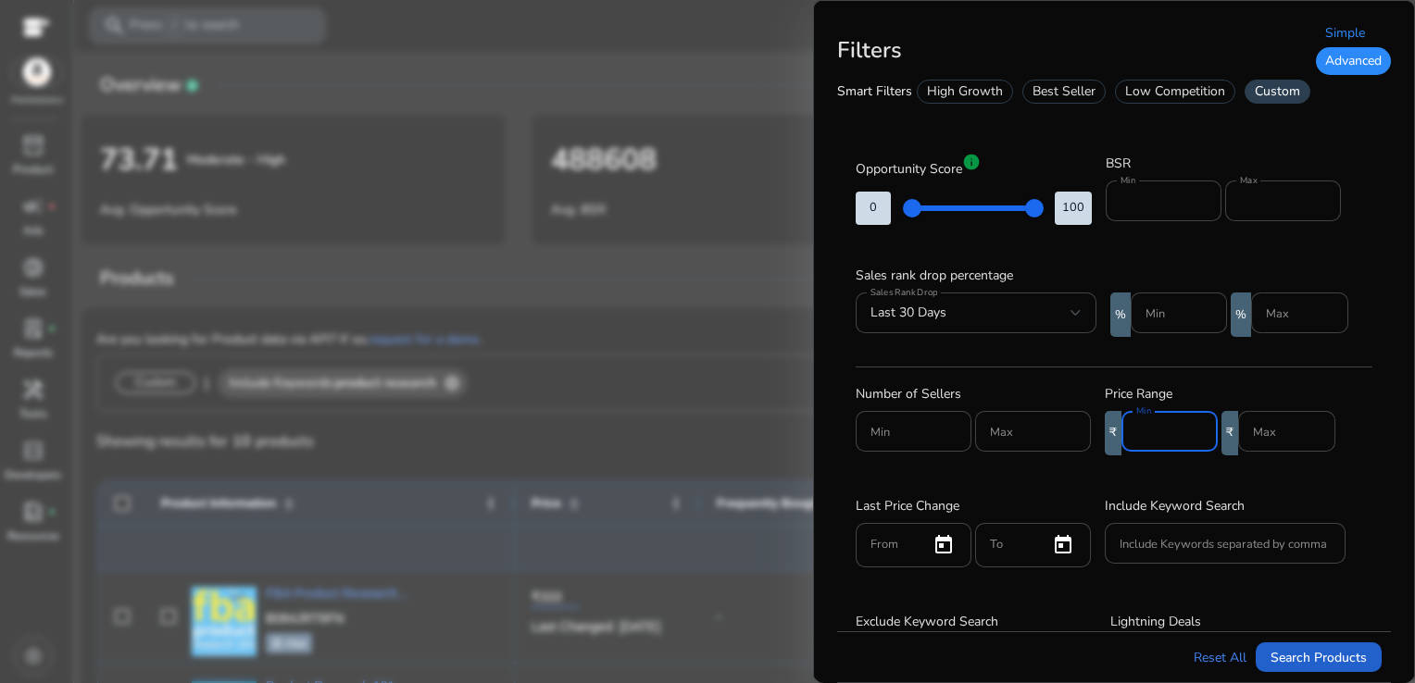
type input "***"
click at [1319, 660] on span "Search Products" at bounding box center [1318, 657] width 96 height 19
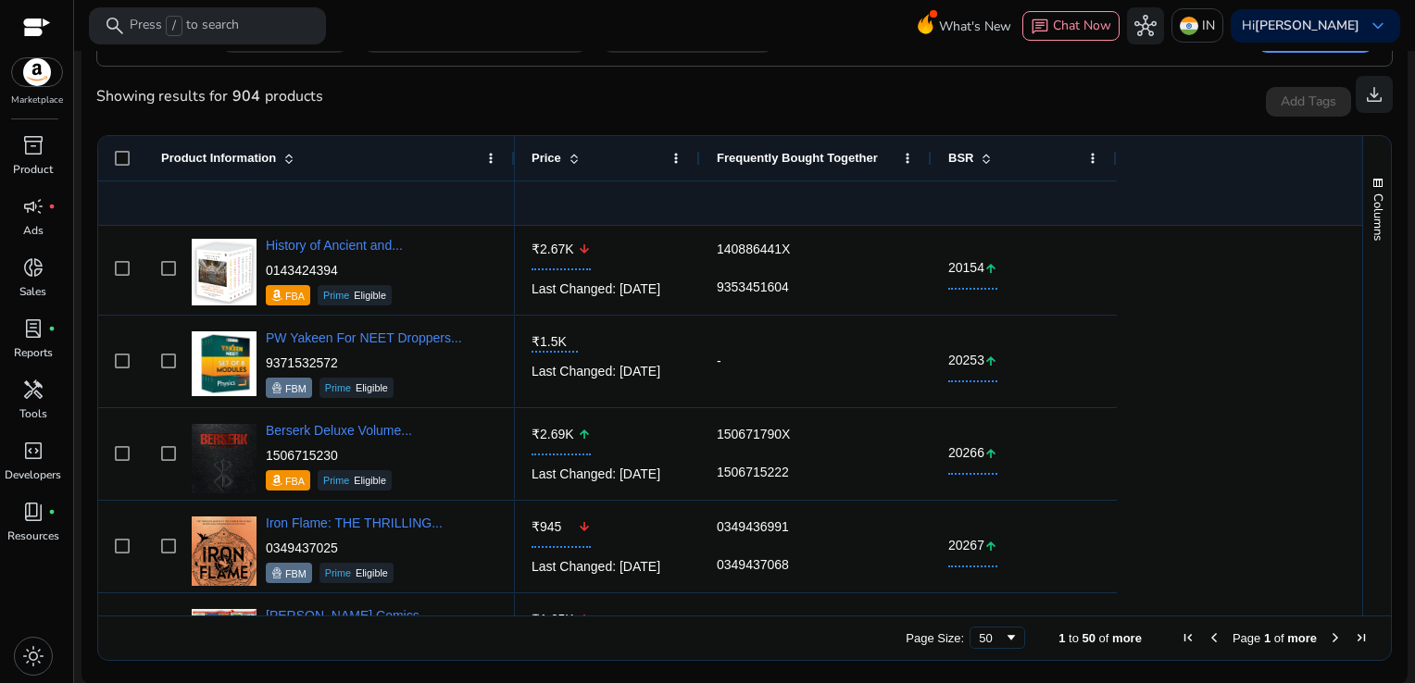
scroll to position [1352, 0]
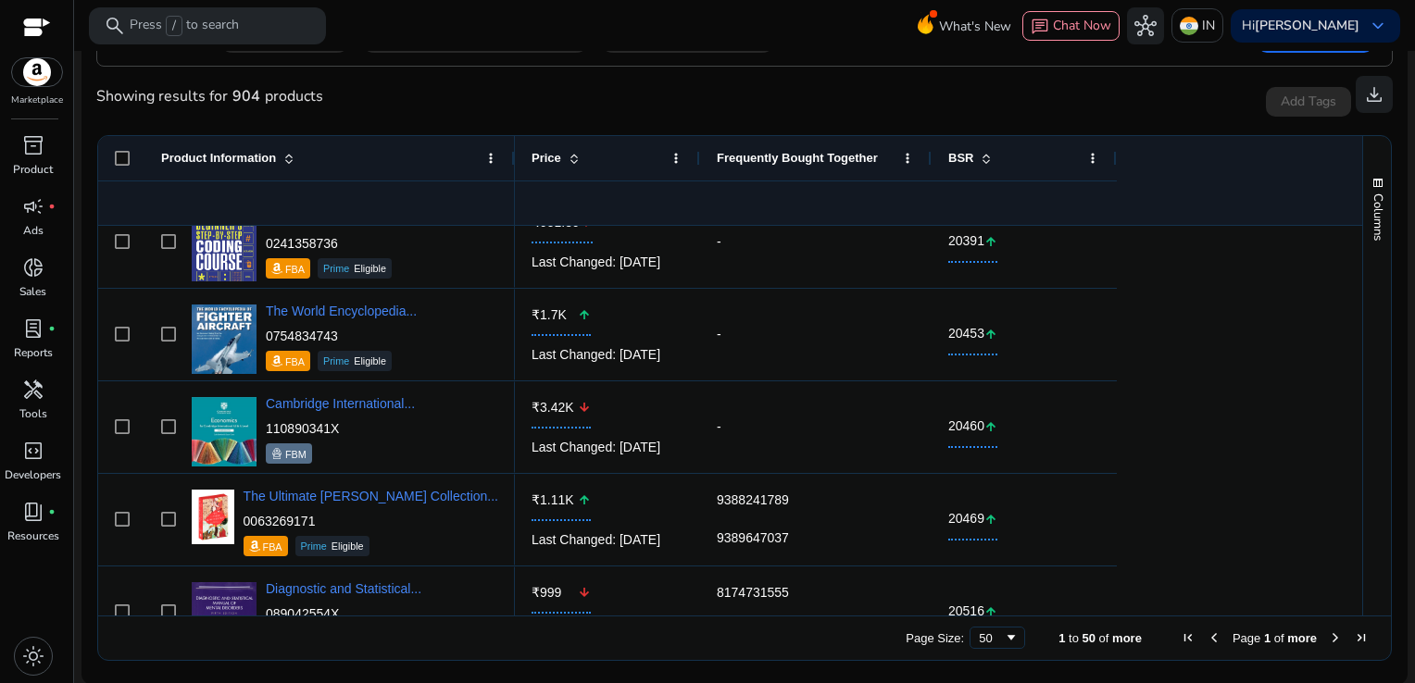
click at [1372, 436] on div "Columns" at bounding box center [1377, 376] width 28 height 480
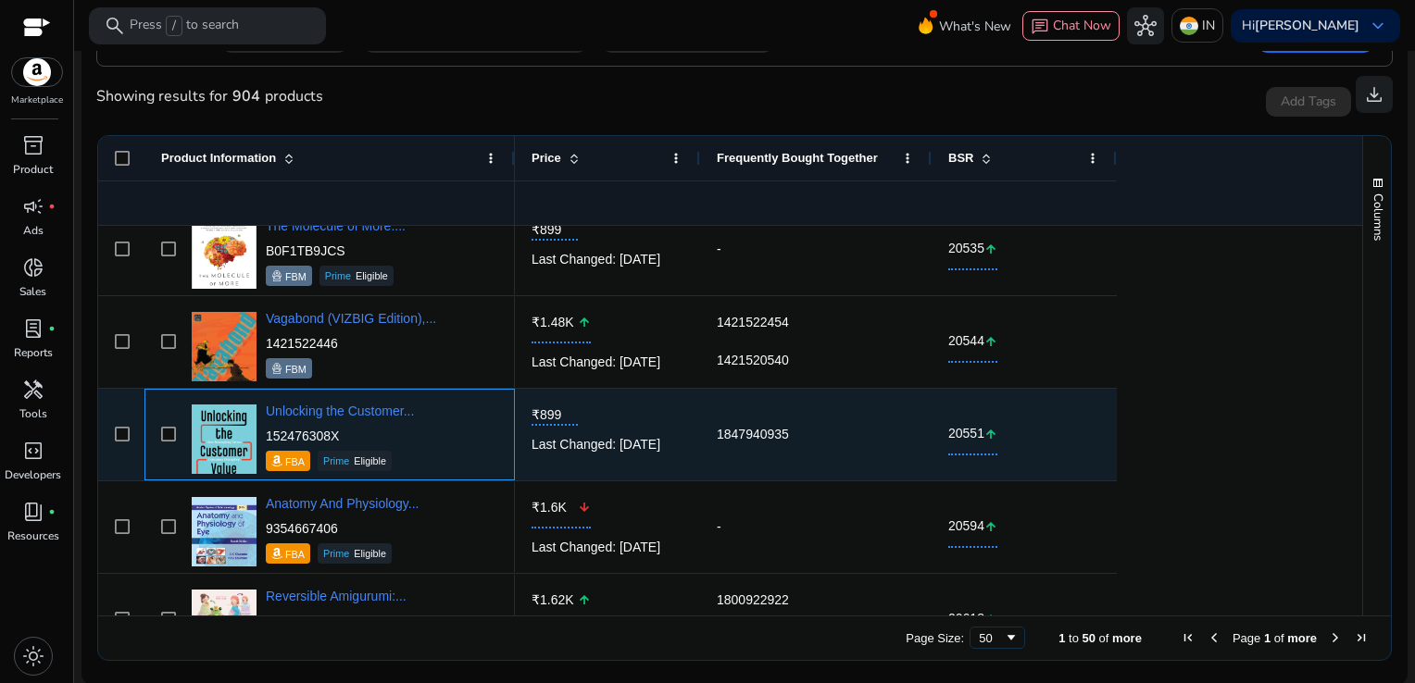
drag, startPoint x: 344, startPoint y: 435, endPoint x: 264, endPoint y: 436, distance: 80.6
click at [264, 436] on div "Unlocking the Customer... 152476308X FBA Prime Eligible" at bounding box center [342, 434] width 311 height 79
copy p "152476308X"
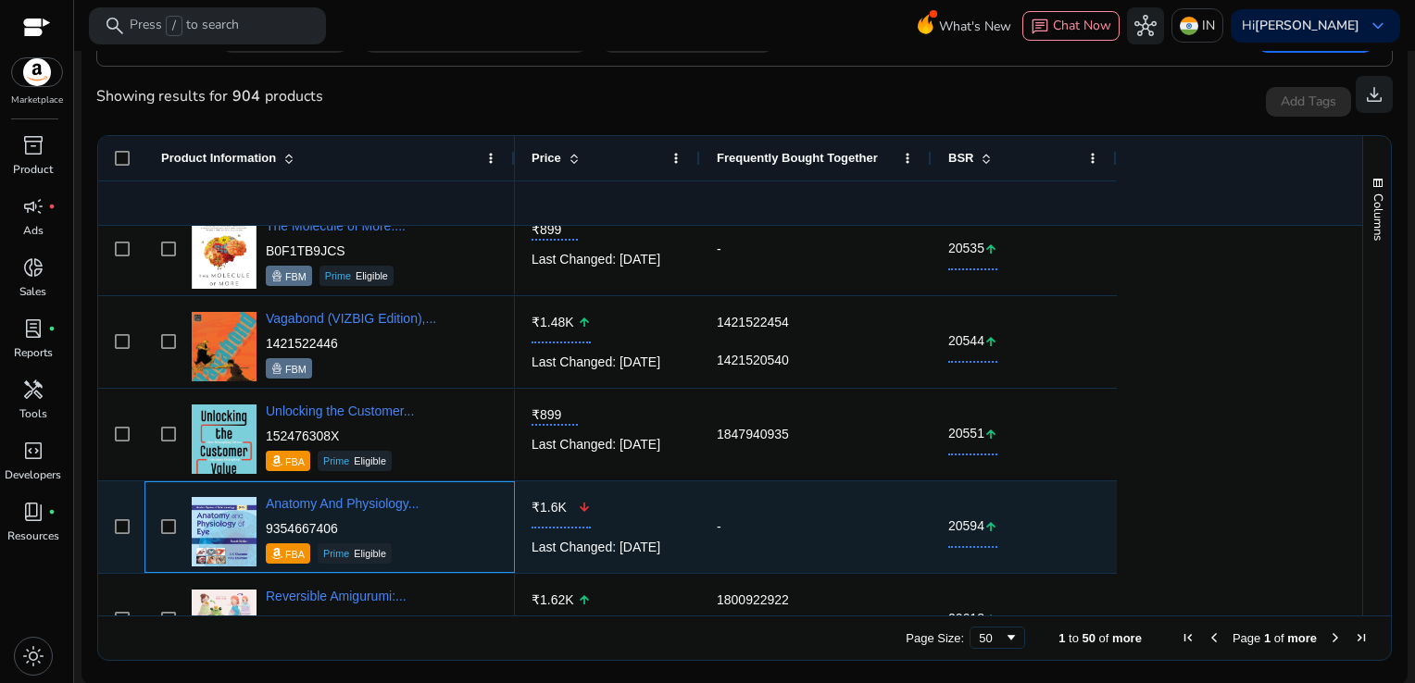
click at [444, 496] on div "Anatomy And Physiology... 9354667406 FBA Prime Eligible" at bounding box center [342, 527] width 311 height 79
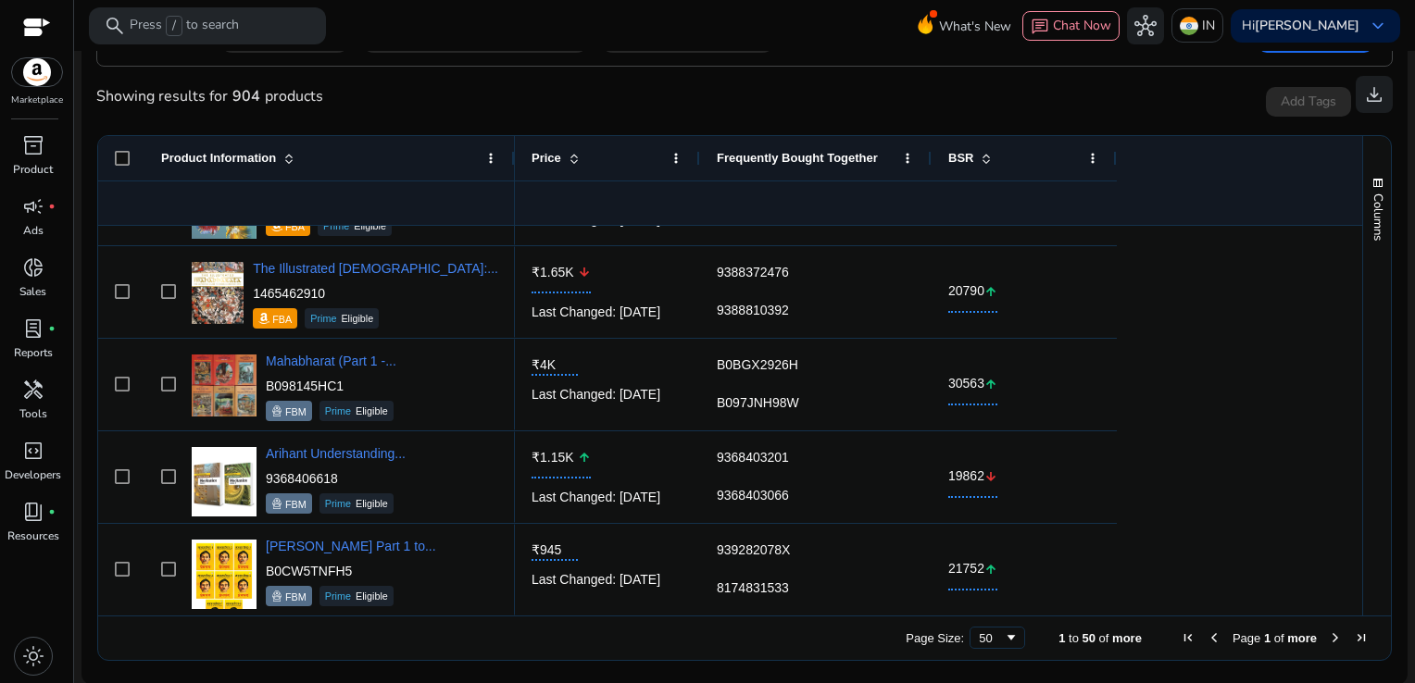
click at [1329, 635] on span "Next Page" at bounding box center [1335, 638] width 15 height 15
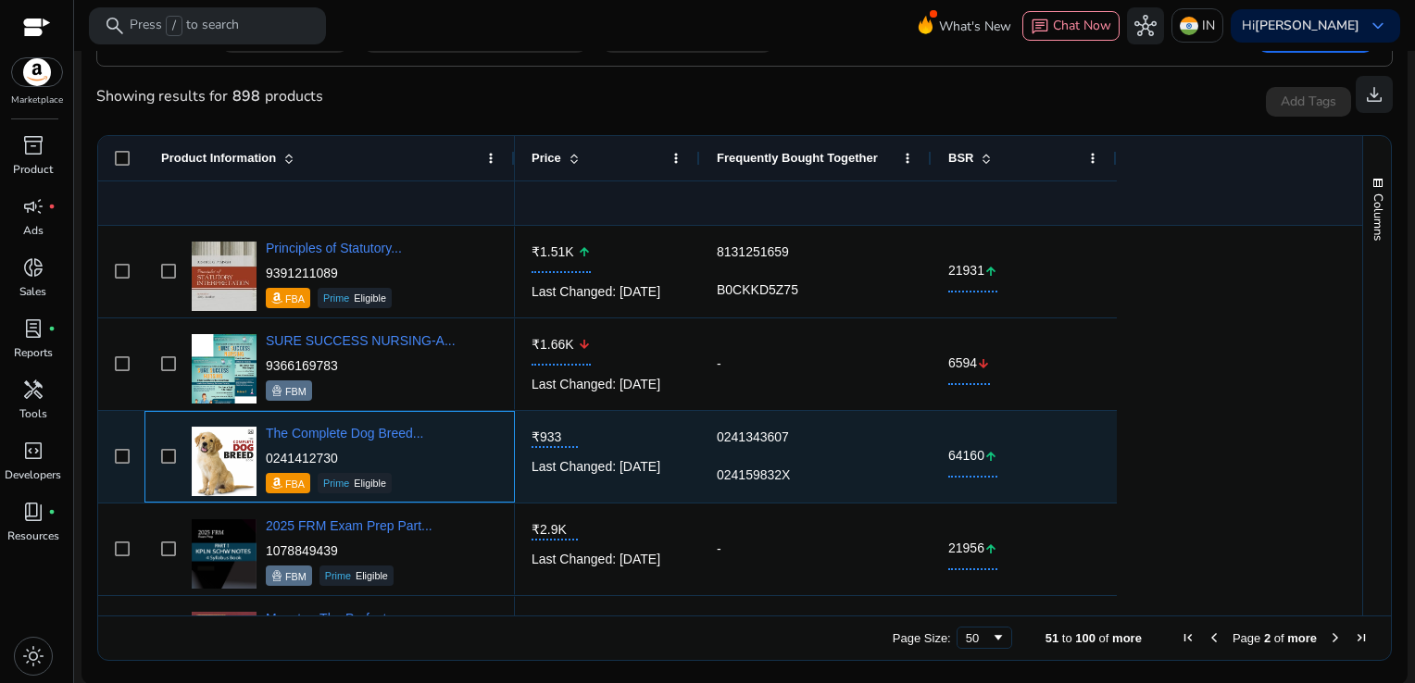
drag, startPoint x: 348, startPoint y: 451, endPoint x: 265, endPoint y: 456, distance: 83.5
click at [266, 456] on p "0241412730" at bounding box center [344, 458] width 157 height 19
copy p "0241412730"
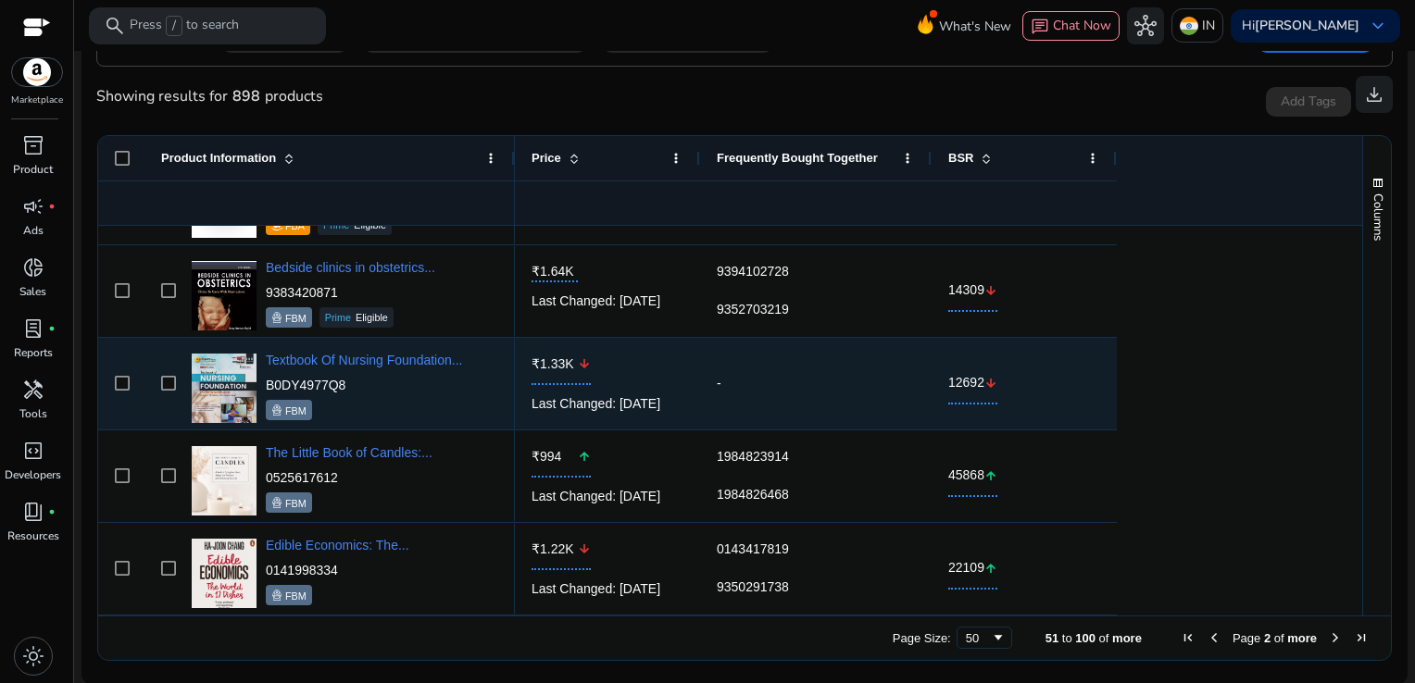
scroll to position [1277, 0]
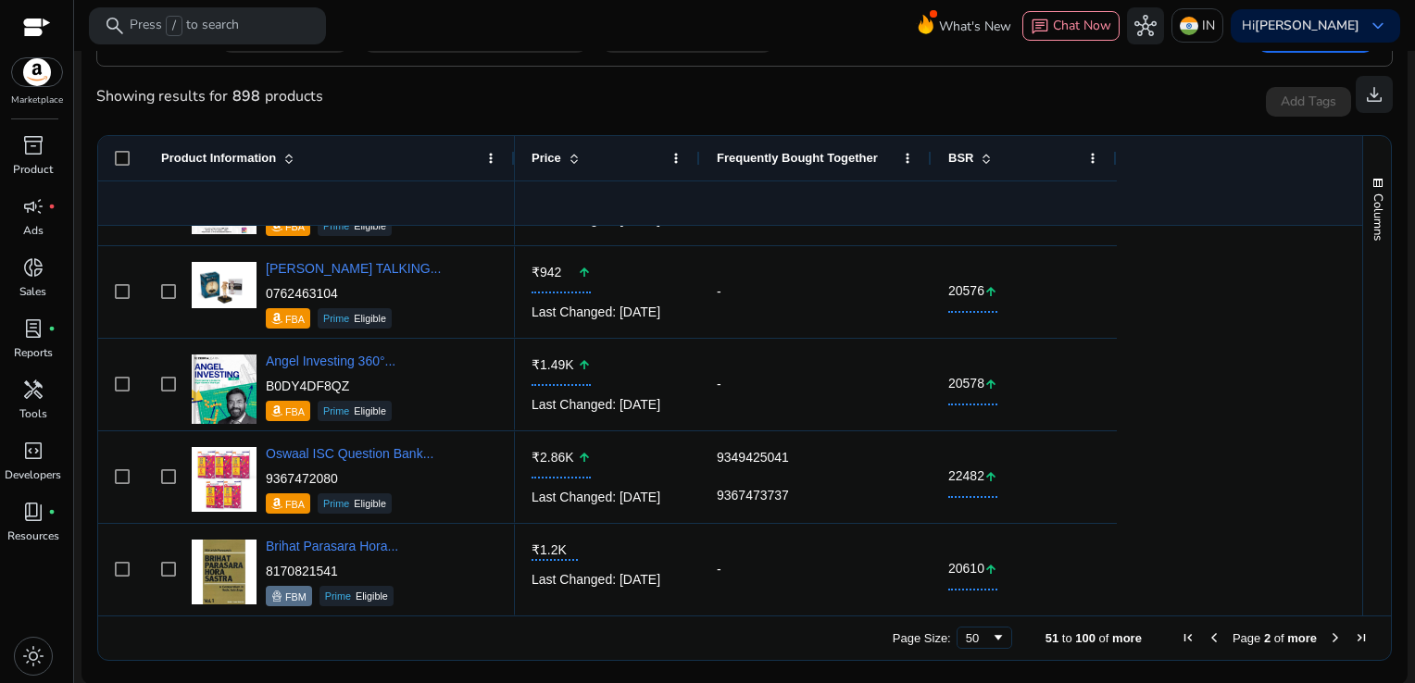
click at [1328, 641] on span "Next Page" at bounding box center [1335, 638] width 15 height 15
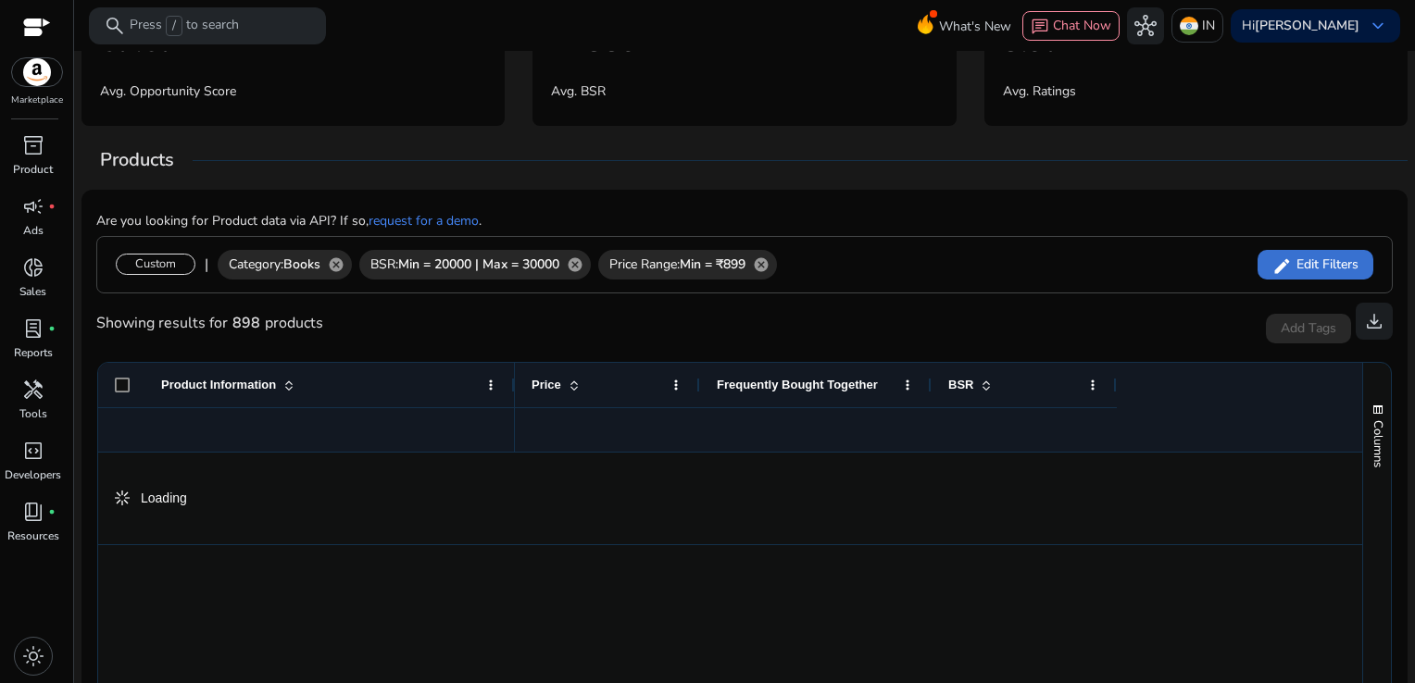
click at [1326, 264] on span "Edit Filters" at bounding box center [1325, 265] width 67 height 19
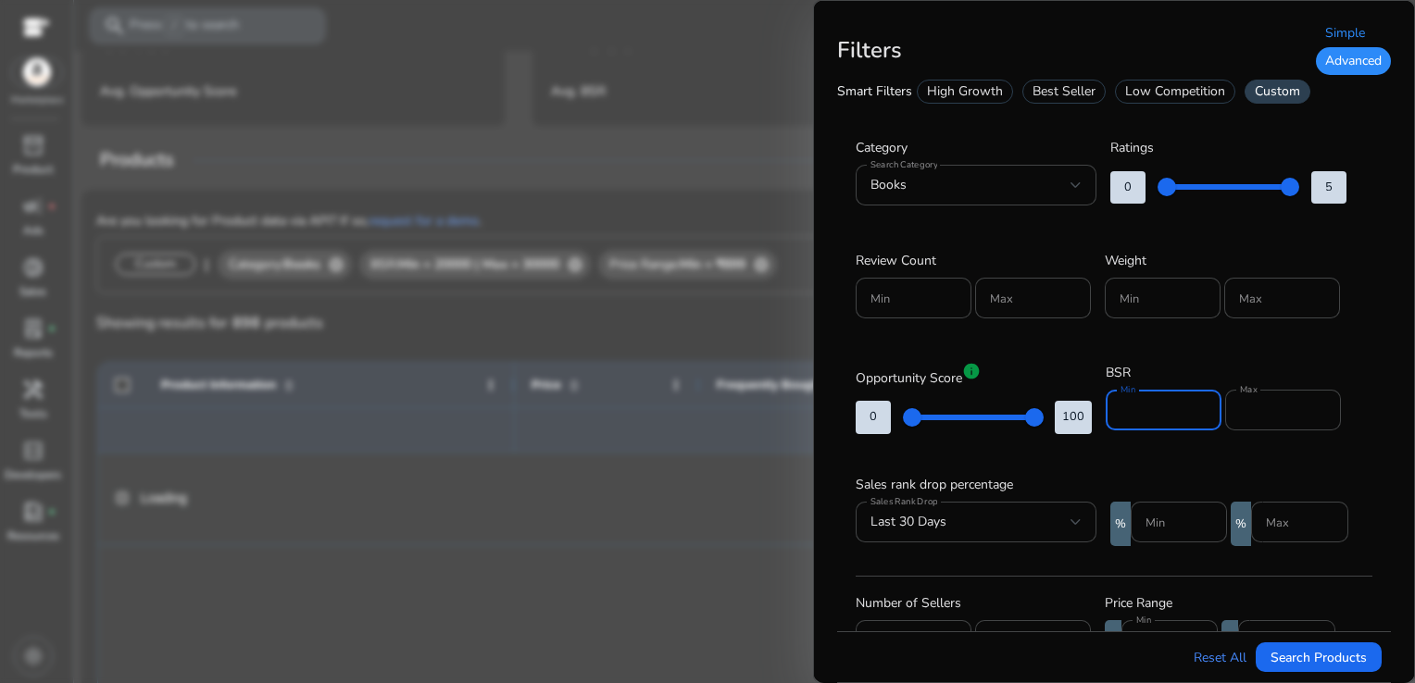
click at [1167, 408] on input "*****" at bounding box center [1163, 410] width 86 height 20
type input "*"
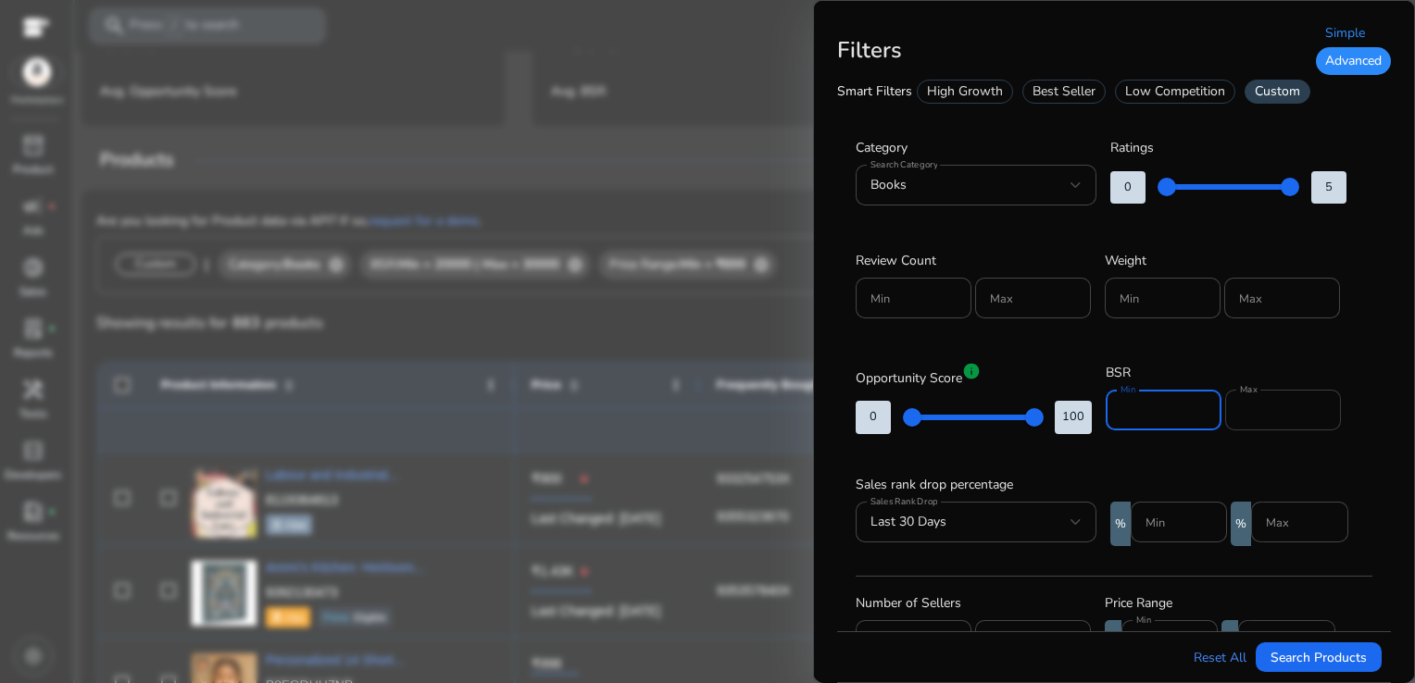
type input "*****"
click at [1287, 407] on input "*****" at bounding box center [1283, 410] width 86 height 20
type input "*"
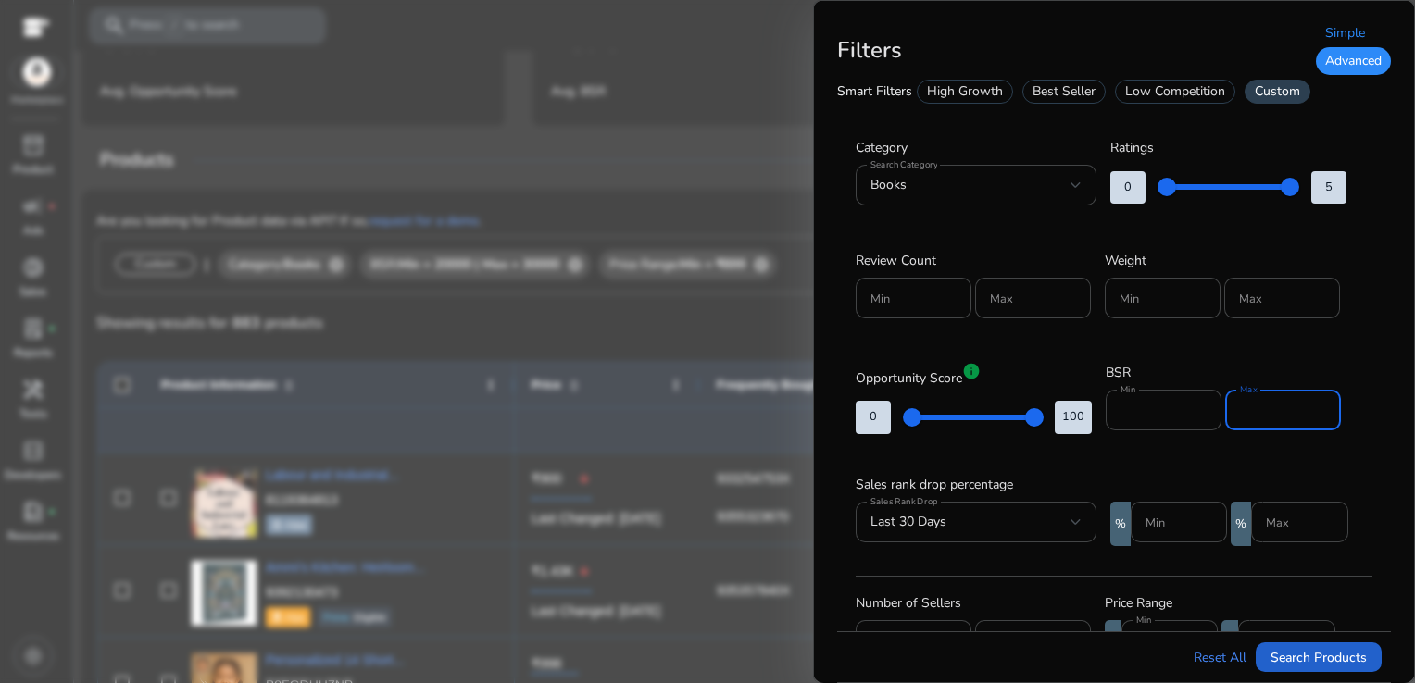
type input "******"
click at [1317, 660] on span "Search Products" at bounding box center [1318, 657] width 96 height 19
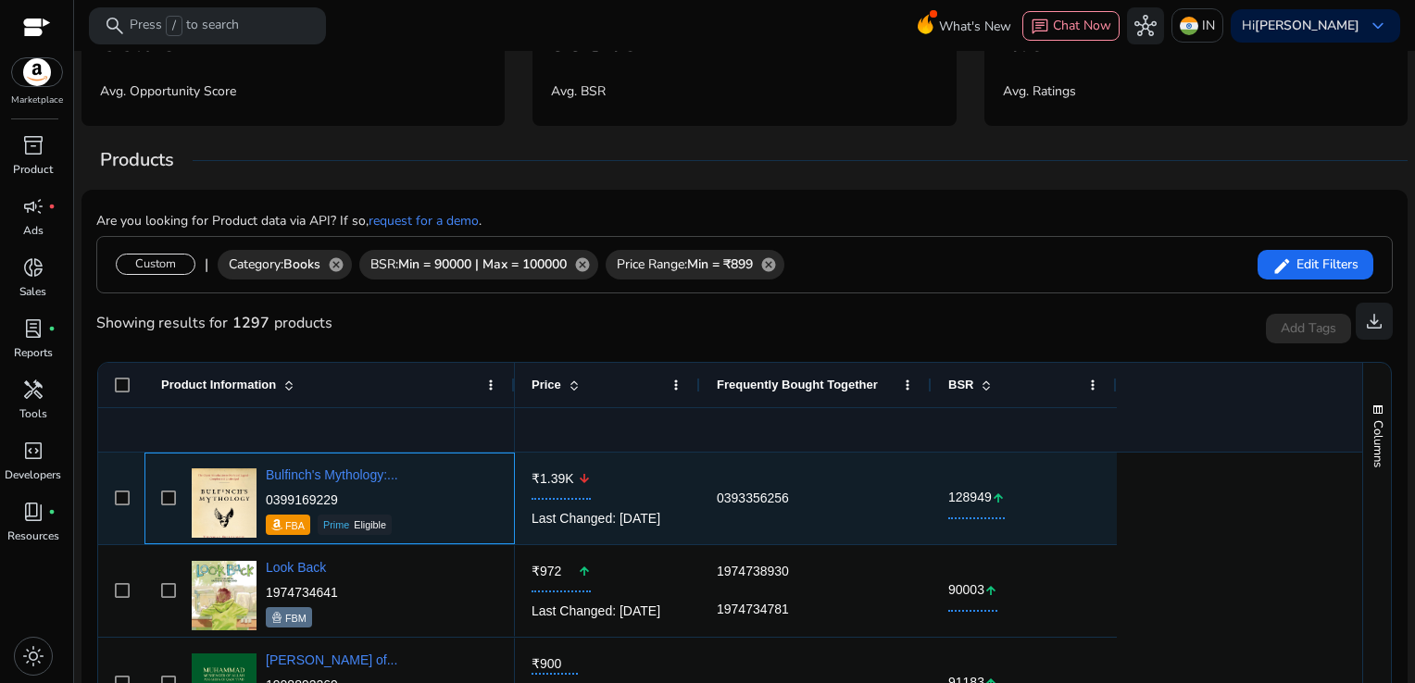
drag, startPoint x: 359, startPoint y: 503, endPoint x: 267, endPoint y: 495, distance: 92.9
click at [267, 495] on p "0399169229" at bounding box center [332, 500] width 132 height 19
copy p "0399169229"
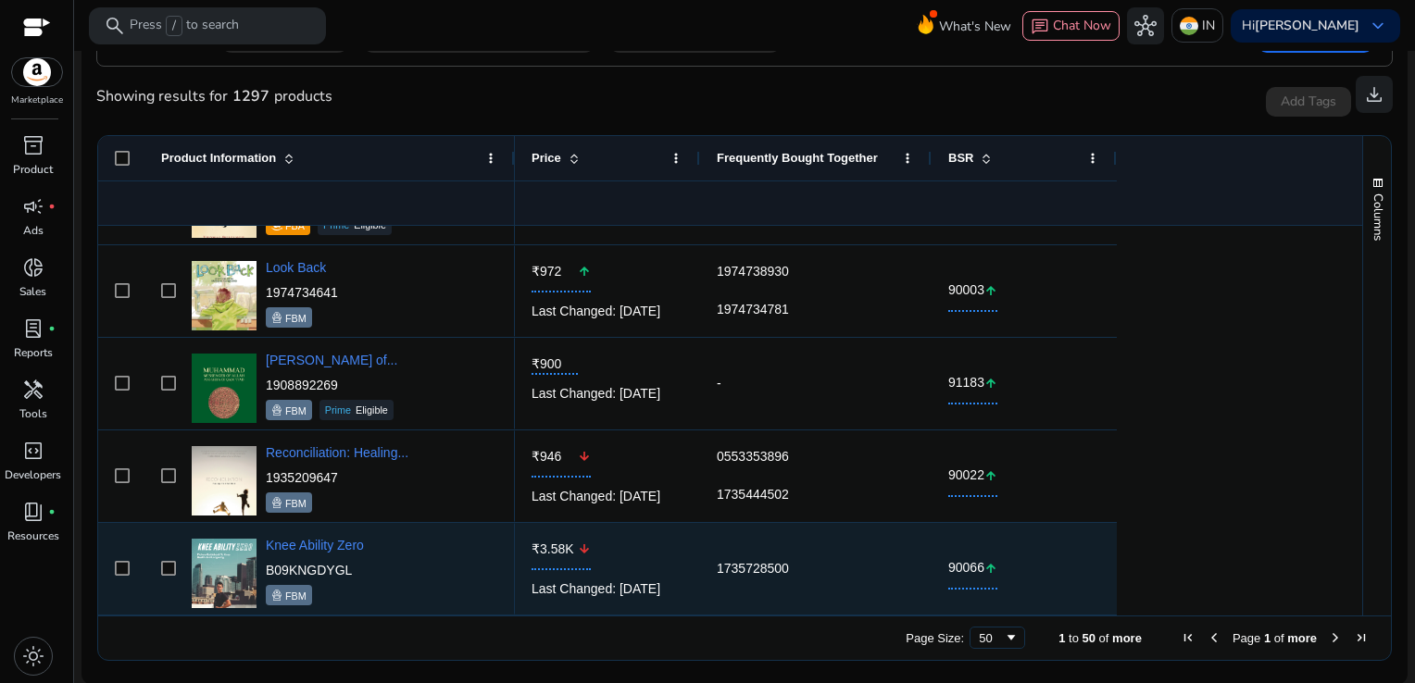
scroll to position [166, 0]
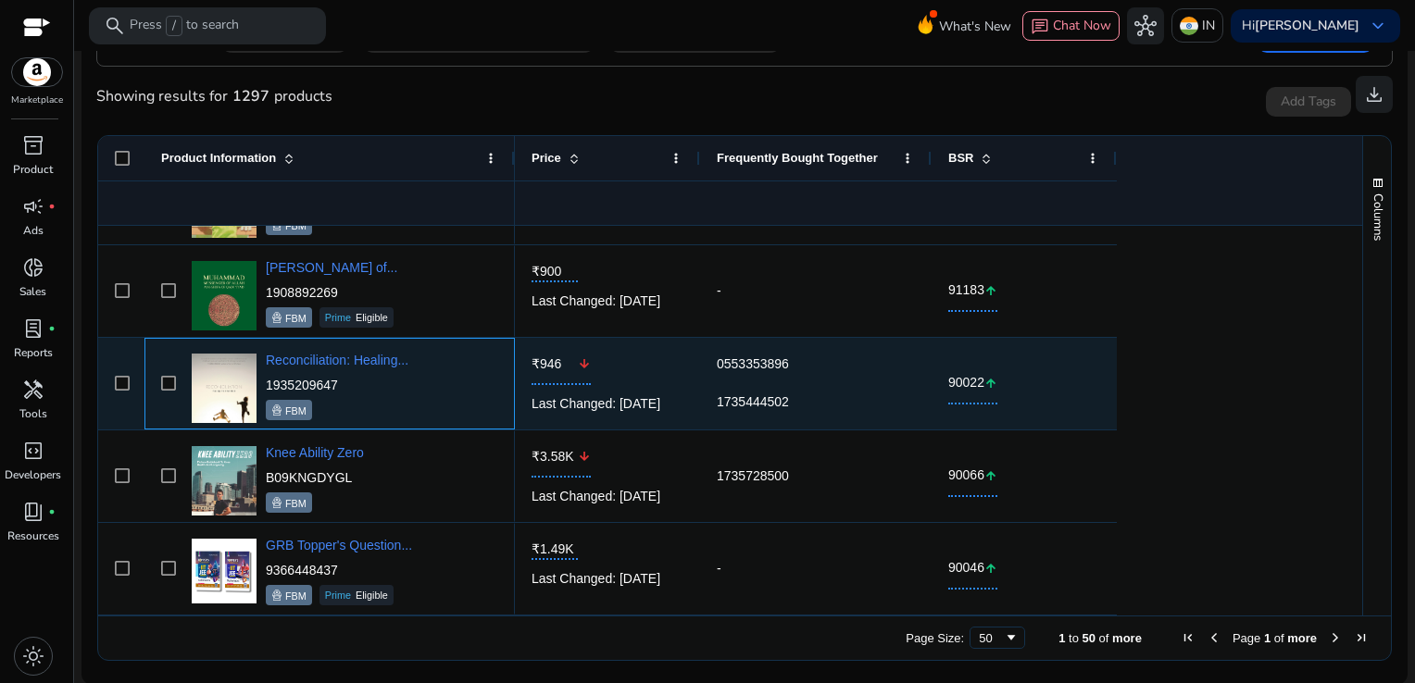
drag, startPoint x: 353, startPoint y: 375, endPoint x: 267, endPoint y: 380, distance: 86.2
click at [267, 380] on p "1935209647" at bounding box center [337, 385] width 143 height 19
copy p "1935209647"
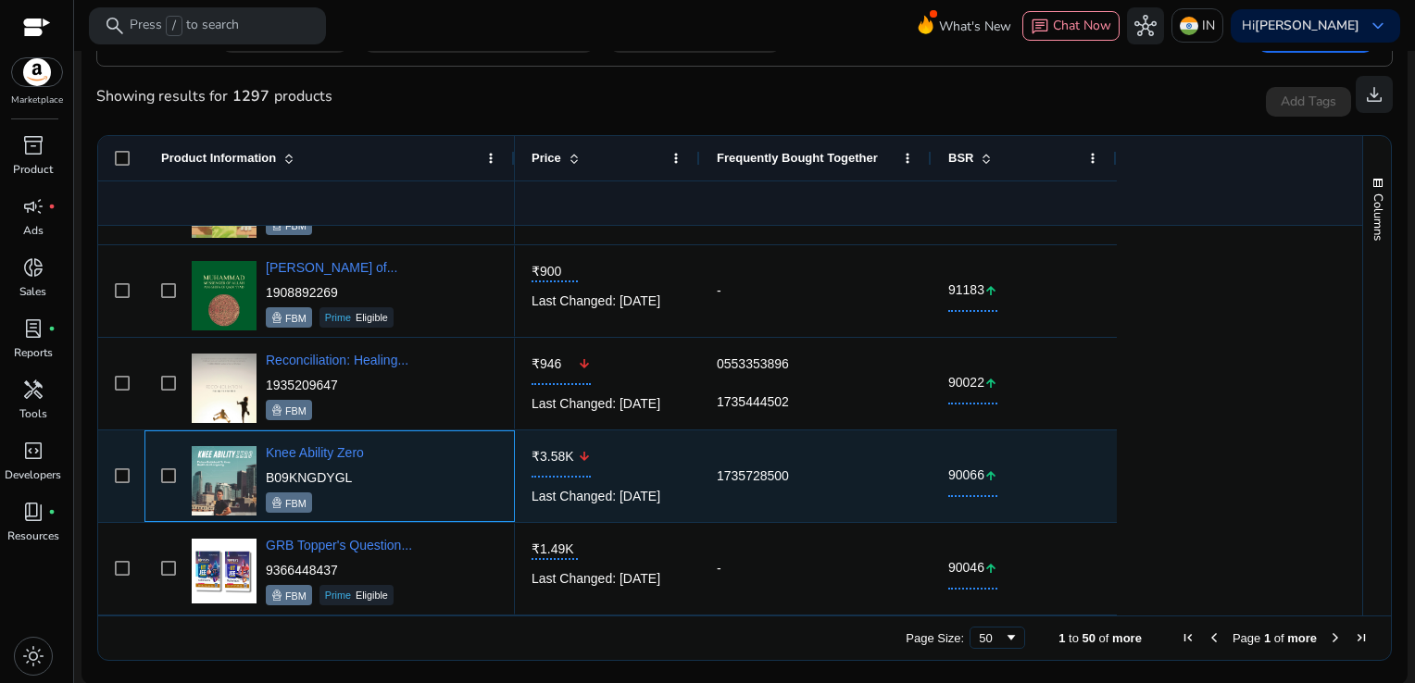
drag, startPoint x: 363, startPoint y: 479, endPoint x: 267, endPoint y: 476, distance: 96.3
click at [267, 476] on p "B09KNGDYGL" at bounding box center [315, 477] width 98 height 19
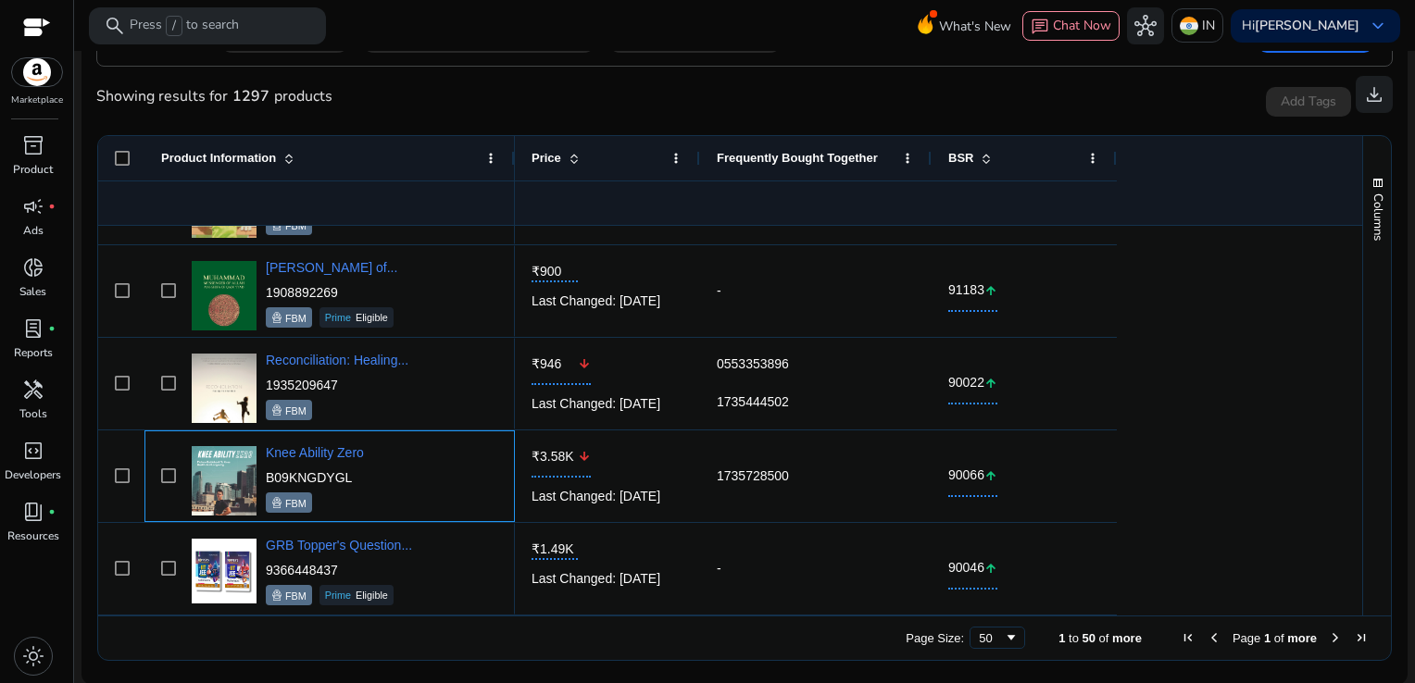
copy p "B09KNGDYGL"
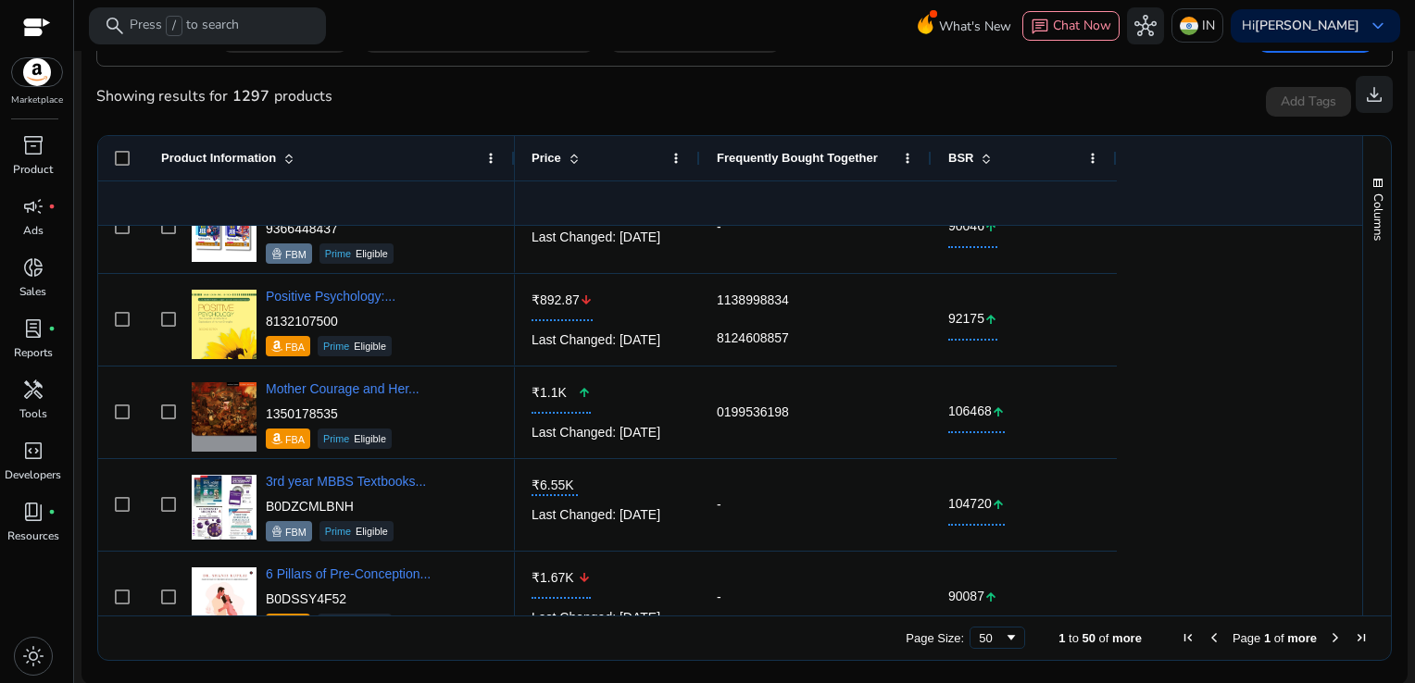
scroll to position [848, 0]
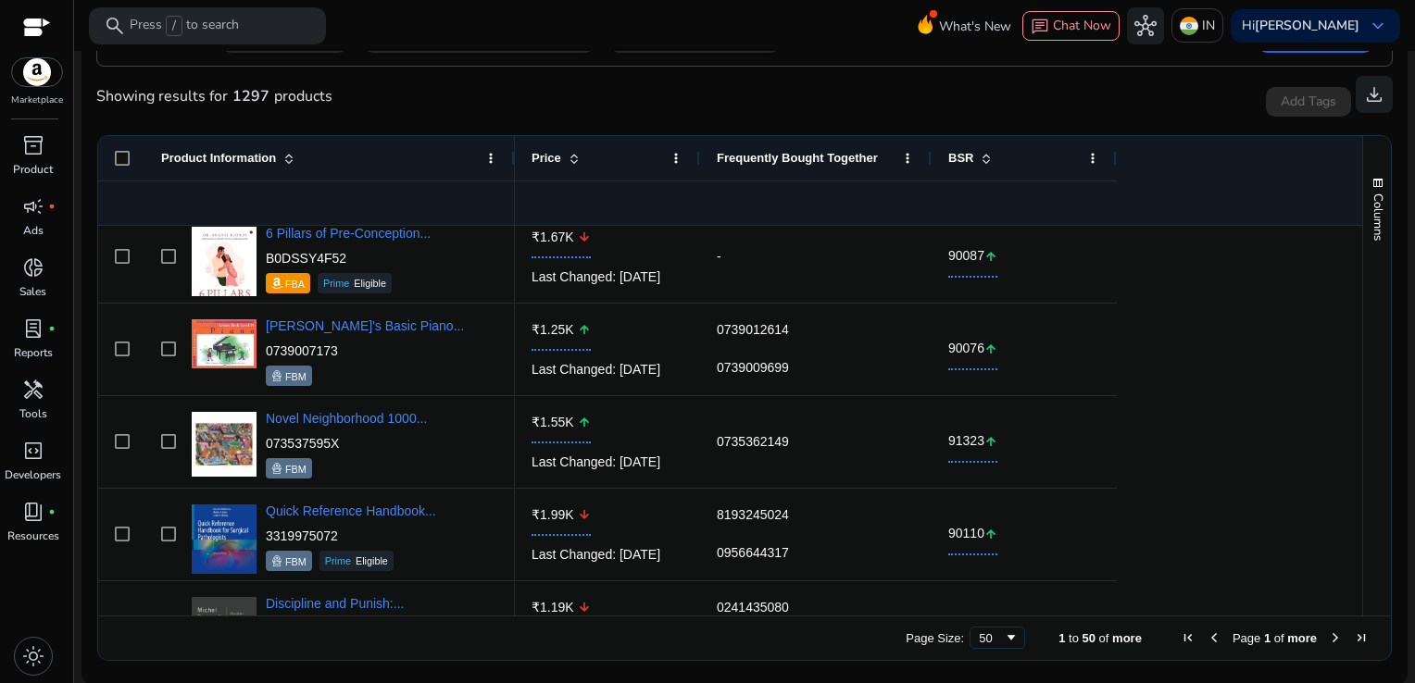
drag, startPoint x: 1385, startPoint y: 380, endPoint x: 1394, endPoint y: 448, distance: 69.1
click at [1394, 448] on ag-grid-angular "Press SPACE to select this row. Drag here to set row groups Rating Price Est. O…" at bounding box center [744, 398] width 1324 height 544
drag, startPoint x: 1355, startPoint y: 294, endPoint x: 1355, endPoint y: 308, distance: 14.8
click at [1362, 308] on div "Columns Product Information Column Labels Rating Price" at bounding box center [1376, 376] width 29 height 480
drag, startPoint x: 1355, startPoint y: 308, endPoint x: 1356, endPoint y: 344, distance: 35.2
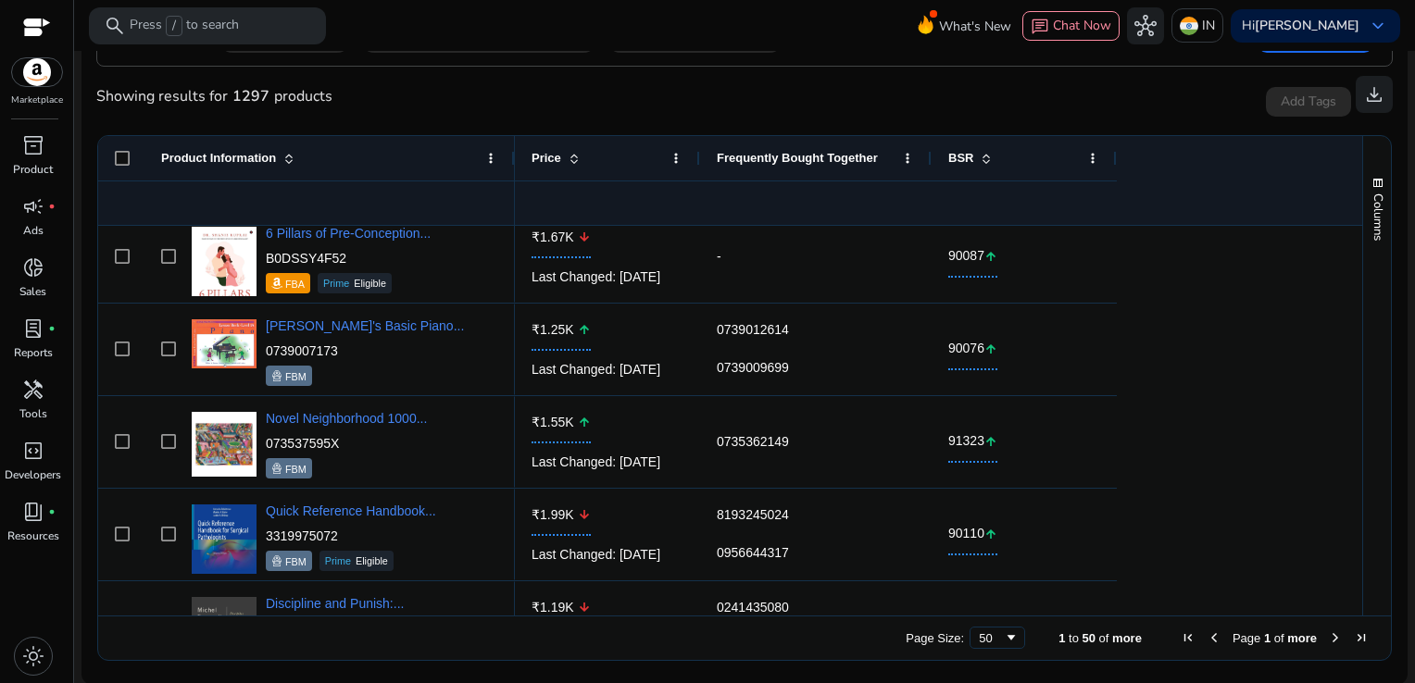
click at [1362, 344] on div "Columns Product Information Column Labels Rating Price" at bounding box center [1376, 376] width 29 height 480
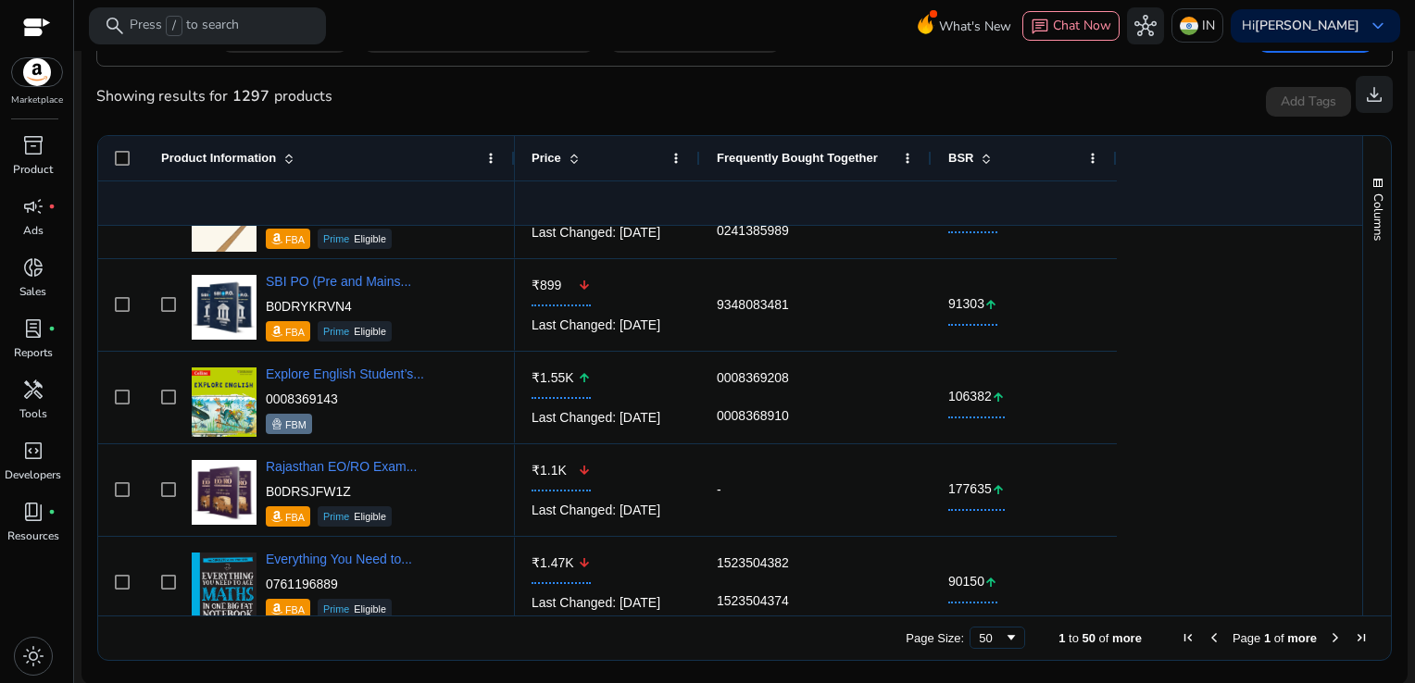
scroll to position [1317, 0]
